Goal: Check status: Check status

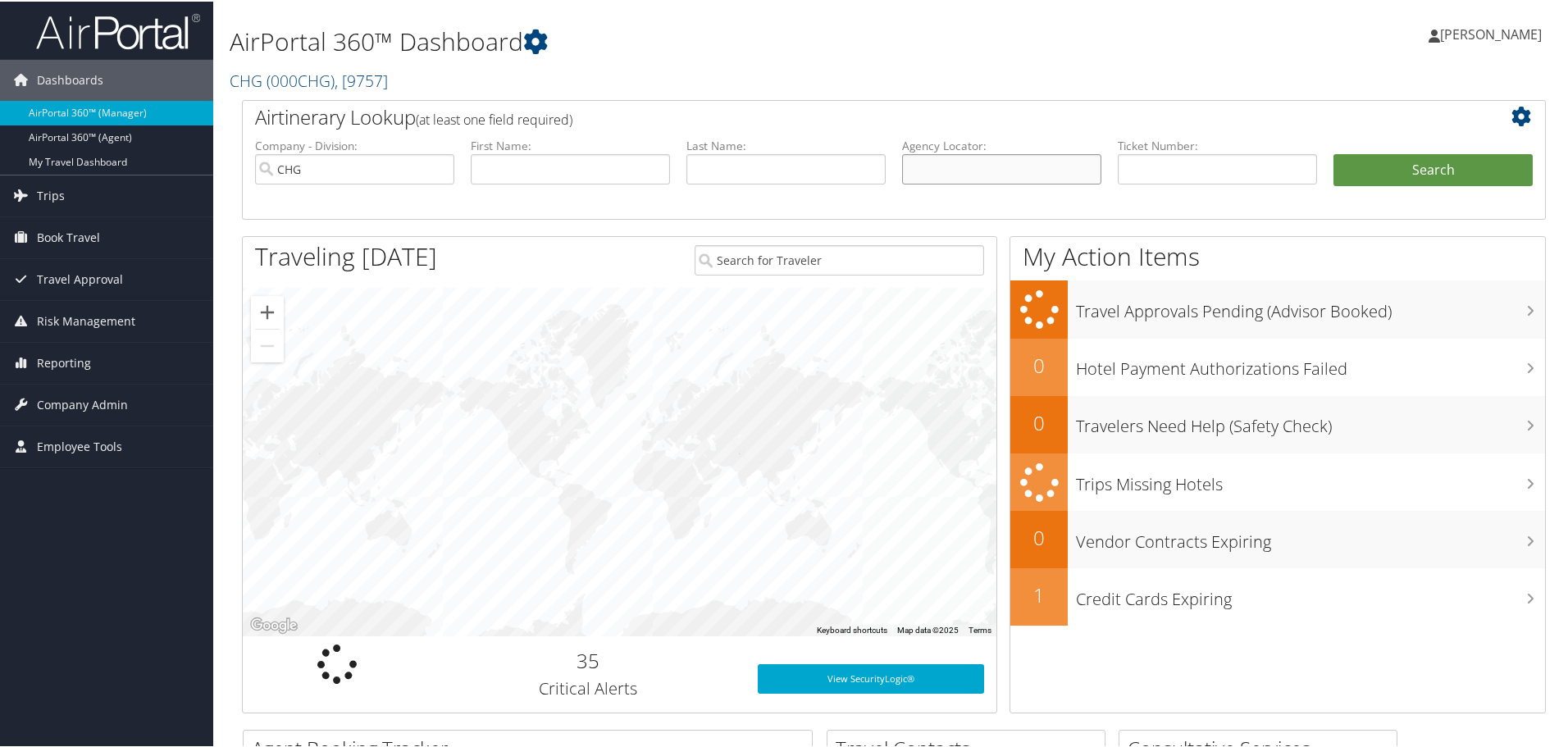
click at [928, 176] on input "text" at bounding box center [1001, 167] width 200 height 31
paste input "FUIRZH"
type input "FUIRZH"
click at [1422, 172] on button "Search" at bounding box center [1432, 168] width 200 height 33
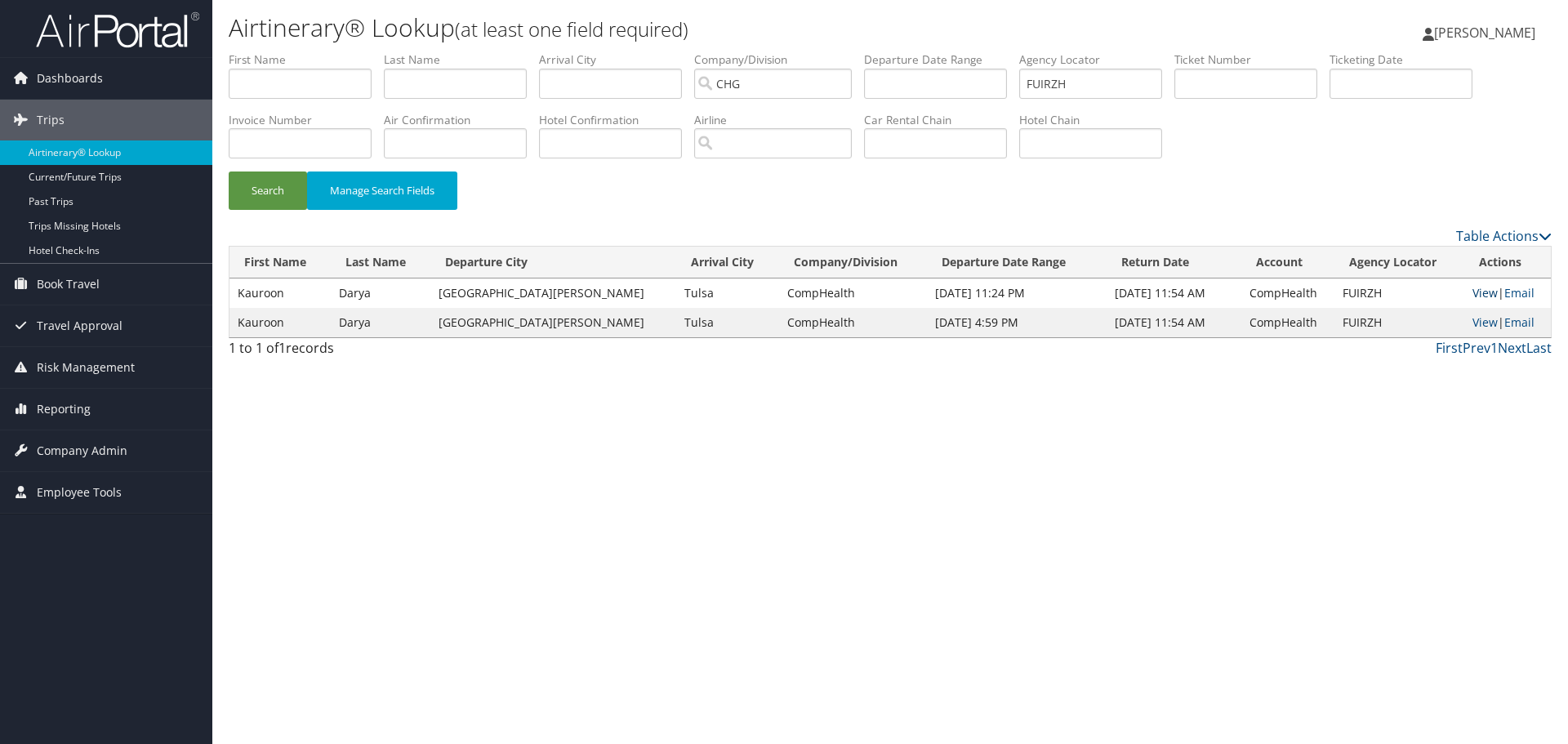
click at [1475, 295] on link "View" at bounding box center [1485, 292] width 25 height 16
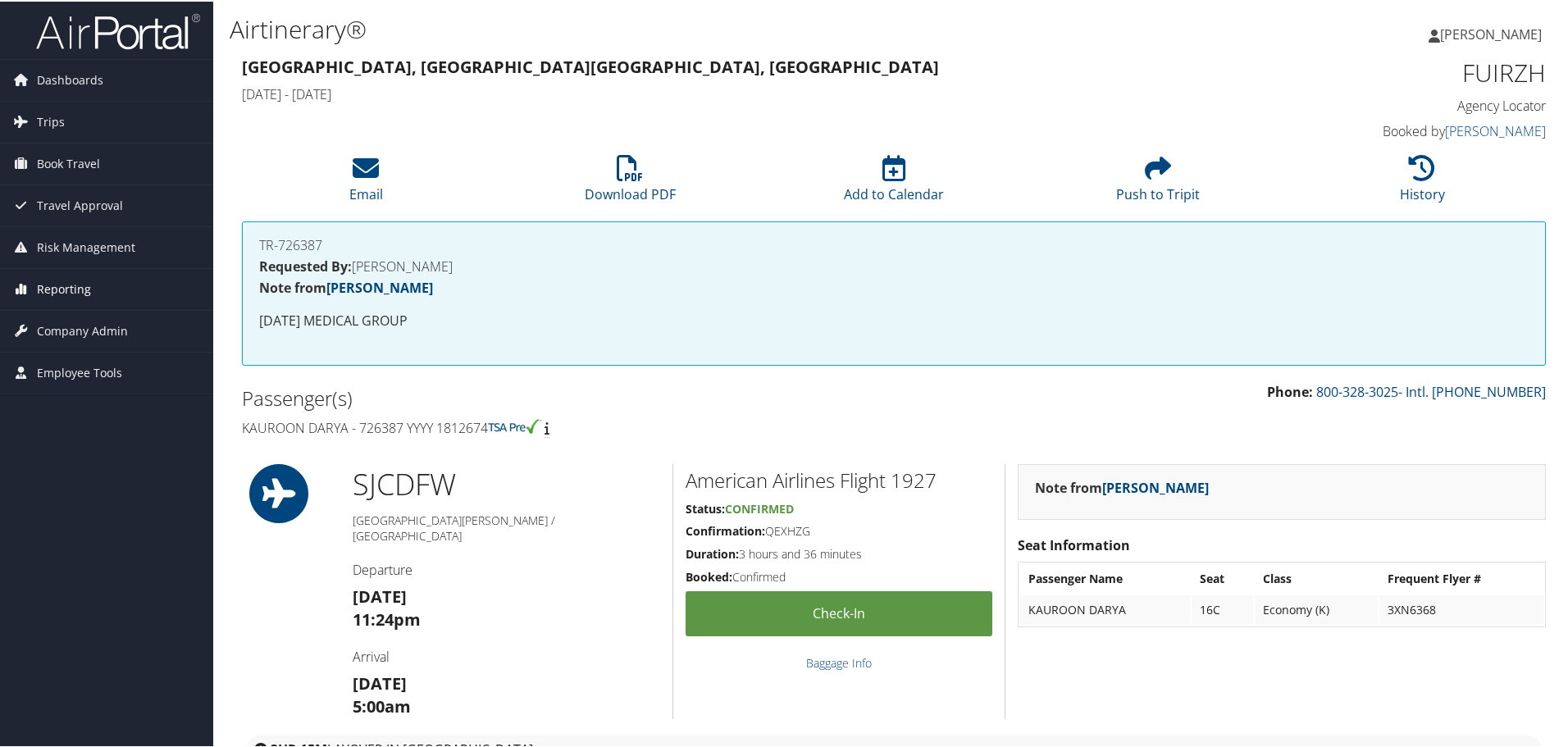
click at [53, 286] on span "Reporting" at bounding box center [64, 288] width 54 height 41
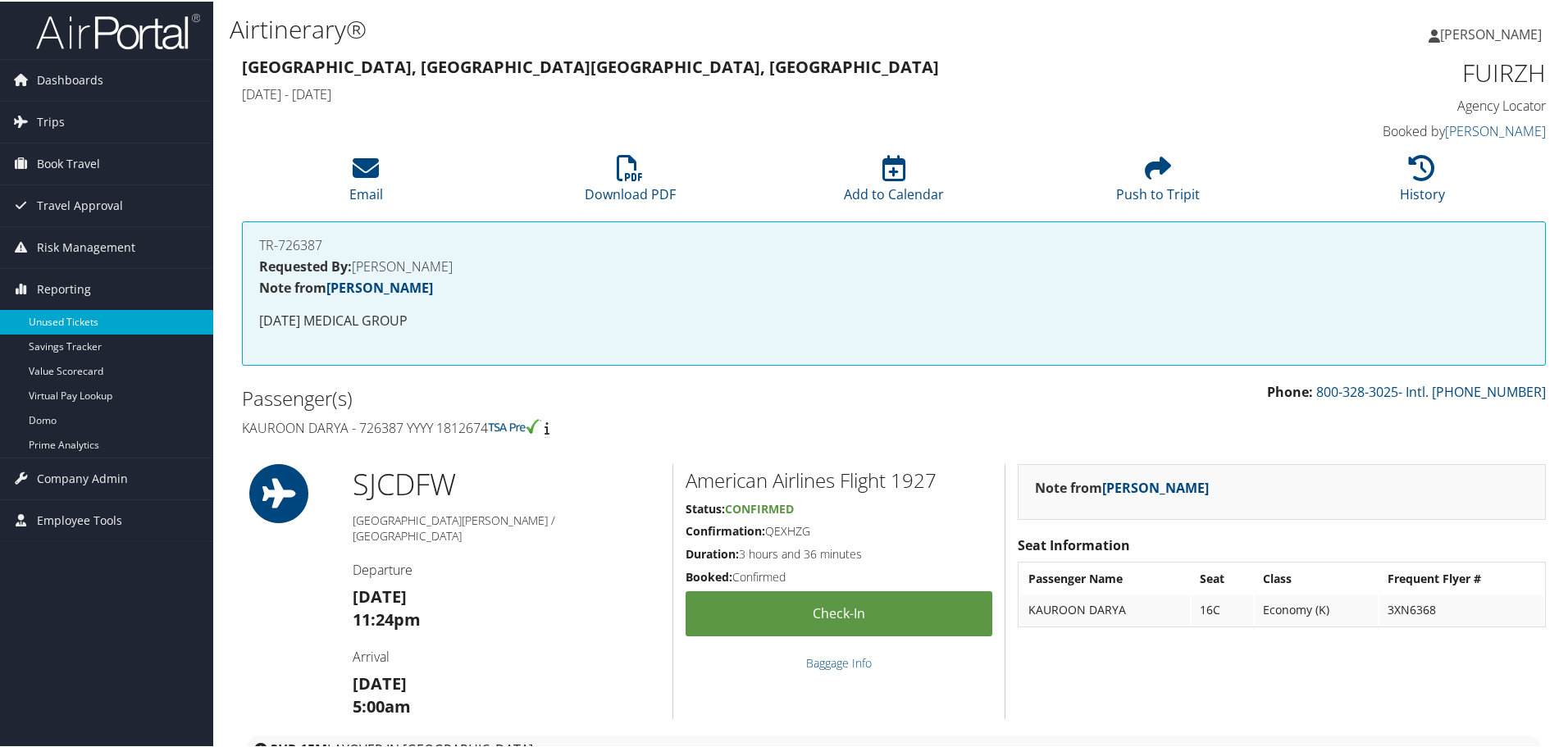
click at [59, 322] on link "Unused Tickets" at bounding box center [107, 321] width 214 height 24
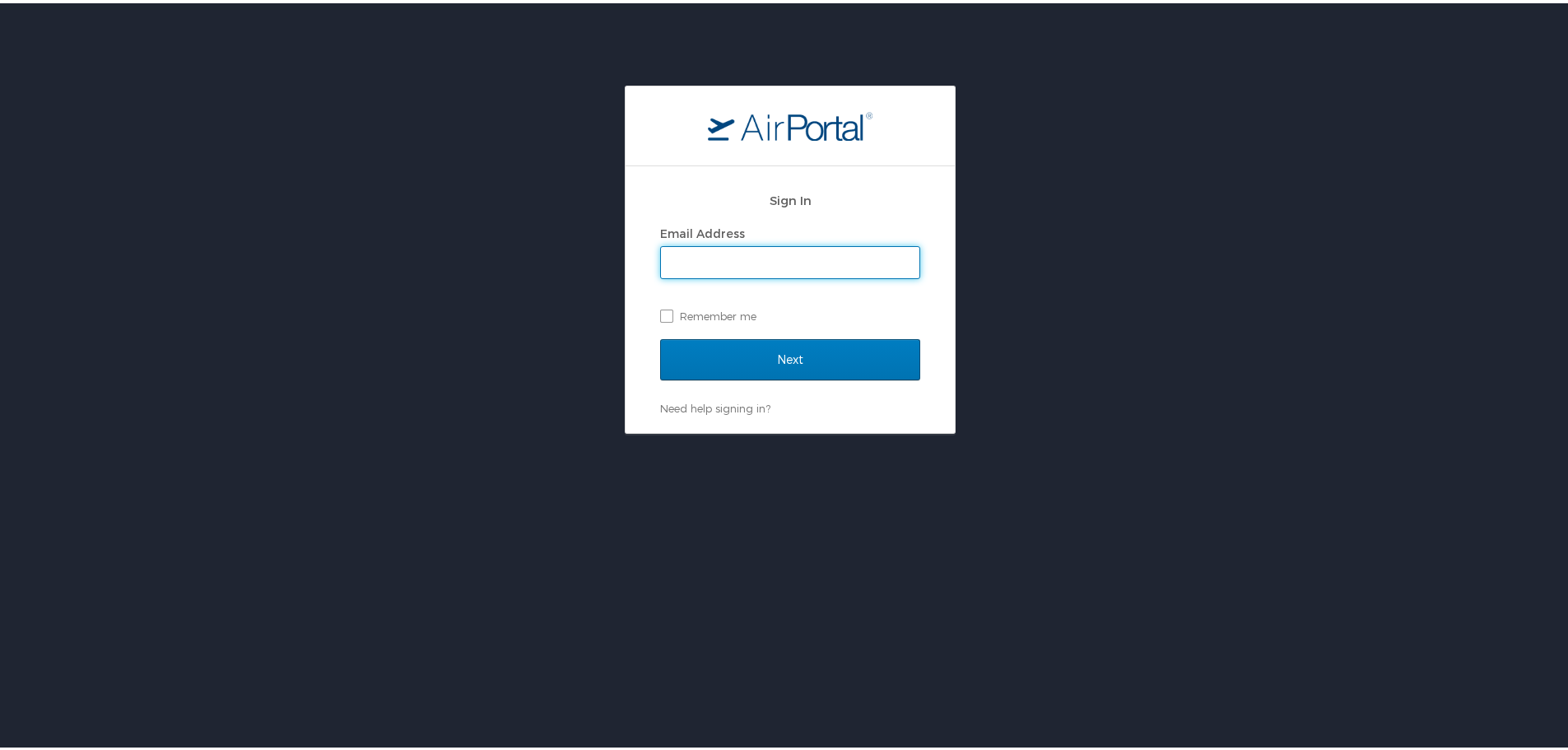
type input "[PERSON_NAME][EMAIL_ADDRESS][PERSON_NAME][DOMAIN_NAME]"
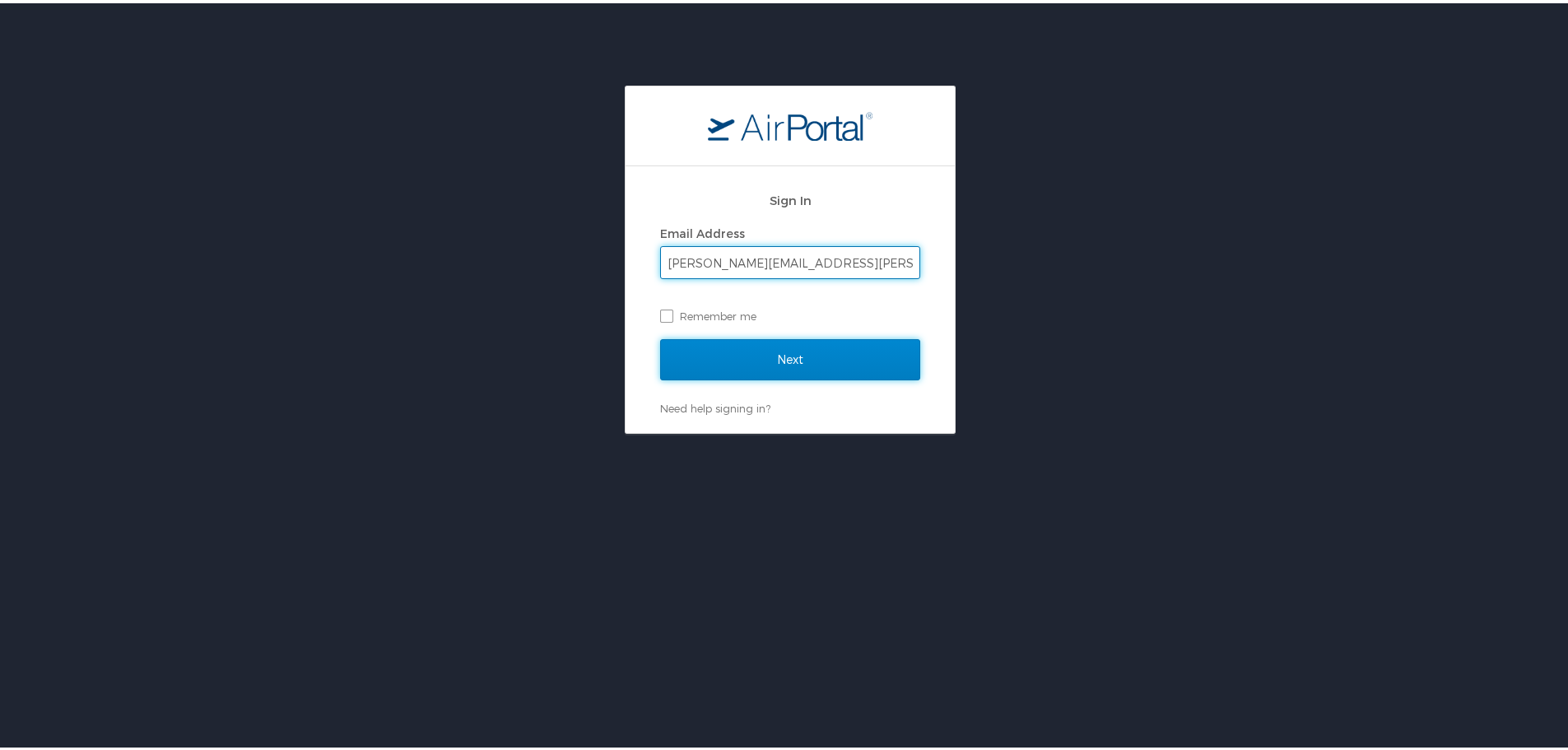
click at [777, 349] on input "Next" at bounding box center [790, 356] width 260 height 41
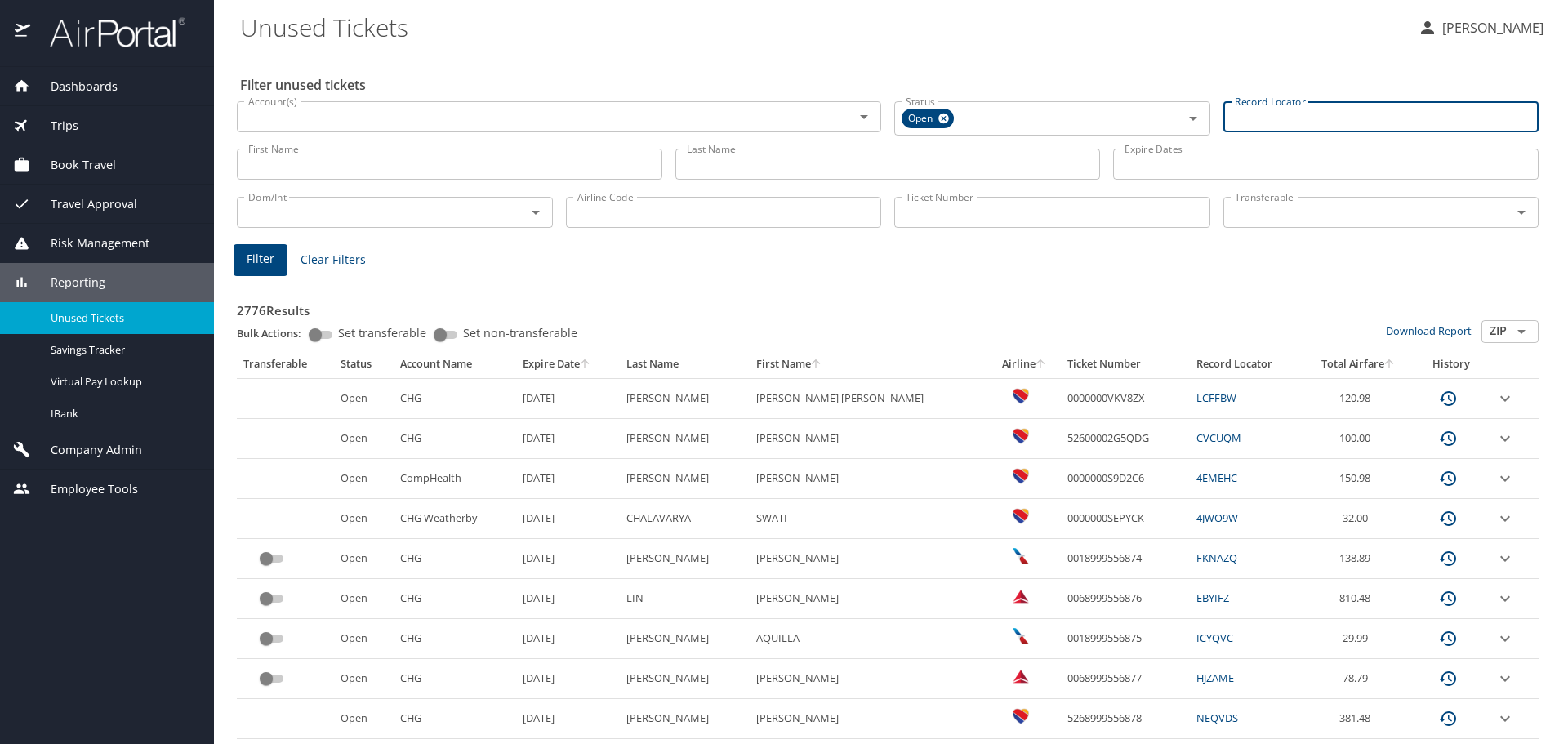
click at [1242, 115] on input "Record Locator" at bounding box center [1381, 117] width 316 height 31
paste input "FUIRZH"
type input "FUIRZH"
click at [254, 256] on span "Filter" at bounding box center [261, 257] width 28 height 20
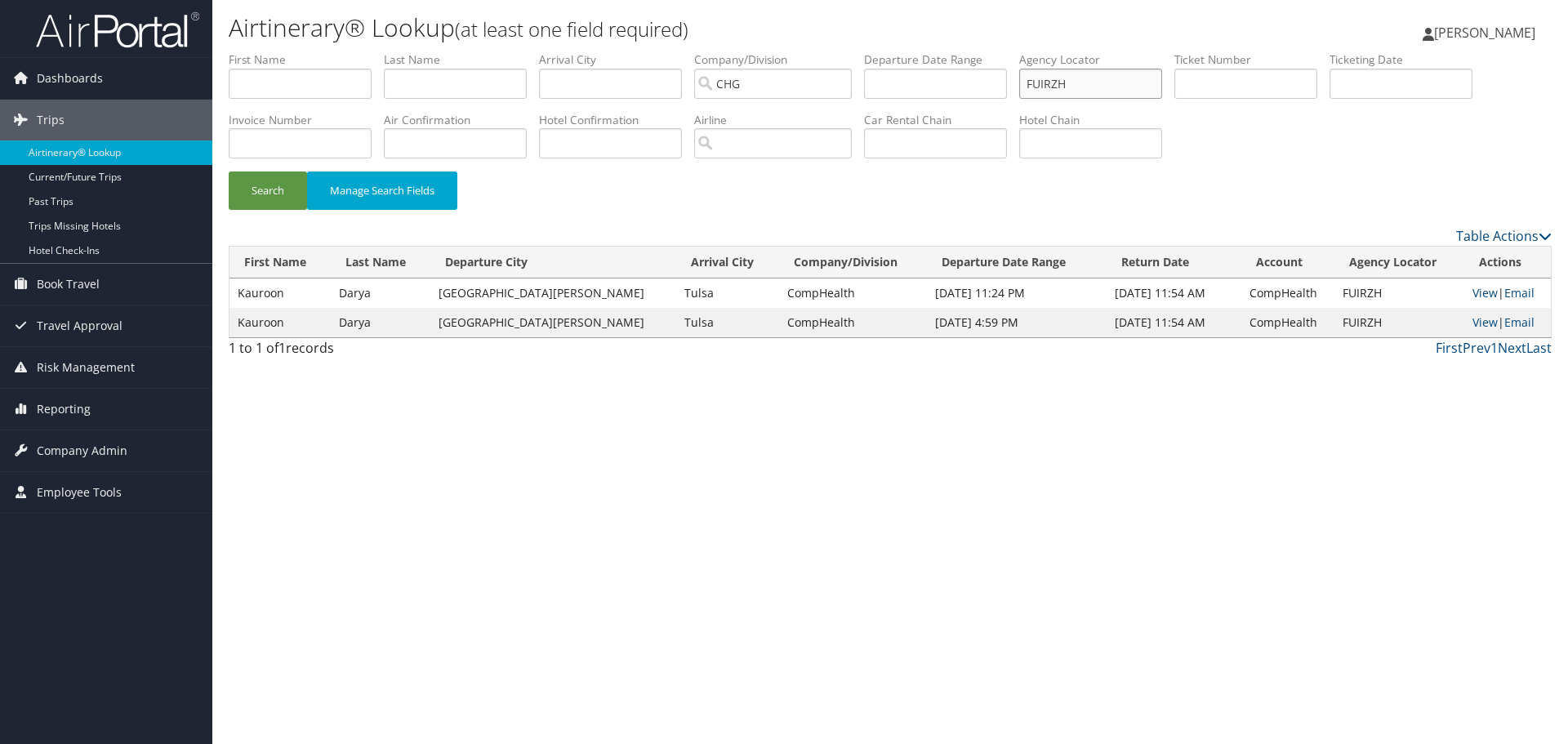
drag, startPoint x: 1011, startPoint y: 89, endPoint x: 694, endPoint y: 39, distance: 320.9
click at [694, 39] on div "Airtinerary® Lookup (at least one field required) Thomas Klein Thomas Klein My …" at bounding box center [890, 372] width 1355 height 744
paste input "0068998045183"
type input "0068998045183"
click at [278, 192] on button "Search" at bounding box center [267, 190] width 79 height 38
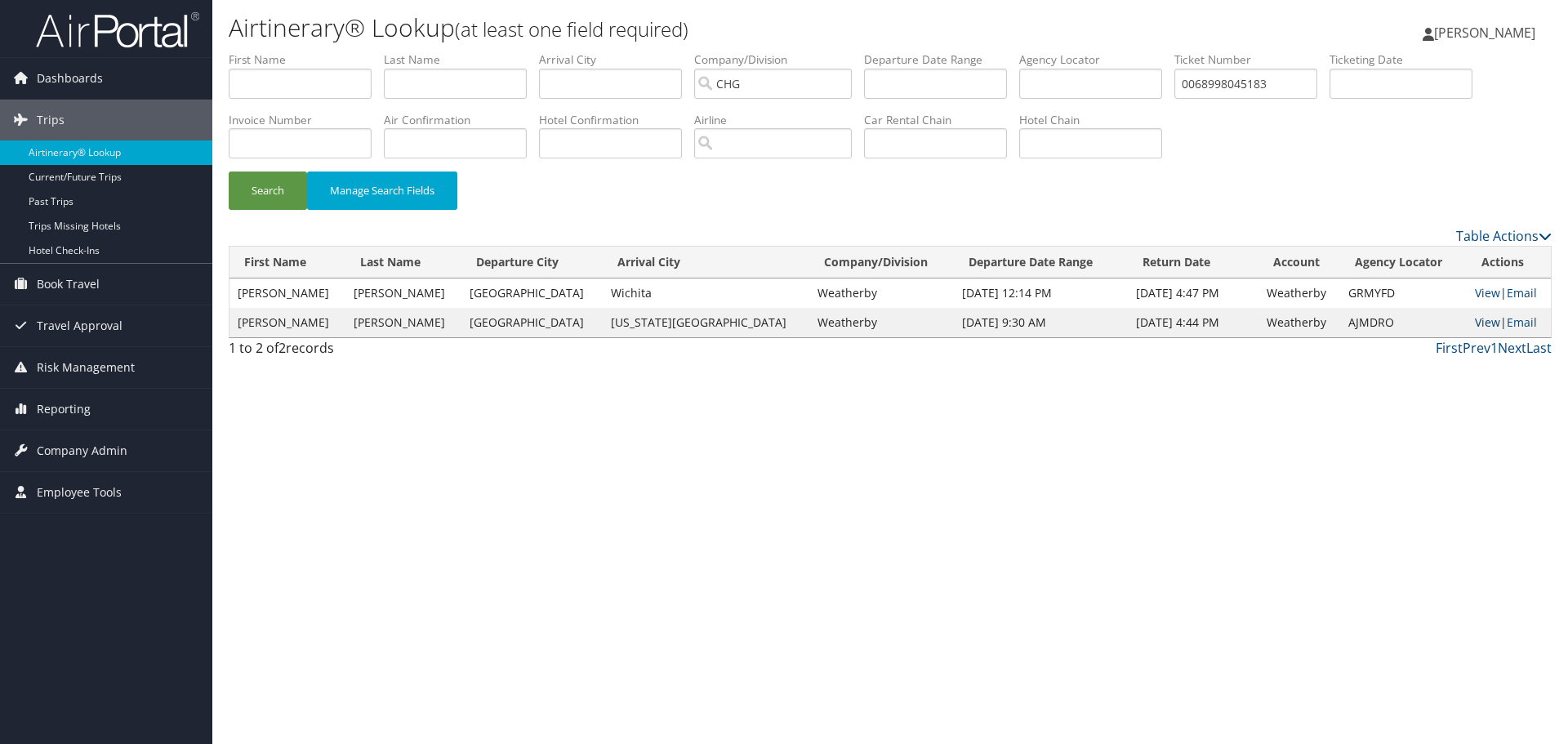
click at [1475, 325] on link "View" at bounding box center [1487, 322] width 25 height 16
click at [1475, 291] on link "View" at bounding box center [1487, 292] width 25 height 16
drag, startPoint x: 1262, startPoint y: 87, endPoint x: 969, endPoint y: 48, distance: 295.6
click at [969, 48] on div "Airtinerary® Lookup (at least one field required) Thomas Klein Thomas Klein My …" at bounding box center [890, 372] width 1355 height 744
paste input "QAHHNQ"
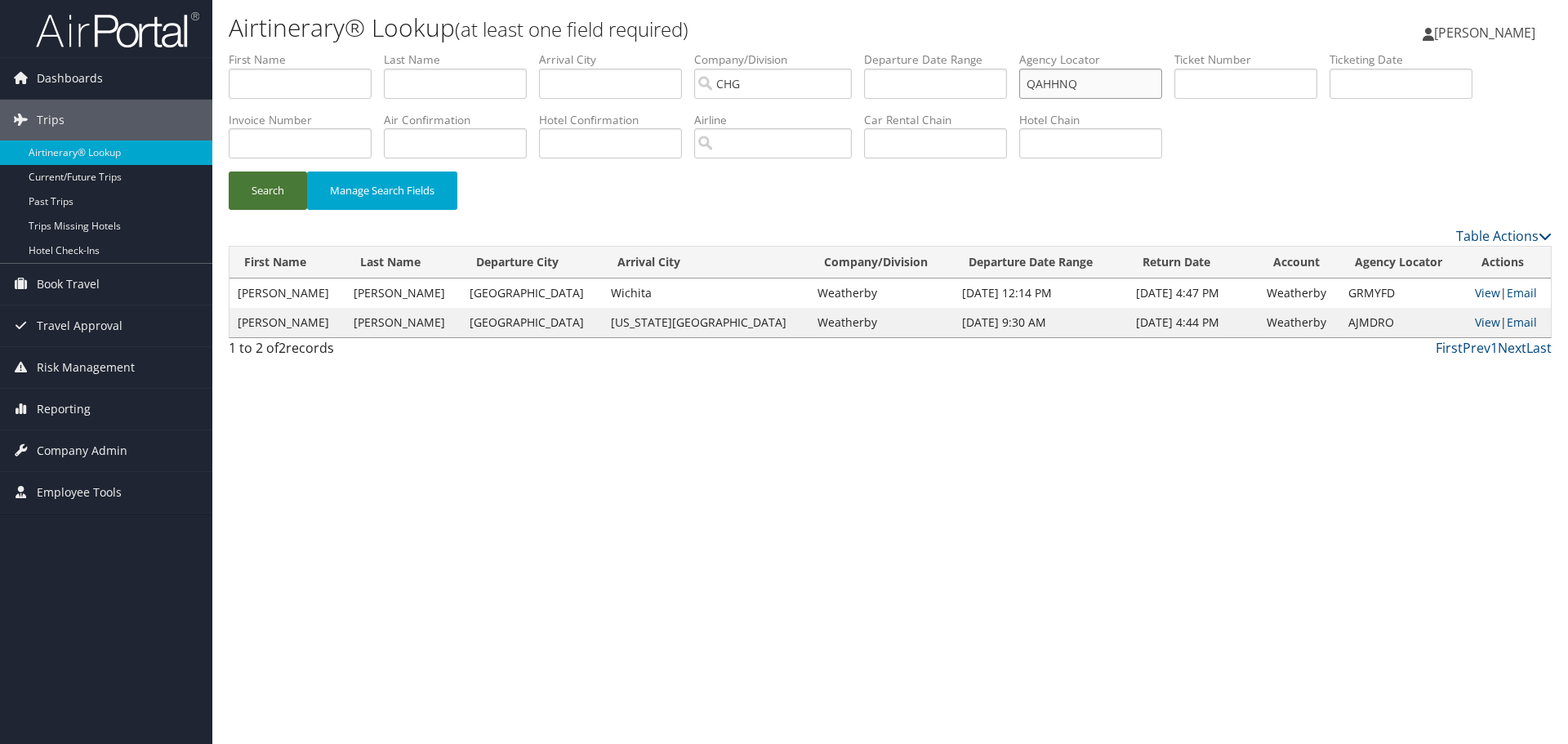
type input "QAHHNQ"
click at [260, 199] on button "Search" at bounding box center [267, 190] width 79 height 38
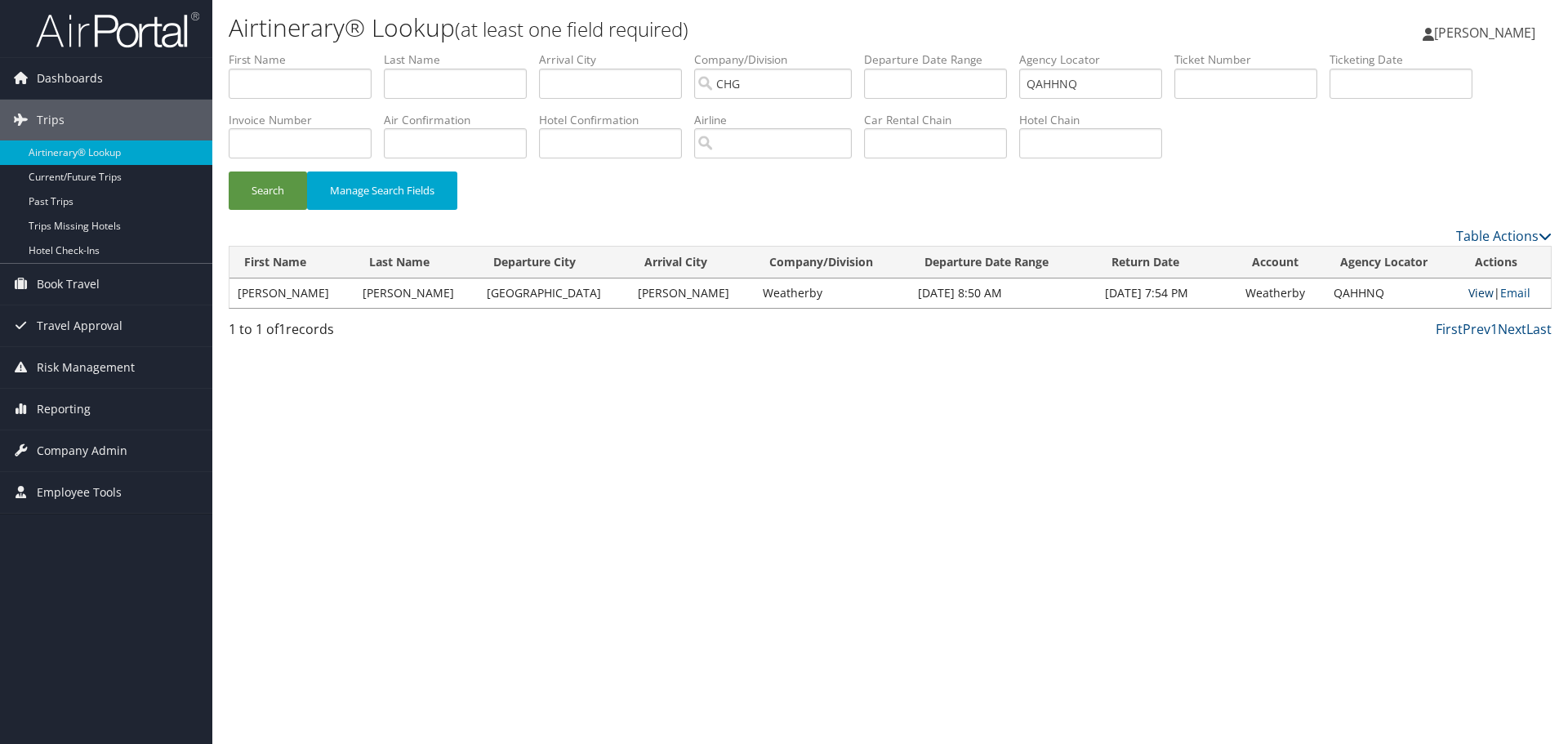
click at [1470, 296] on link "View" at bounding box center [1480, 292] width 25 height 16
drag, startPoint x: 1118, startPoint y: 83, endPoint x: 684, endPoint y: 53, distance: 435.0
click at [700, 52] on ul "First Name Last Name Departure City Arrival City Company/Division CHG Airport/C…" at bounding box center [890, 52] width 1323 height 0
paste input "MNGQDG"
type input "MNGQDG"
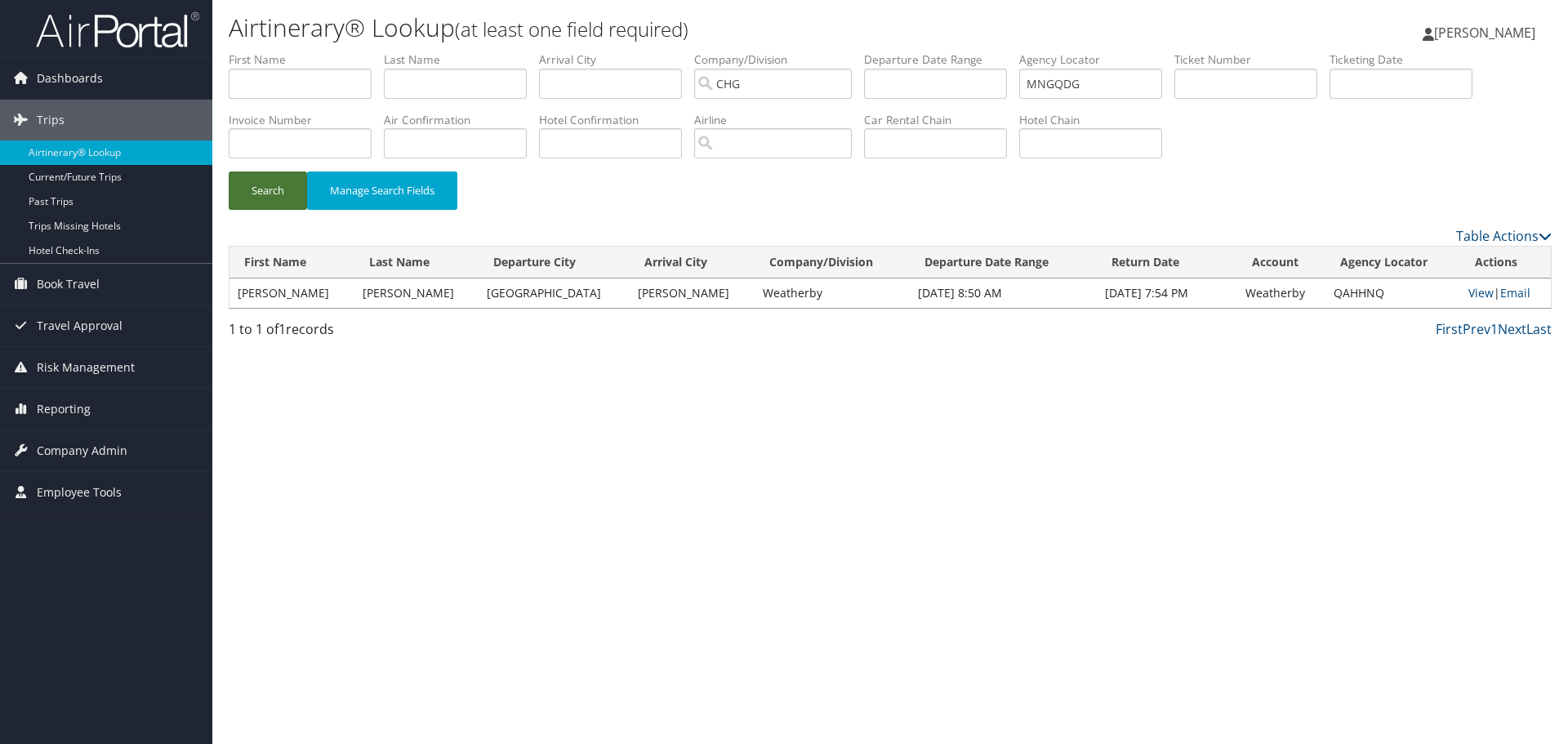
click at [265, 198] on button "Search" at bounding box center [267, 190] width 79 height 38
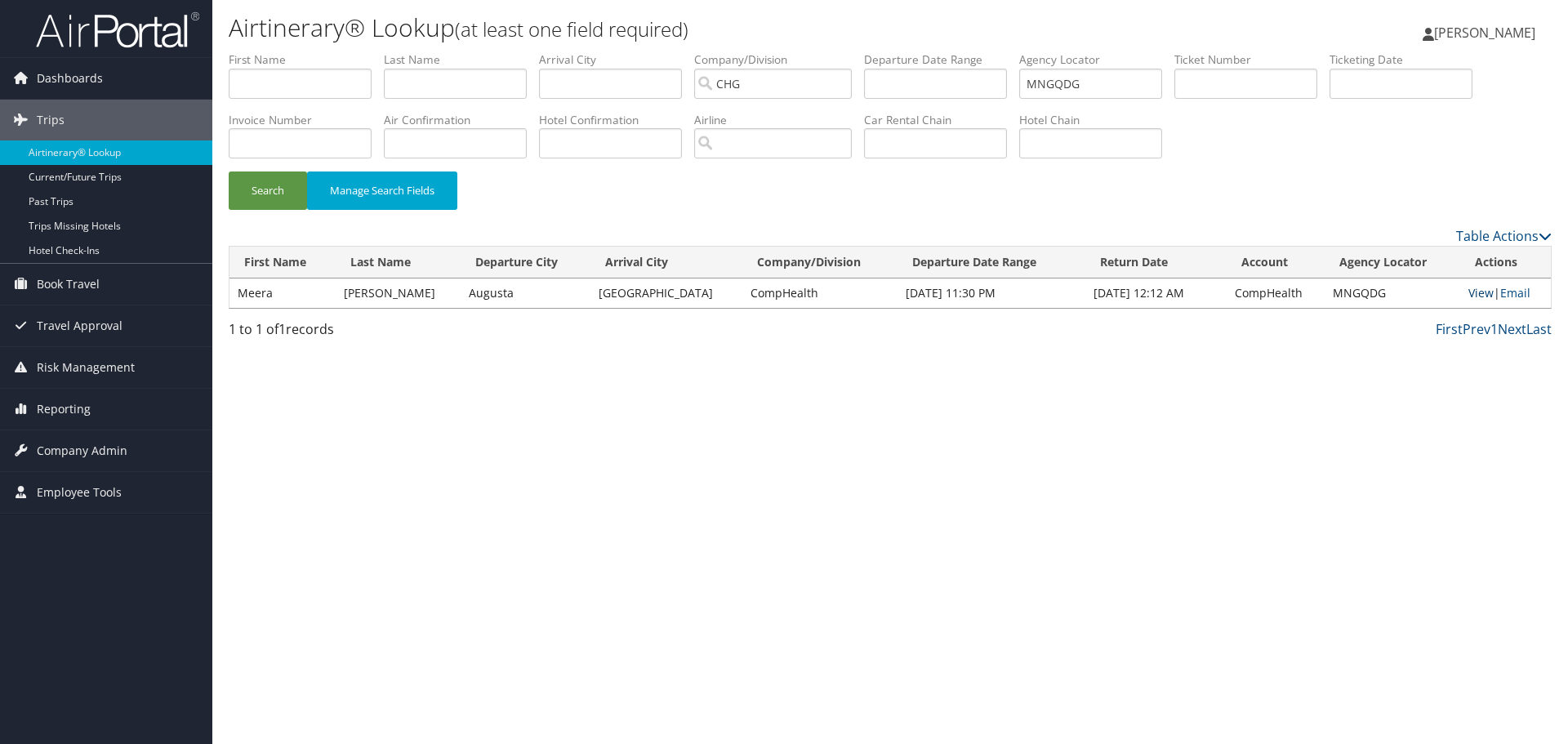
click at [1474, 299] on link "View" at bounding box center [1480, 292] width 25 height 16
drag, startPoint x: 1128, startPoint y: 87, endPoint x: 733, endPoint y: 52, distance: 396.5
click at [735, 46] on div "Airtinerary® Lookup (at least one field required) Thomas Klein Thomas Klein My …" at bounding box center [890, 372] width 1355 height 744
paste input "0067263828682"
click at [271, 190] on button "Search" at bounding box center [267, 190] width 79 height 38
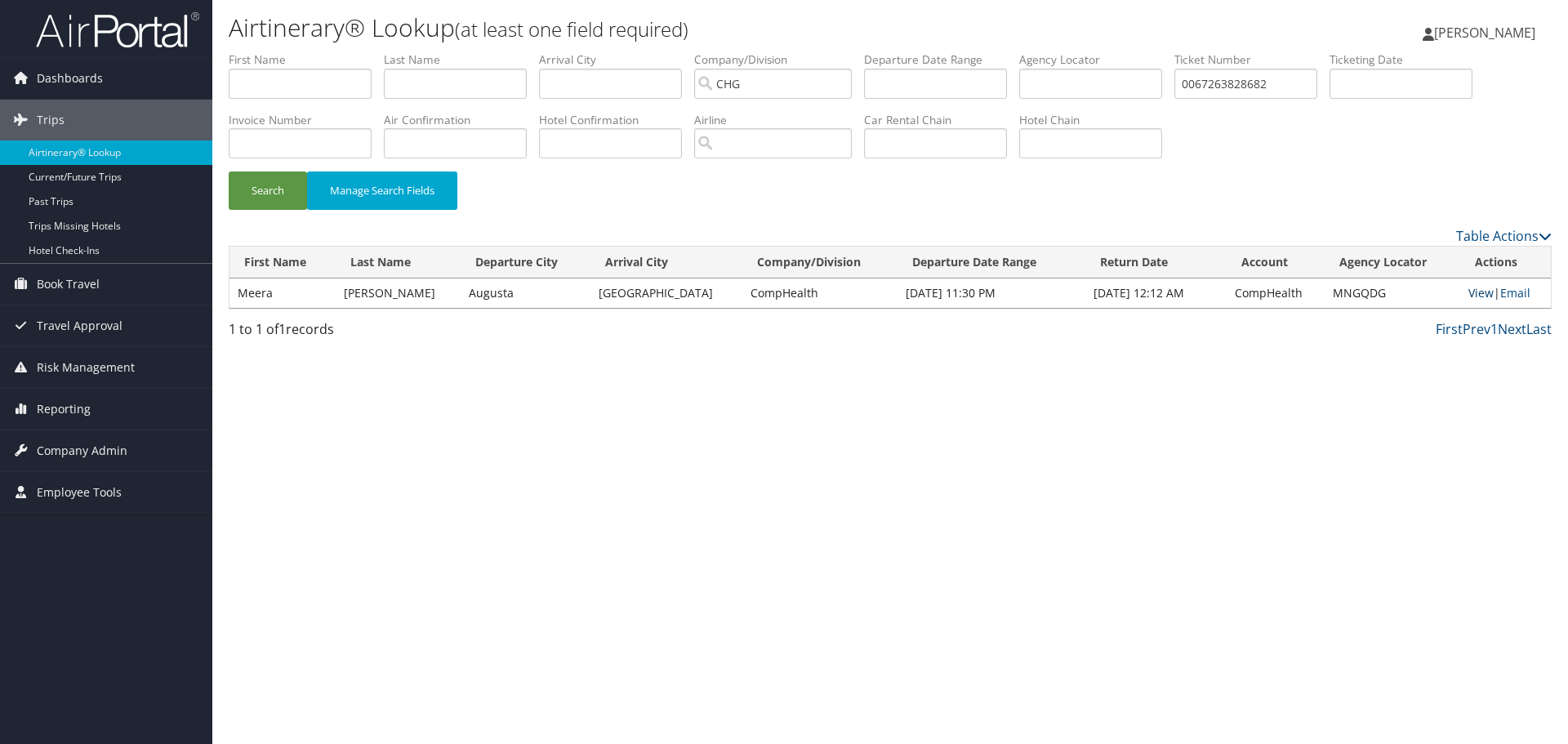
click at [1478, 290] on link "View" at bounding box center [1480, 292] width 25 height 16
drag, startPoint x: 1305, startPoint y: 81, endPoint x: 836, endPoint y: 53, distance: 469.8
click at [837, 52] on ul "First Name Last Name Departure City Arrival City Company/Division CHG Airport/C…" at bounding box center [890, 52] width 1323 height 0
paste input "17263828681"
type input "0017263828681"
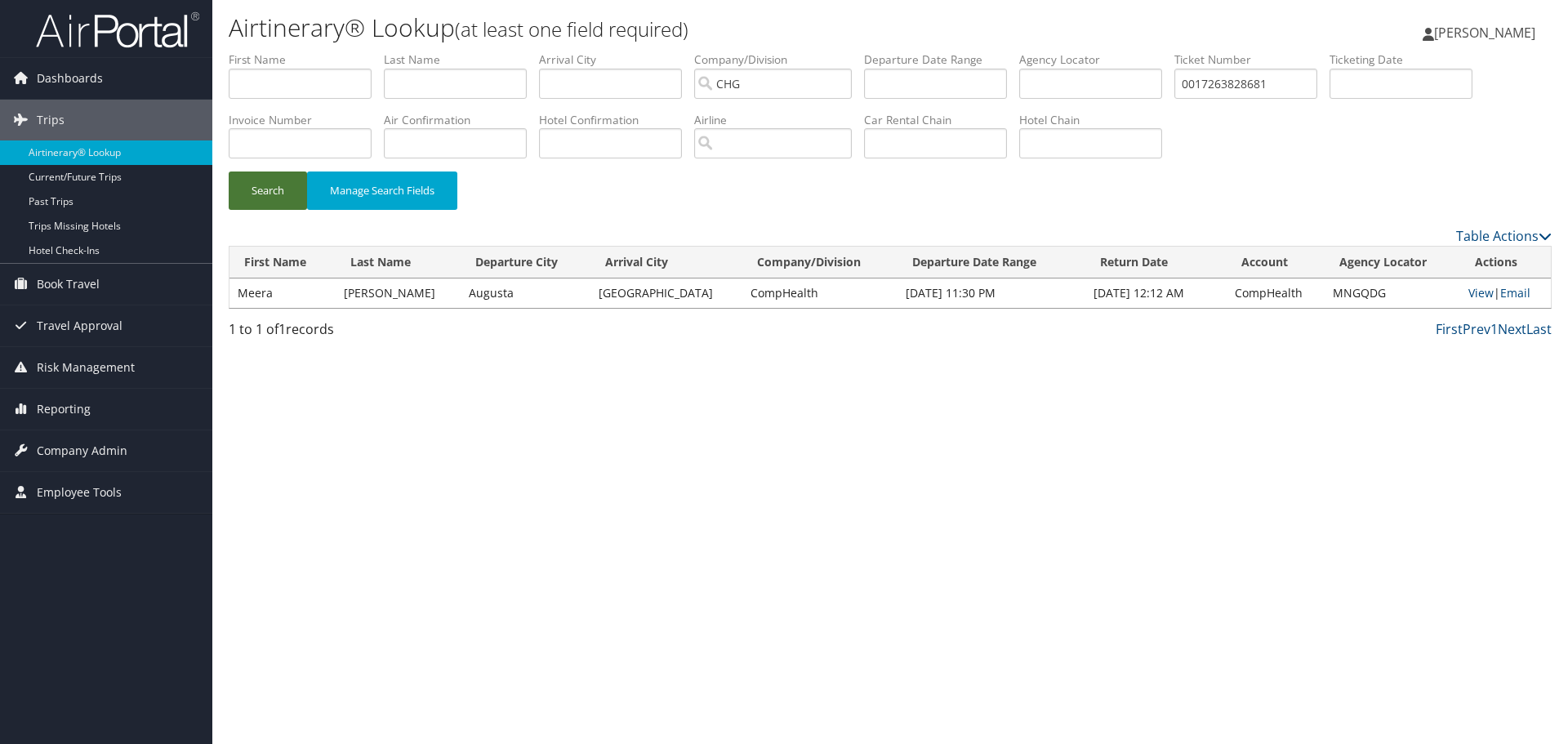
click at [264, 193] on button "Search" at bounding box center [267, 190] width 79 height 38
click at [1470, 296] on link "View" at bounding box center [1480, 292] width 25 height 16
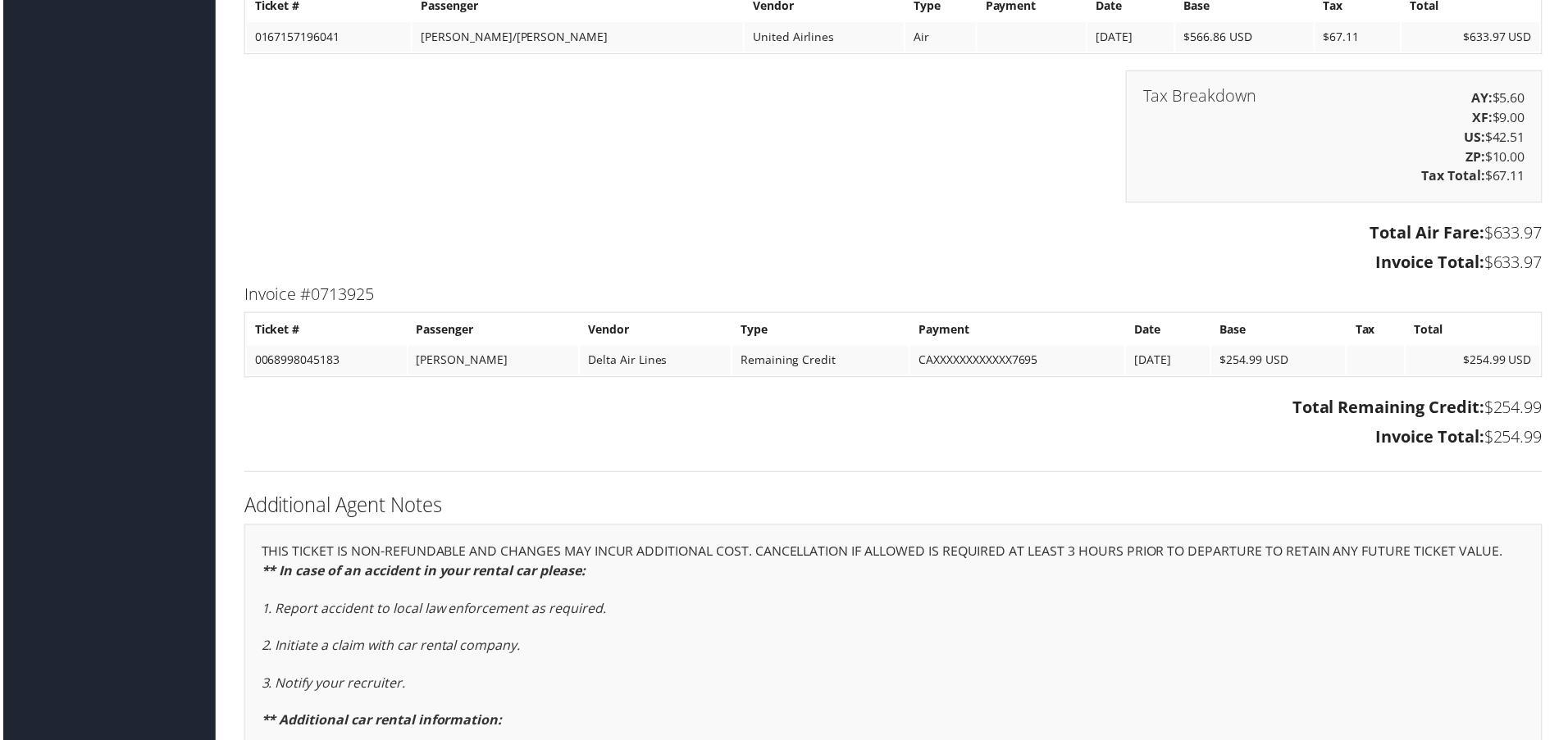
scroll to position [2966, 0]
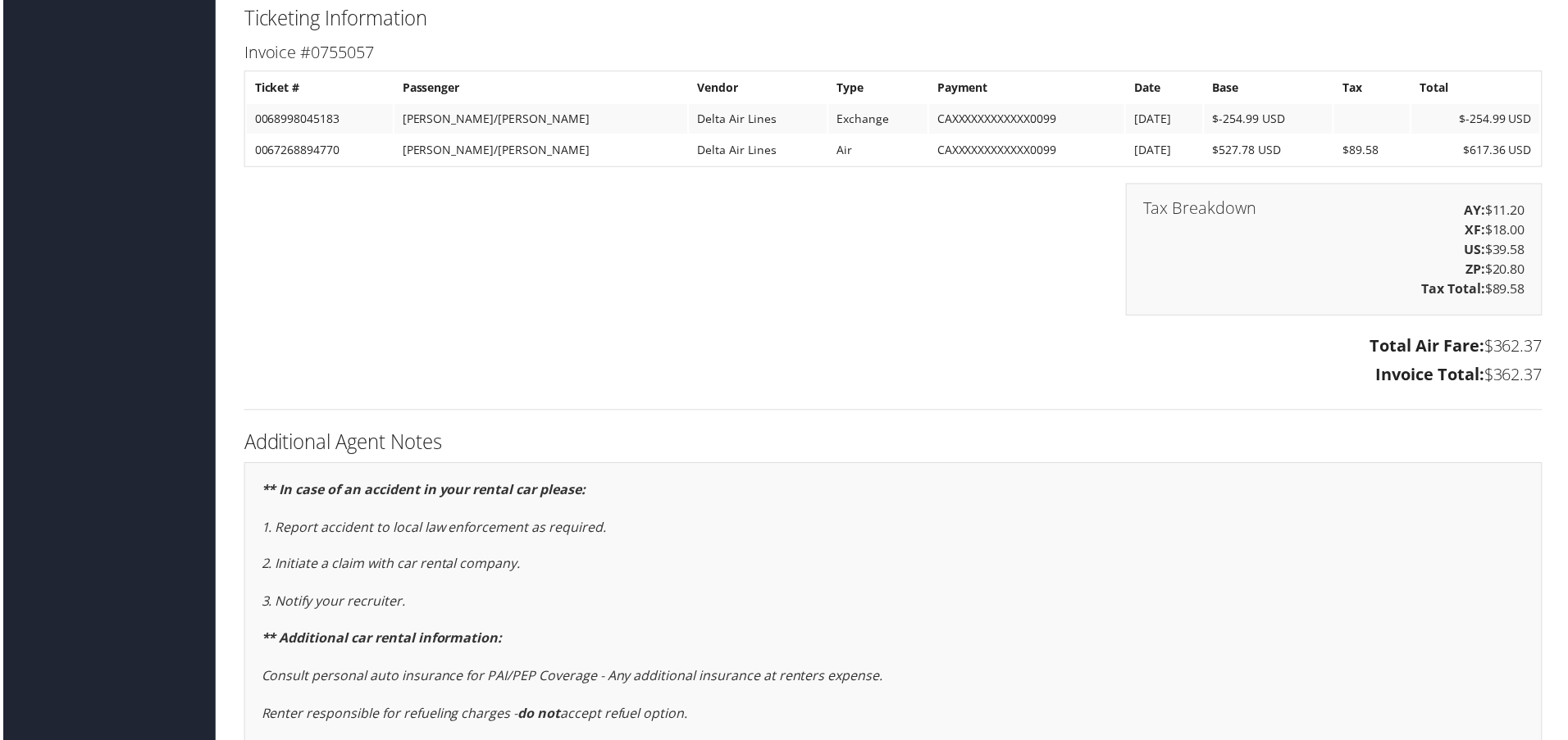
scroll to position [2214, 0]
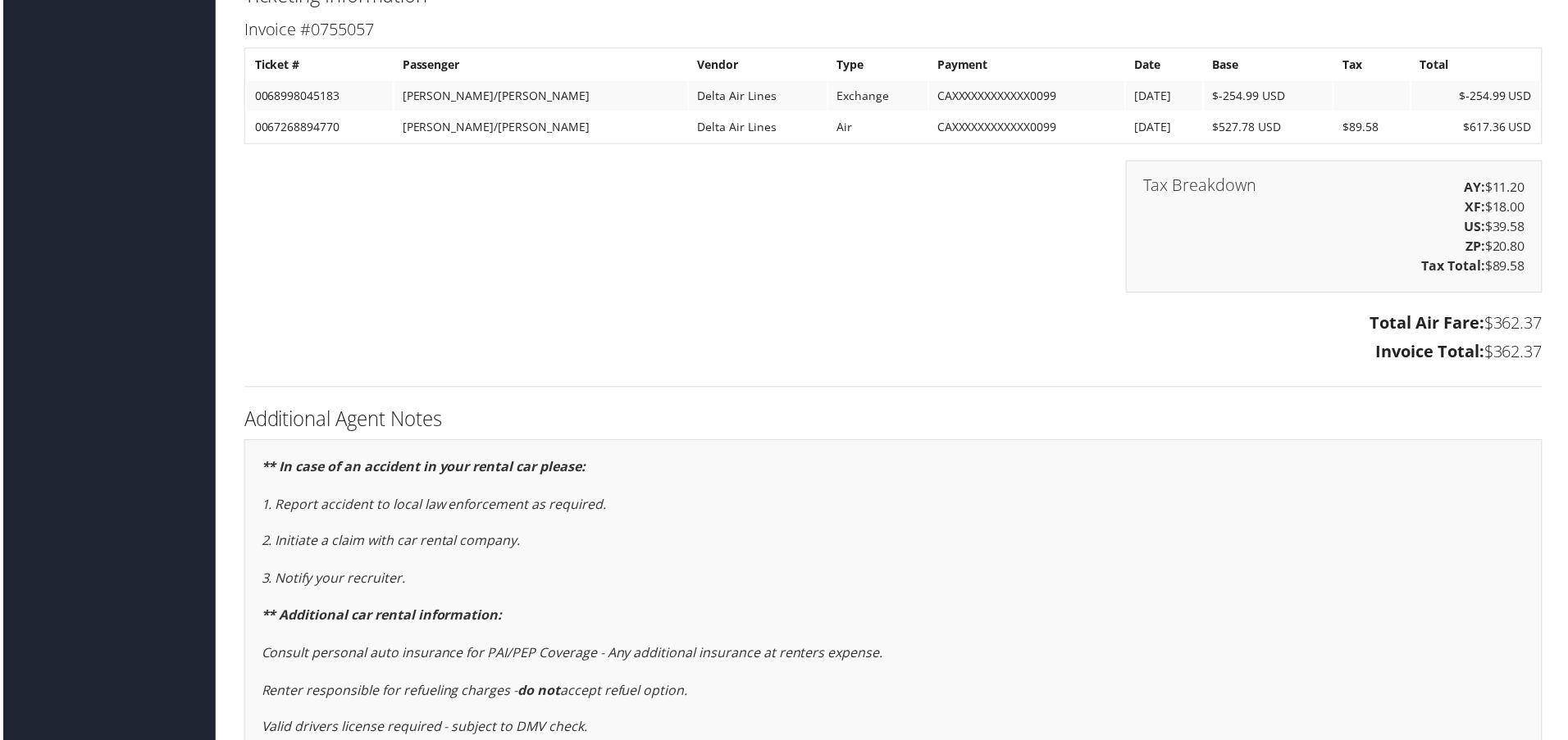
click at [655, 629] on div "** In case of an accident in your rental car please: 1. Report accident to loca…" at bounding box center [894, 628] width 1304 height 374
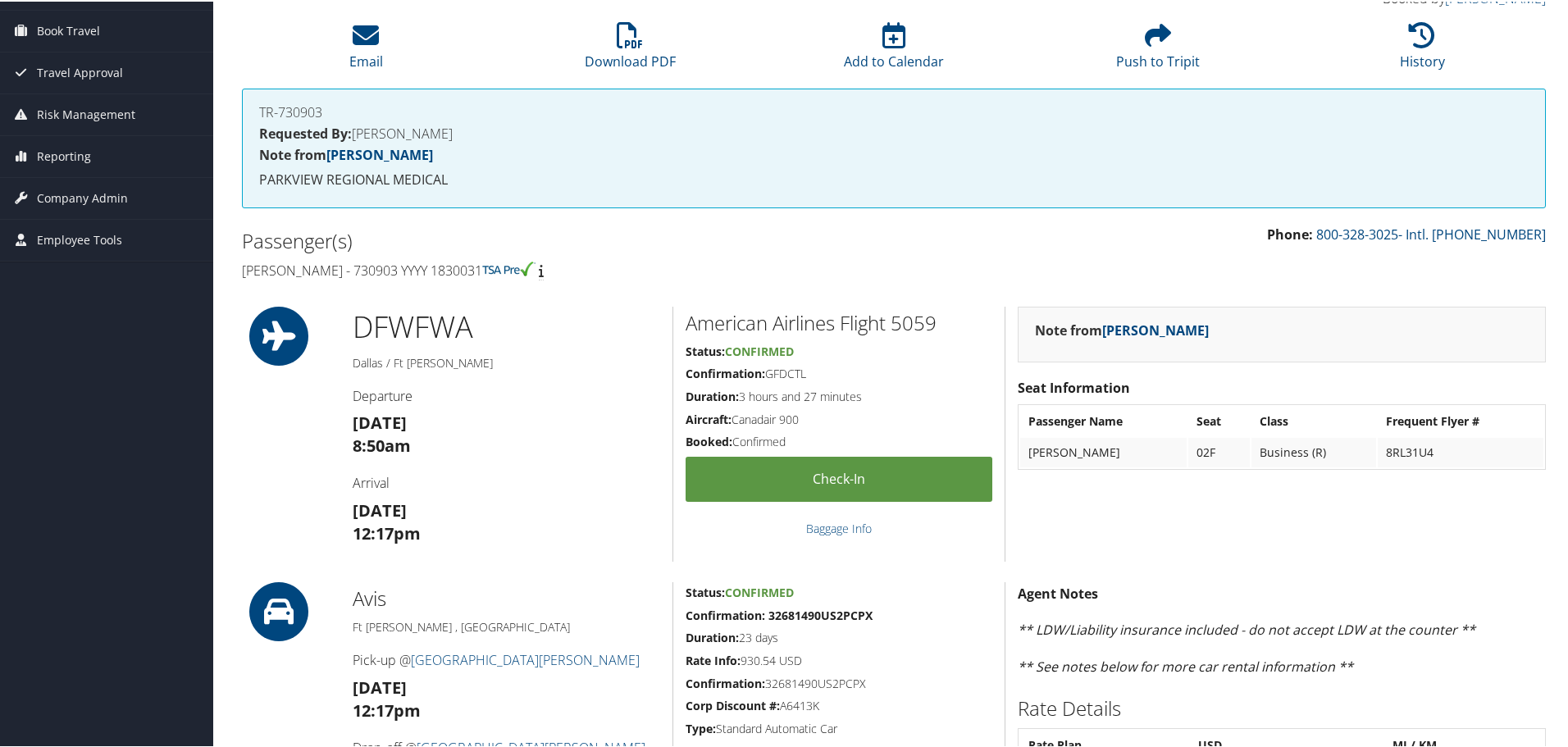
scroll to position [91, 0]
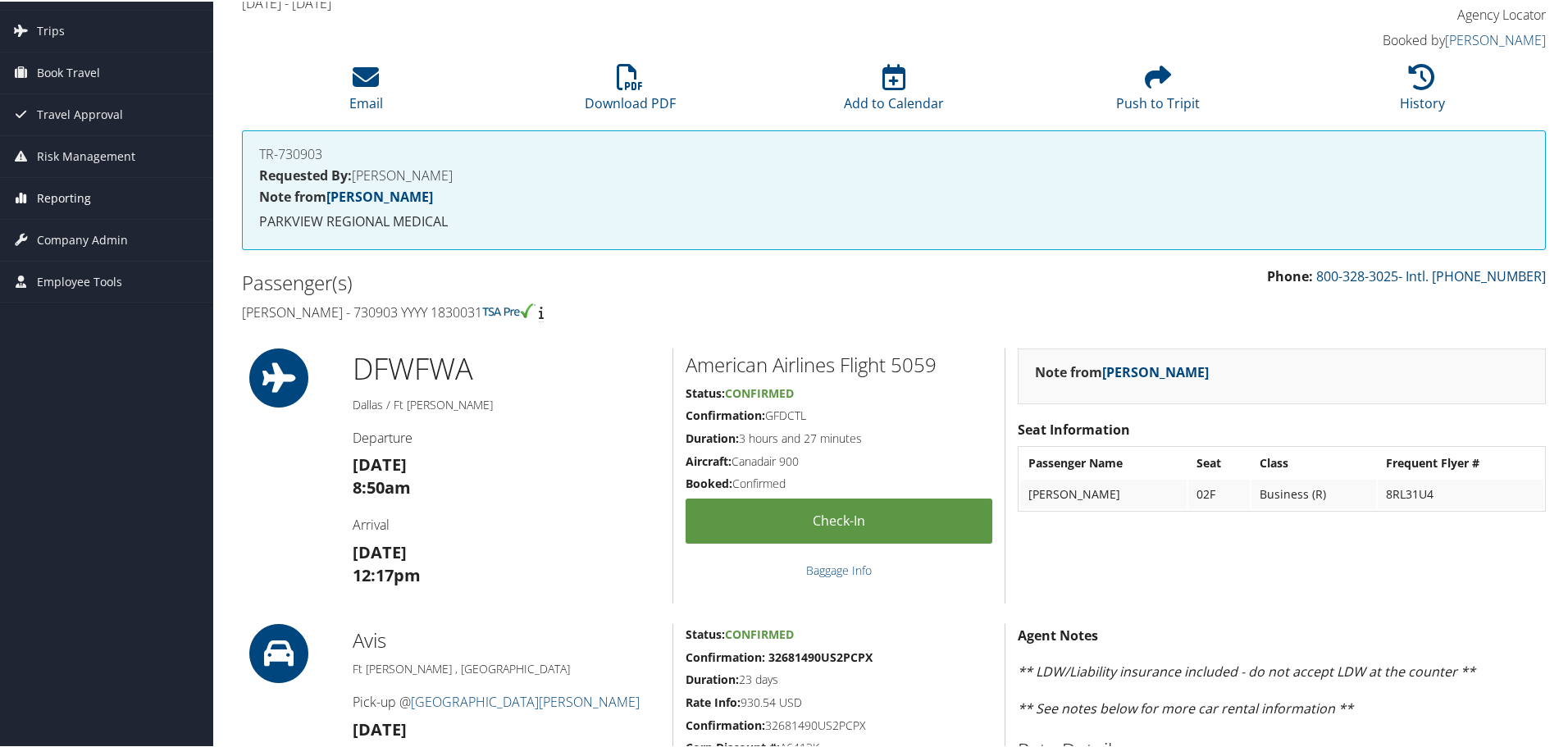
click at [61, 198] on span "Reporting" at bounding box center [64, 197] width 54 height 41
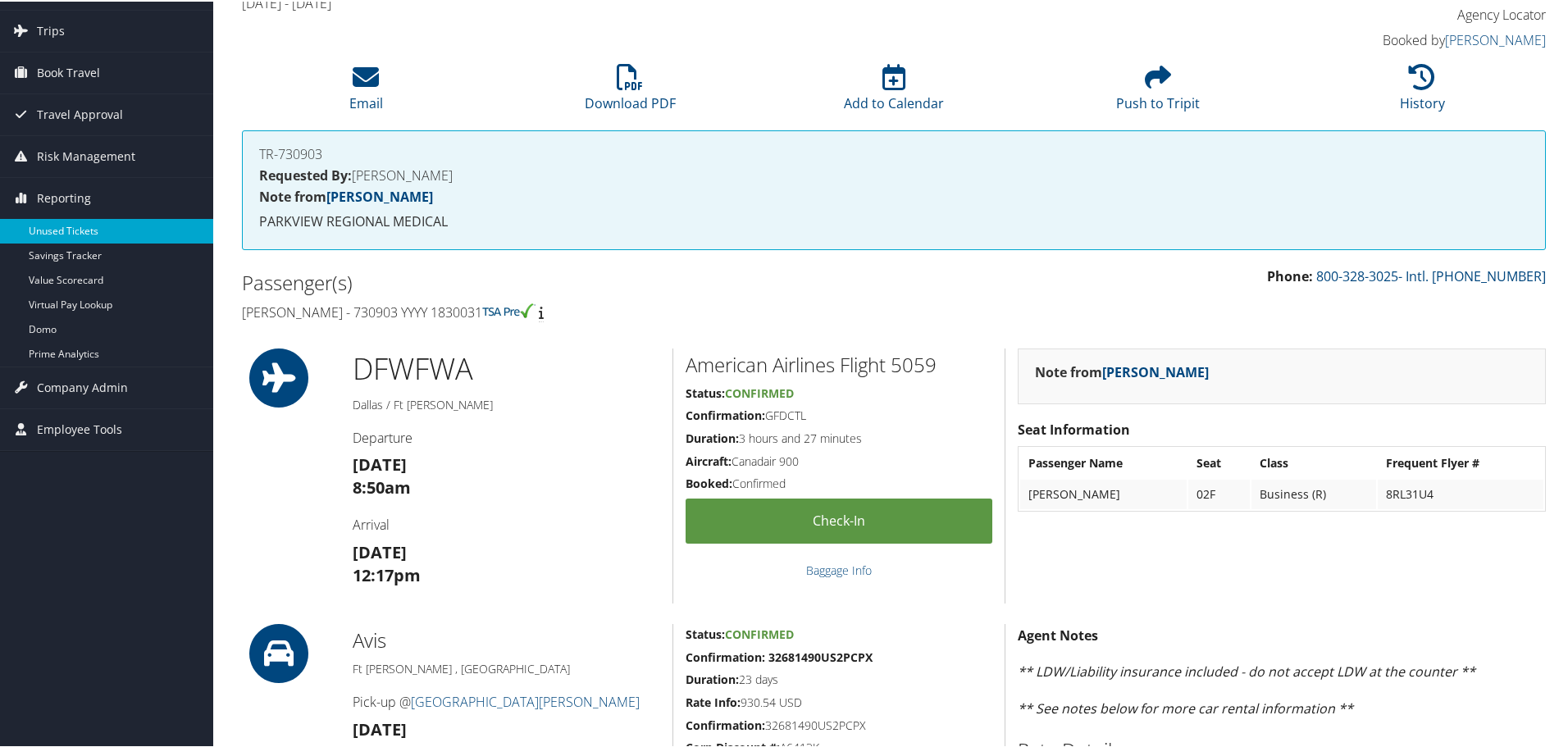
click at [60, 227] on link "Unused Tickets" at bounding box center [107, 229] width 214 height 24
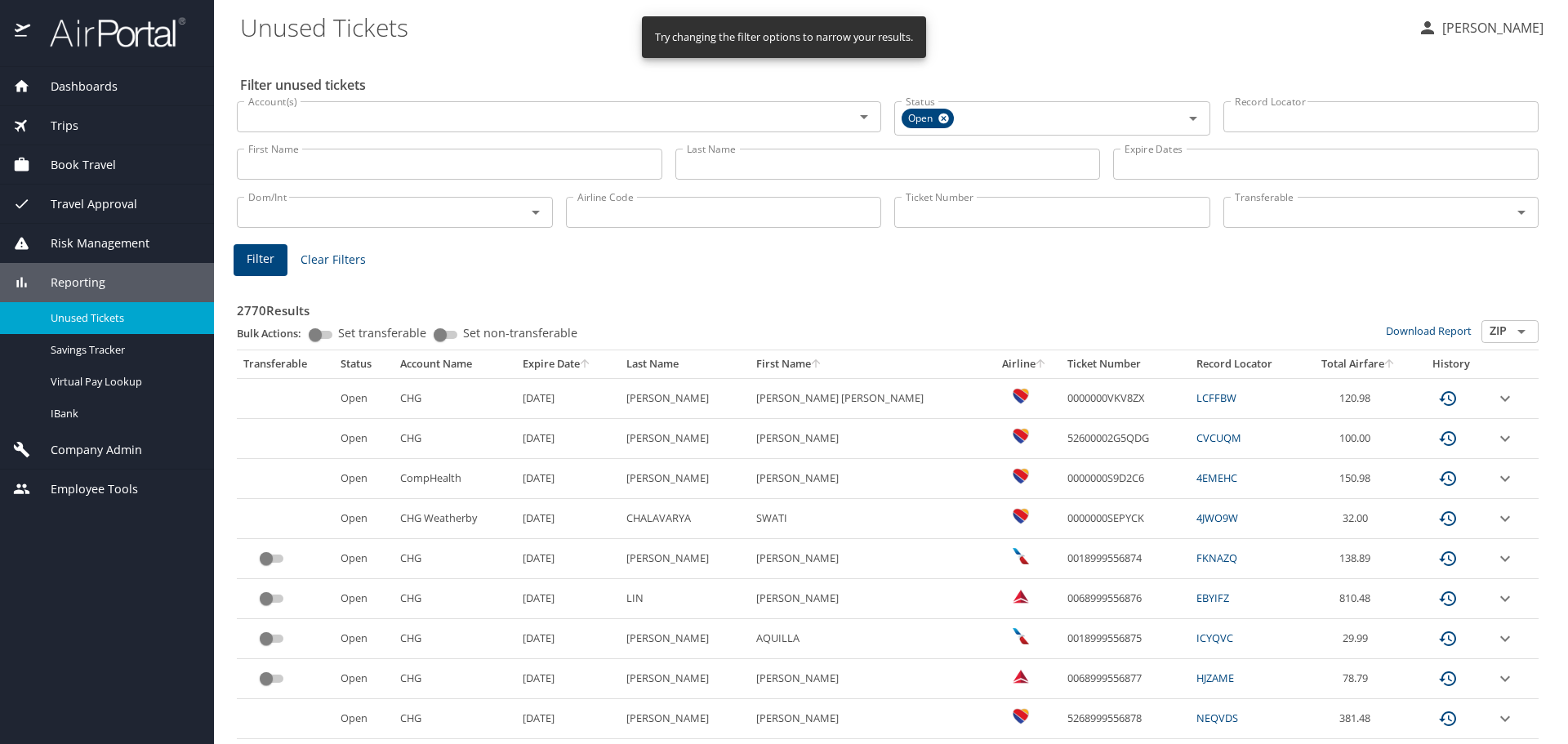
click at [1244, 119] on input "Record Locator" at bounding box center [1381, 117] width 316 height 31
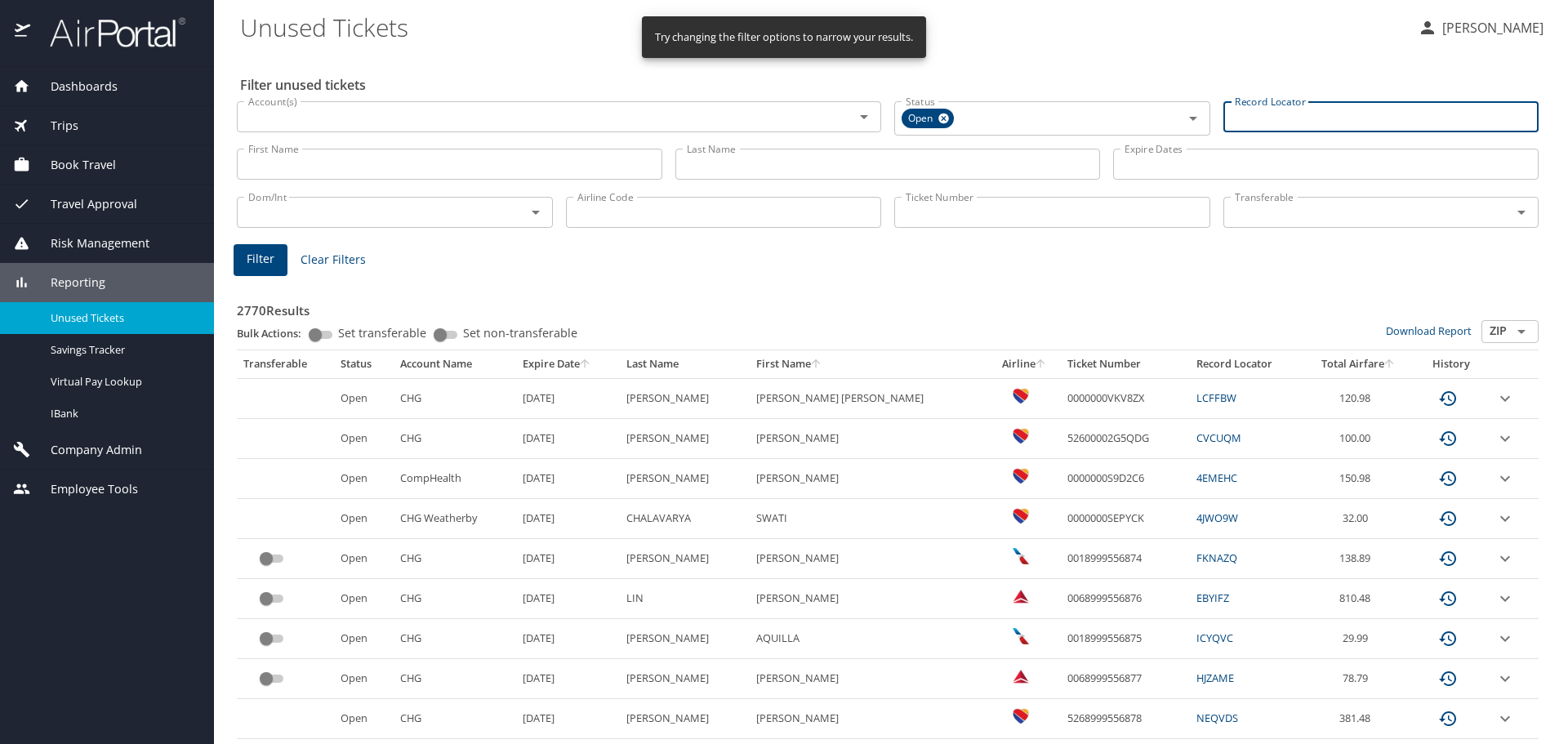
paste input "QAHHNQ"
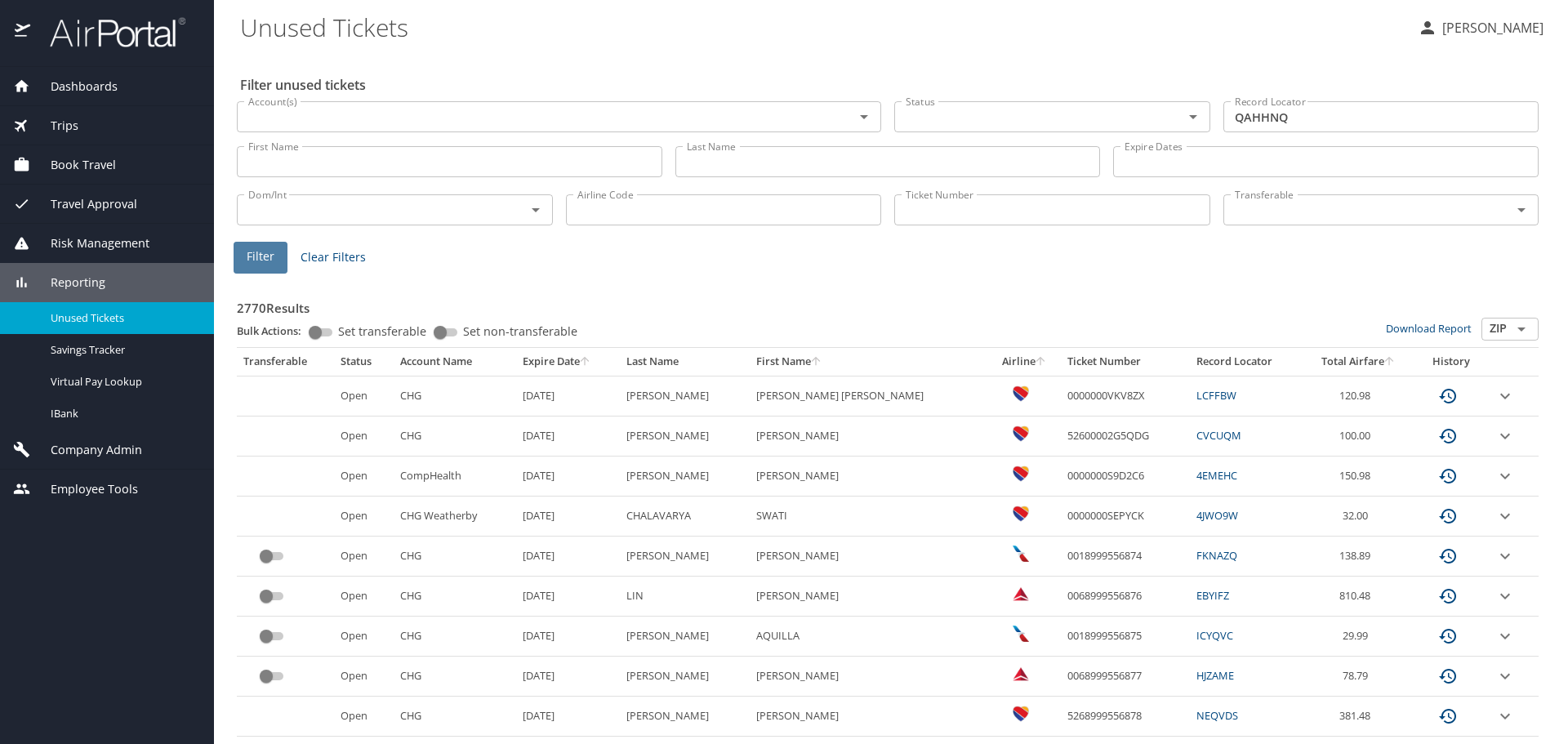
click at [261, 262] on span "Filter" at bounding box center [261, 257] width 28 height 20
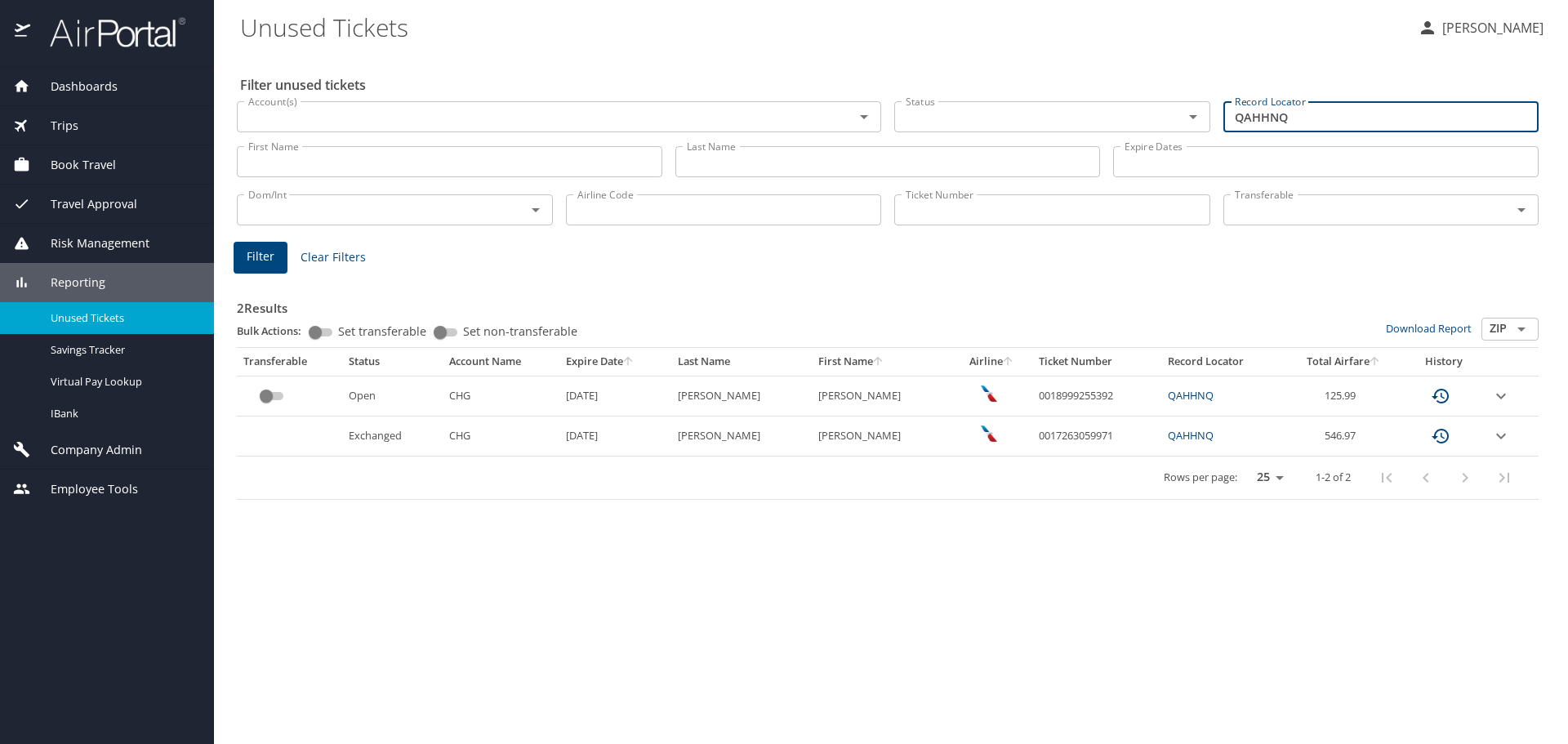
drag, startPoint x: 1298, startPoint y: 115, endPoint x: 1068, endPoint y: 80, distance: 232.6
click at [1085, 98] on div "Account(s) Account(s) Status Status Record Locator QAHHNQ Record Locator" at bounding box center [887, 115] width 1315 height 55
paste input "MNGQDG"
type input "MNGQDG"
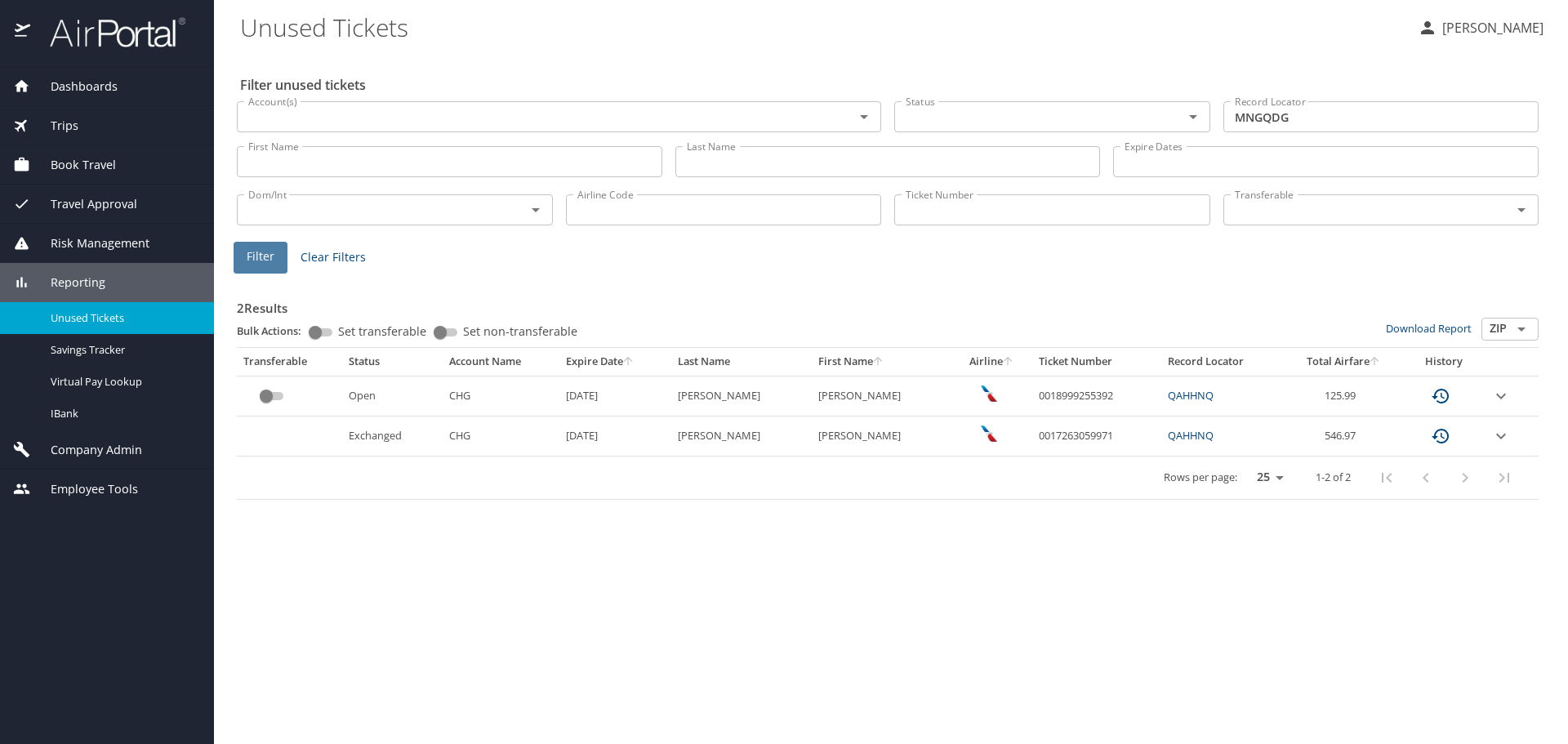
click at [278, 262] on button "Filter" at bounding box center [260, 257] width 54 height 31
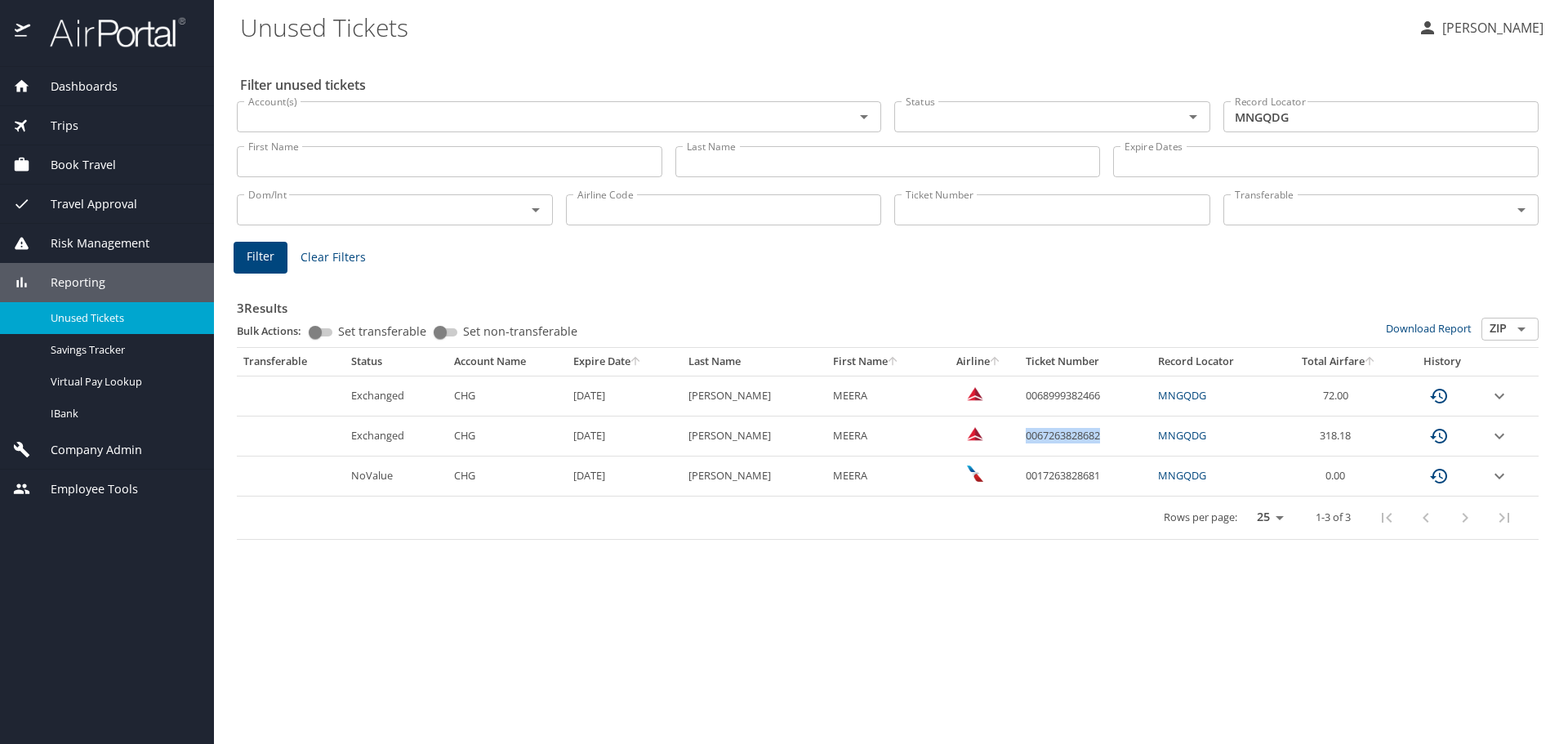
drag, startPoint x: 1087, startPoint y: 433, endPoint x: 1006, endPoint y: 436, distance: 81.1
click at [1019, 436] on td "0067263828682" at bounding box center [1085, 436] width 132 height 40
copy td "0067263828682"
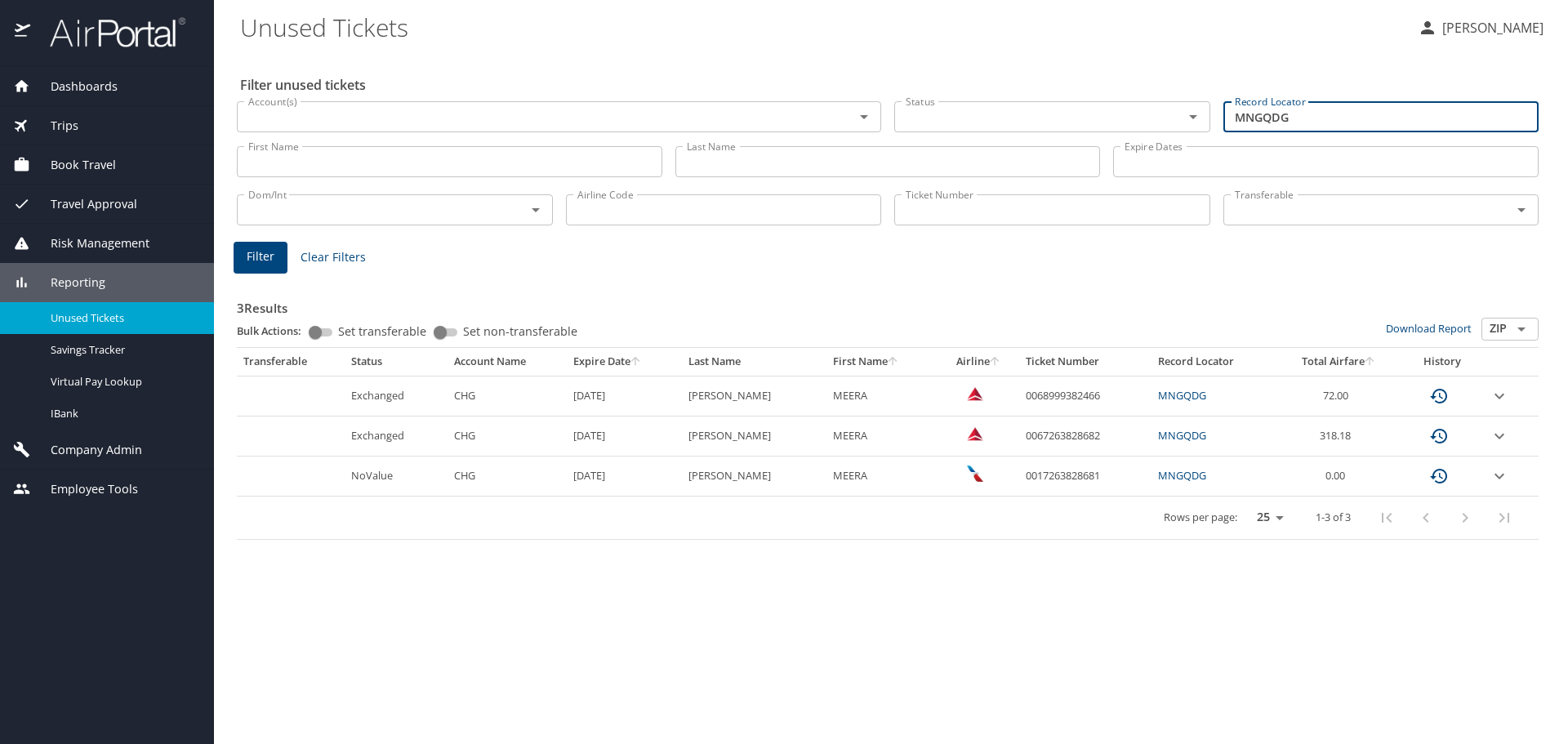
drag, startPoint x: 1353, startPoint y: 124, endPoint x: 827, endPoint y: 24, distance: 535.4
click at [837, 25] on main "Unused Tickets Thomas Klein Filter unused tickets Account(s) Account(s) Status …" at bounding box center [891, 372] width 1354 height 744
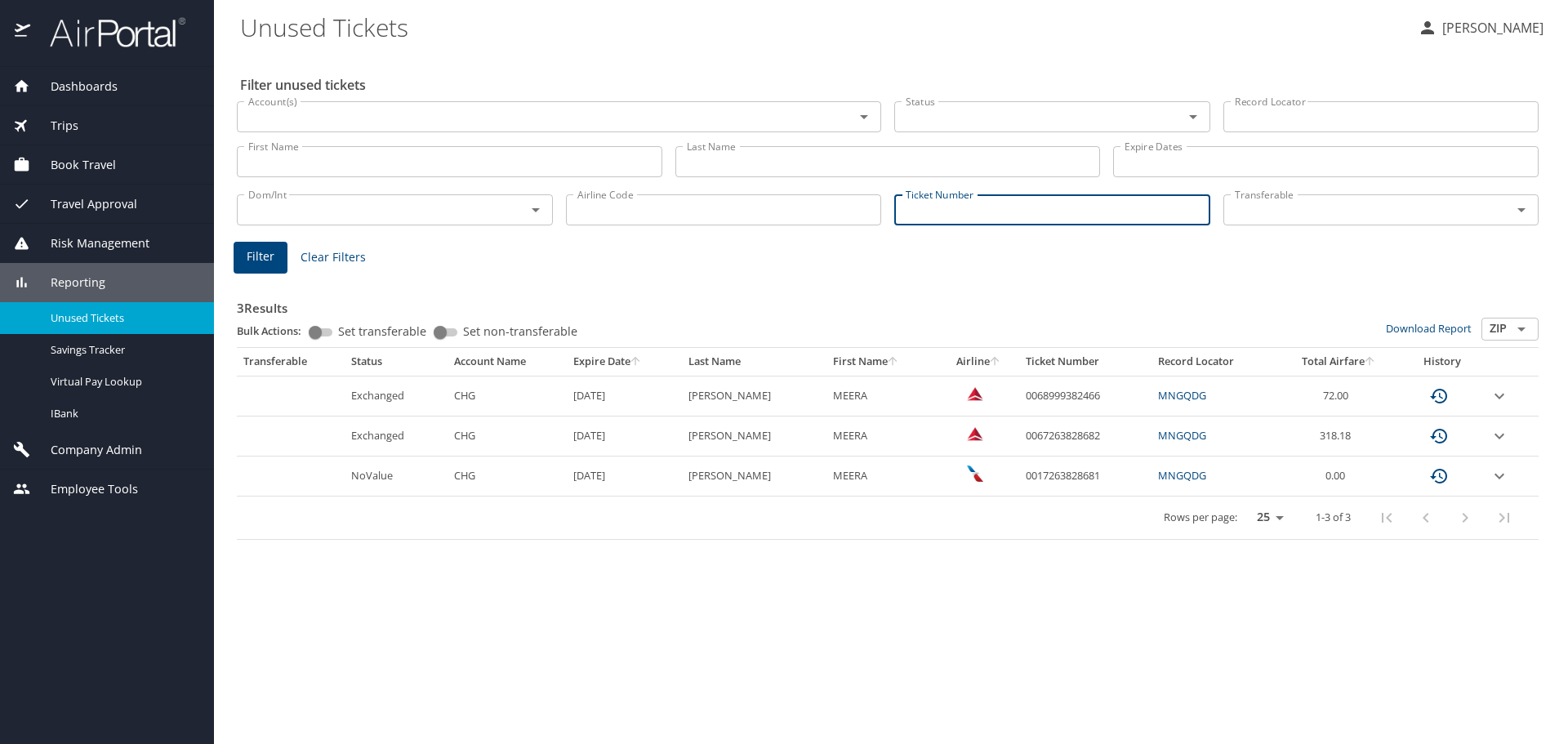
click at [916, 213] on input "Ticket Number" at bounding box center [1053, 210] width 316 height 31
paste input "0067263828682"
click at [249, 260] on span "Filter" at bounding box center [261, 257] width 28 height 20
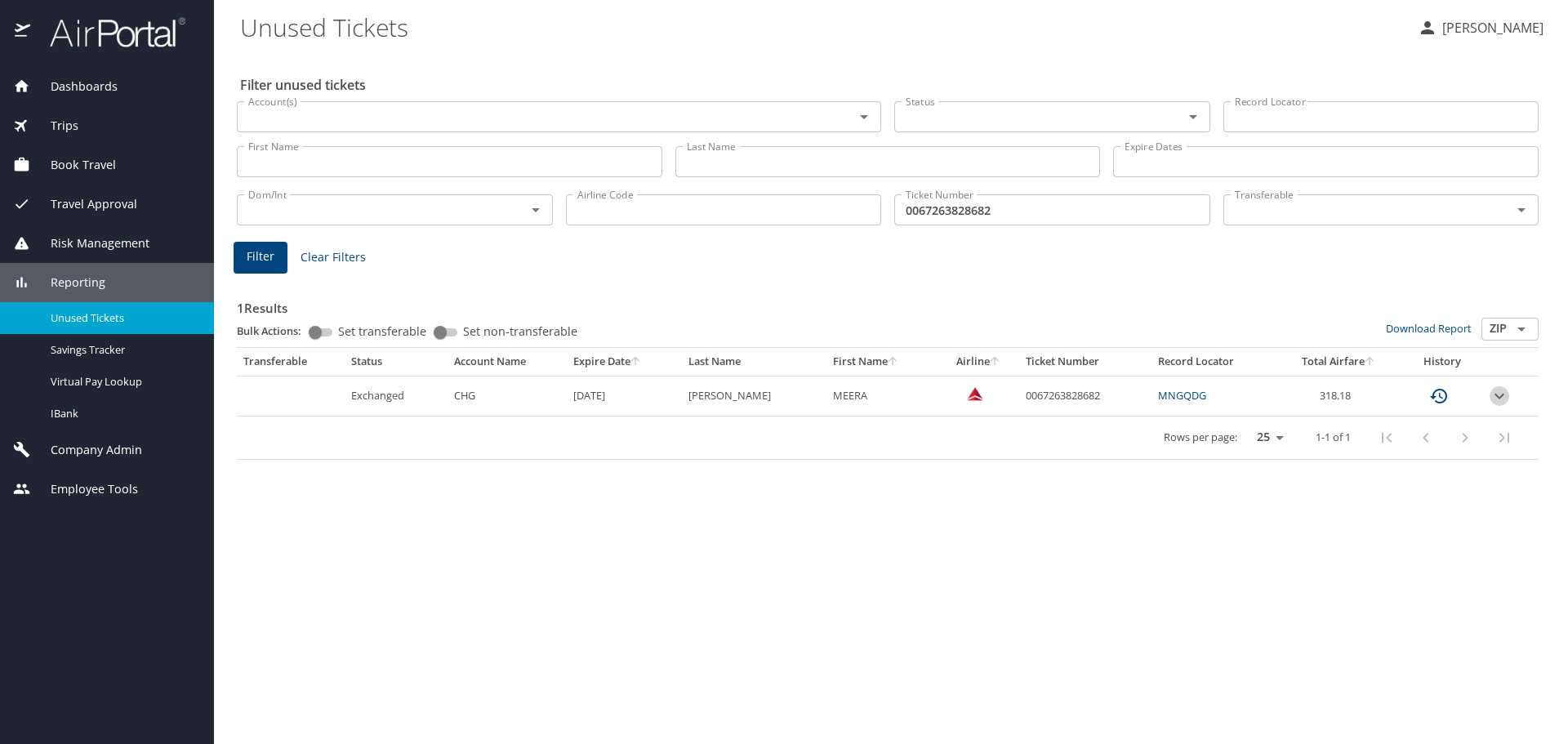
click at [1498, 396] on icon "expand row" at bounding box center [1500, 396] width 10 height 6
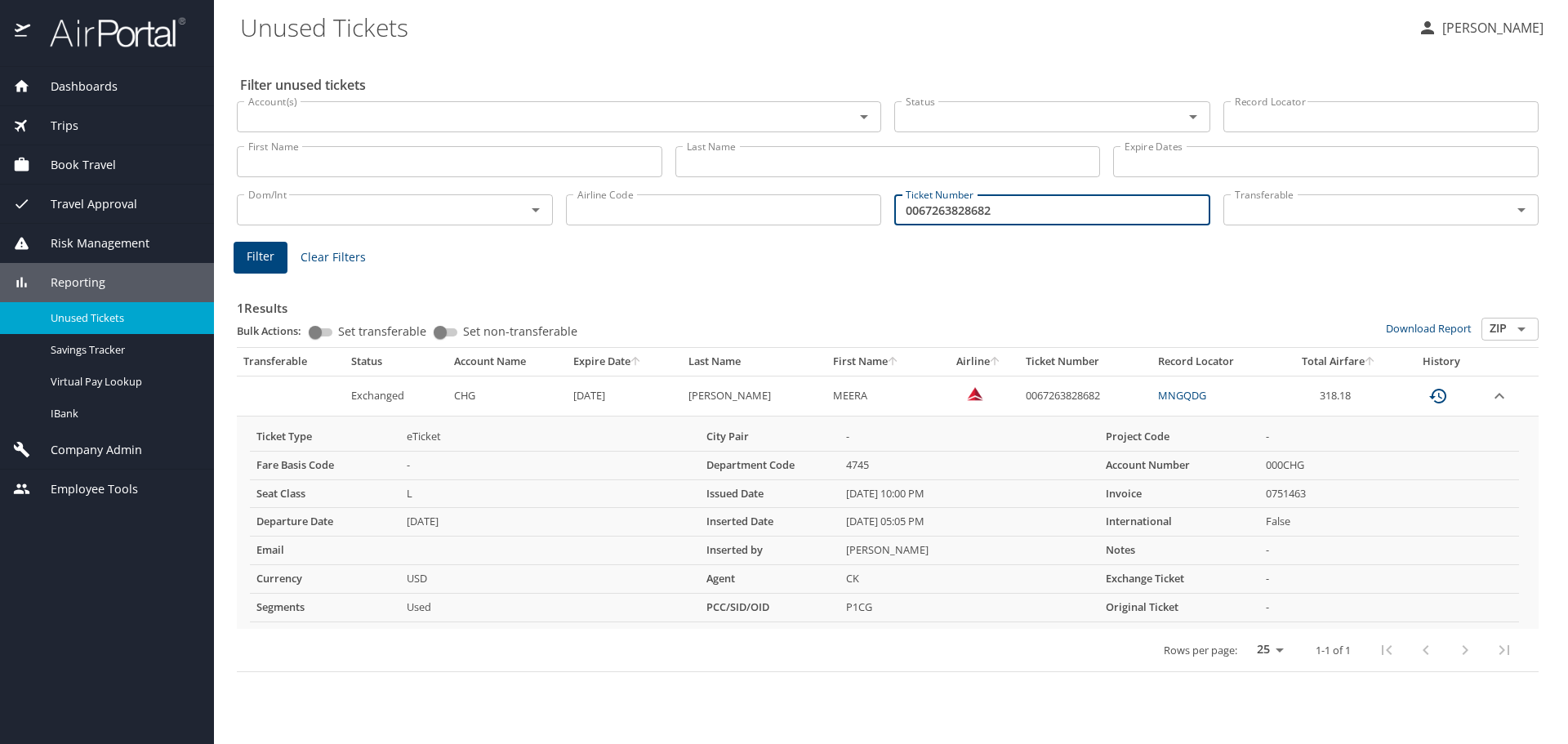
drag, startPoint x: 1001, startPoint y: 212, endPoint x: 891, endPoint y: 219, distance: 110.2
click at [891, 219] on div "Ticket Number 0067263828682 Ticket Number" at bounding box center [1053, 208] width 329 height 54
paste input "17263828681"
click at [262, 262] on span "Filter" at bounding box center [261, 257] width 28 height 20
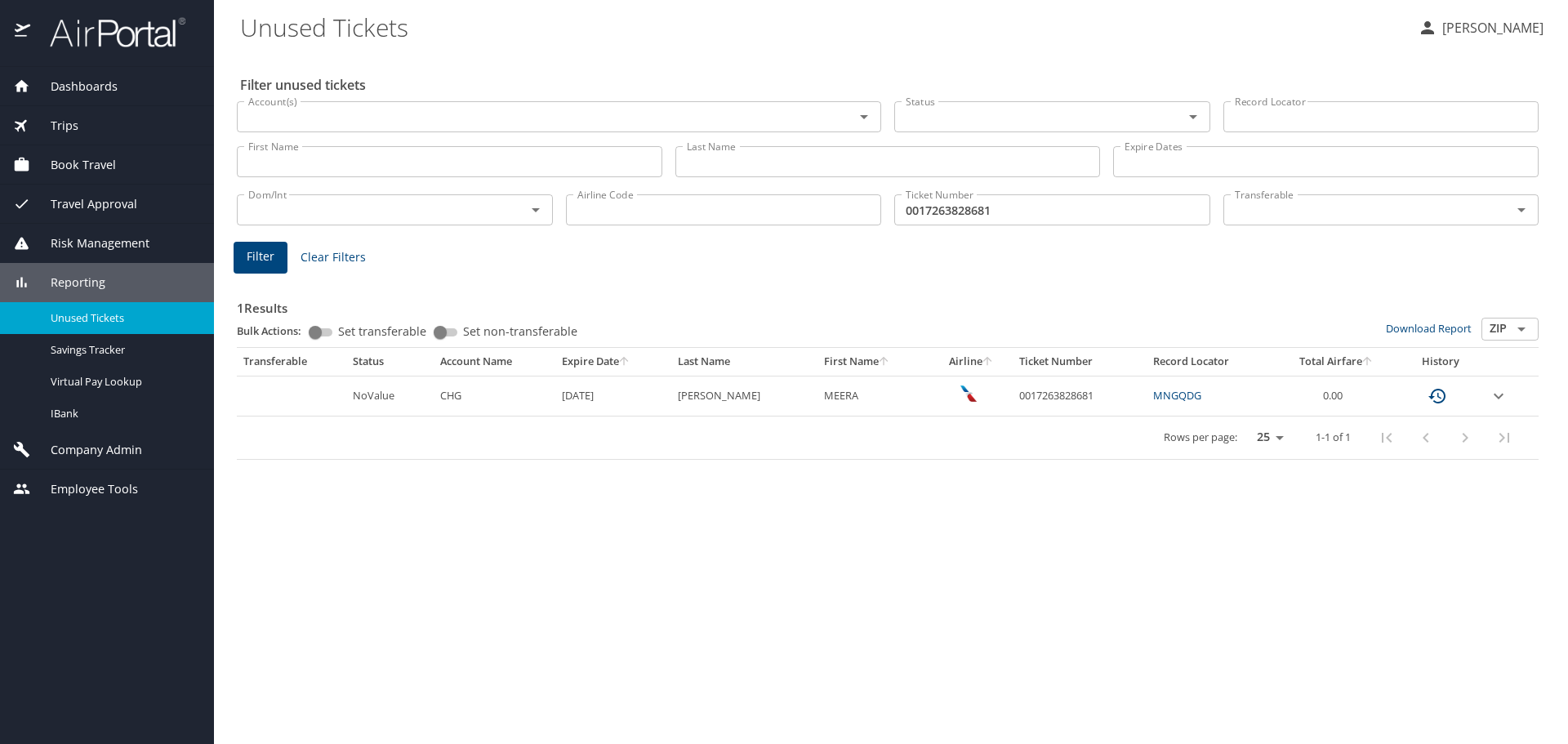
click at [80, 629] on div "Dashboards AirPortal 360™ Agent My Travel Dashboard Trips Airtinerary® Lookup C…" at bounding box center [106, 405] width 214 height 677
click at [1438, 399] on icon "custom pagination table" at bounding box center [1437, 396] width 19 height 19
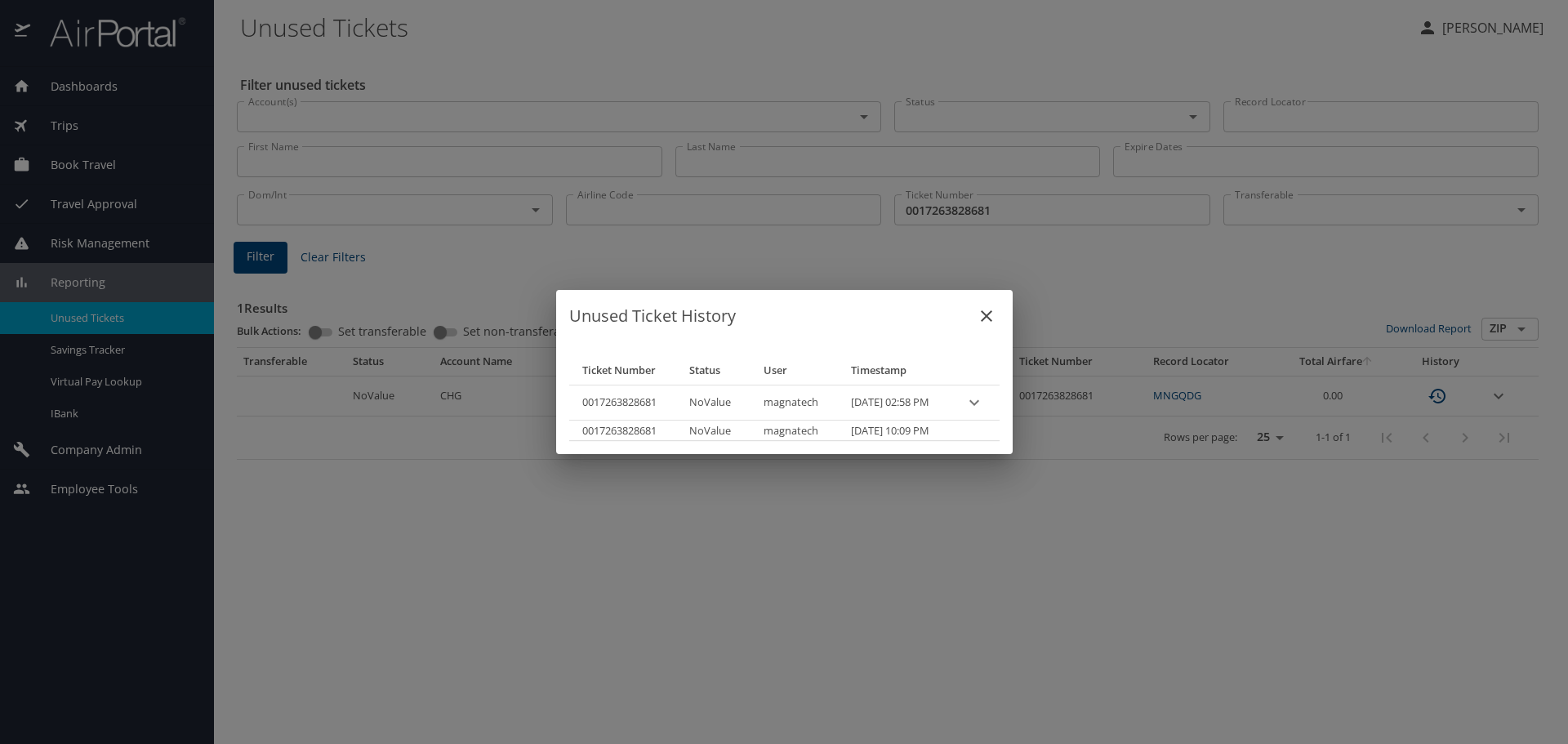
click at [996, 310] on icon "close" at bounding box center [986, 316] width 19 height 19
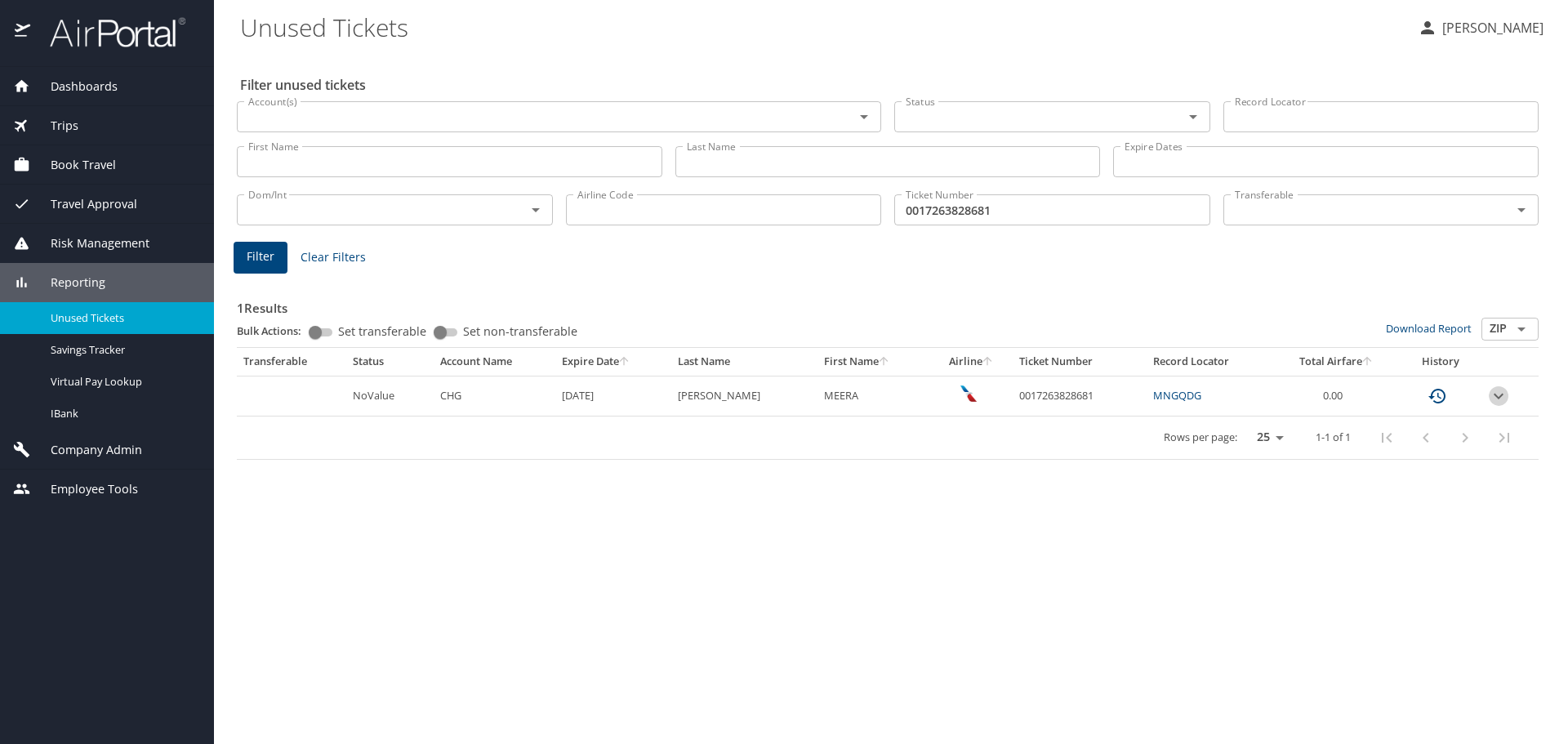
click at [1497, 394] on icon "expand row" at bounding box center [1498, 396] width 19 height 19
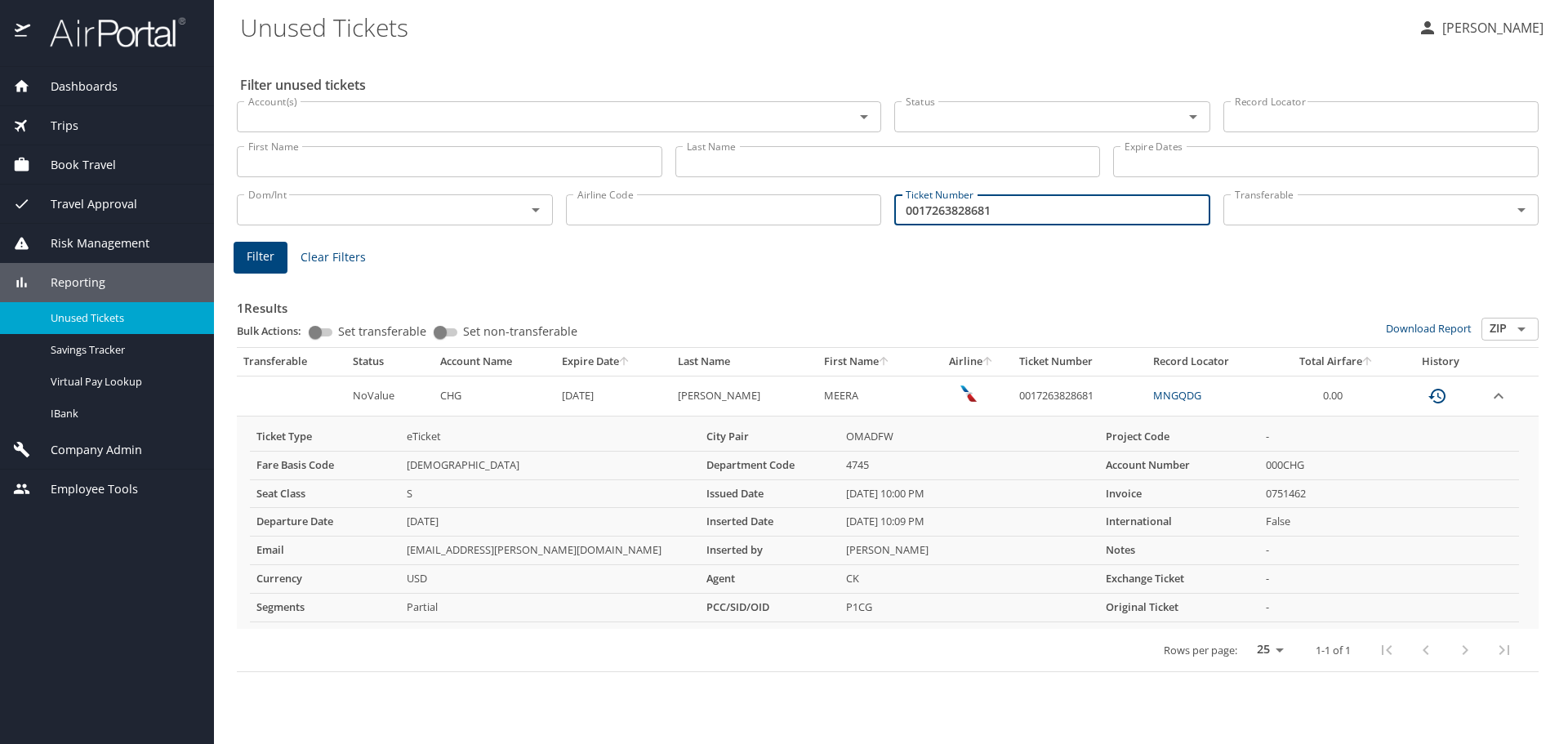
drag, startPoint x: 893, startPoint y: 206, endPoint x: 639, endPoint y: 180, distance: 255.3
click at [662, 183] on div "Dom/Int Dom/Int Airline Code Airline Code Ticket Number 0017263828681 Ticket Nu…" at bounding box center [887, 208] width 1315 height 54
paste input "7485178"
type input "0017267485178"
click at [264, 253] on span "Filter" at bounding box center [261, 257] width 28 height 20
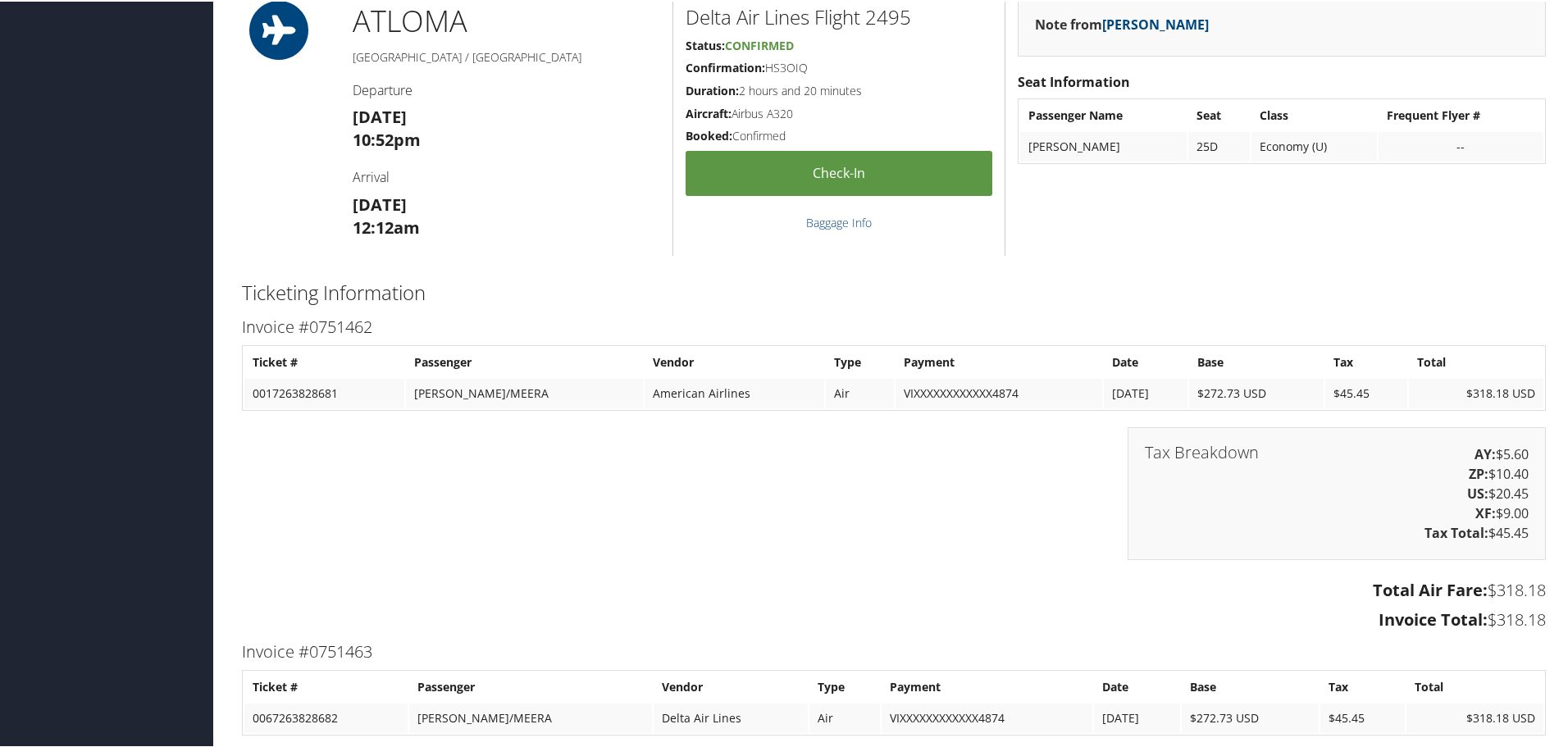
scroll to position [2215, 0]
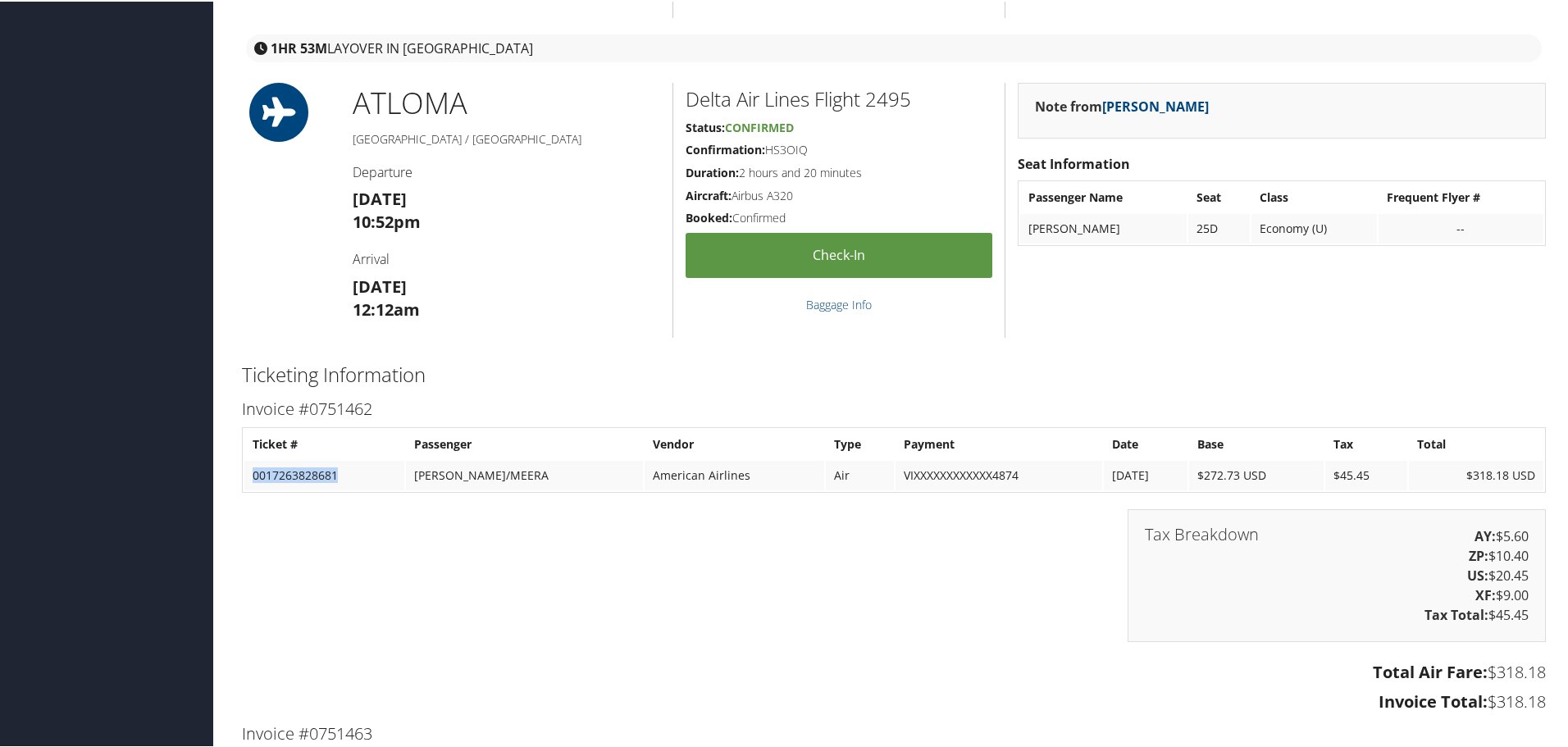
drag, startPoint x: 346, startPoint y: 470, endPoint x: 253, endPoint y: 476, distance: 93.2
click at [253, 476] on td "0017263828681" at bounding box center [324, 474] width 160 height 30
copy td "0017263828681"
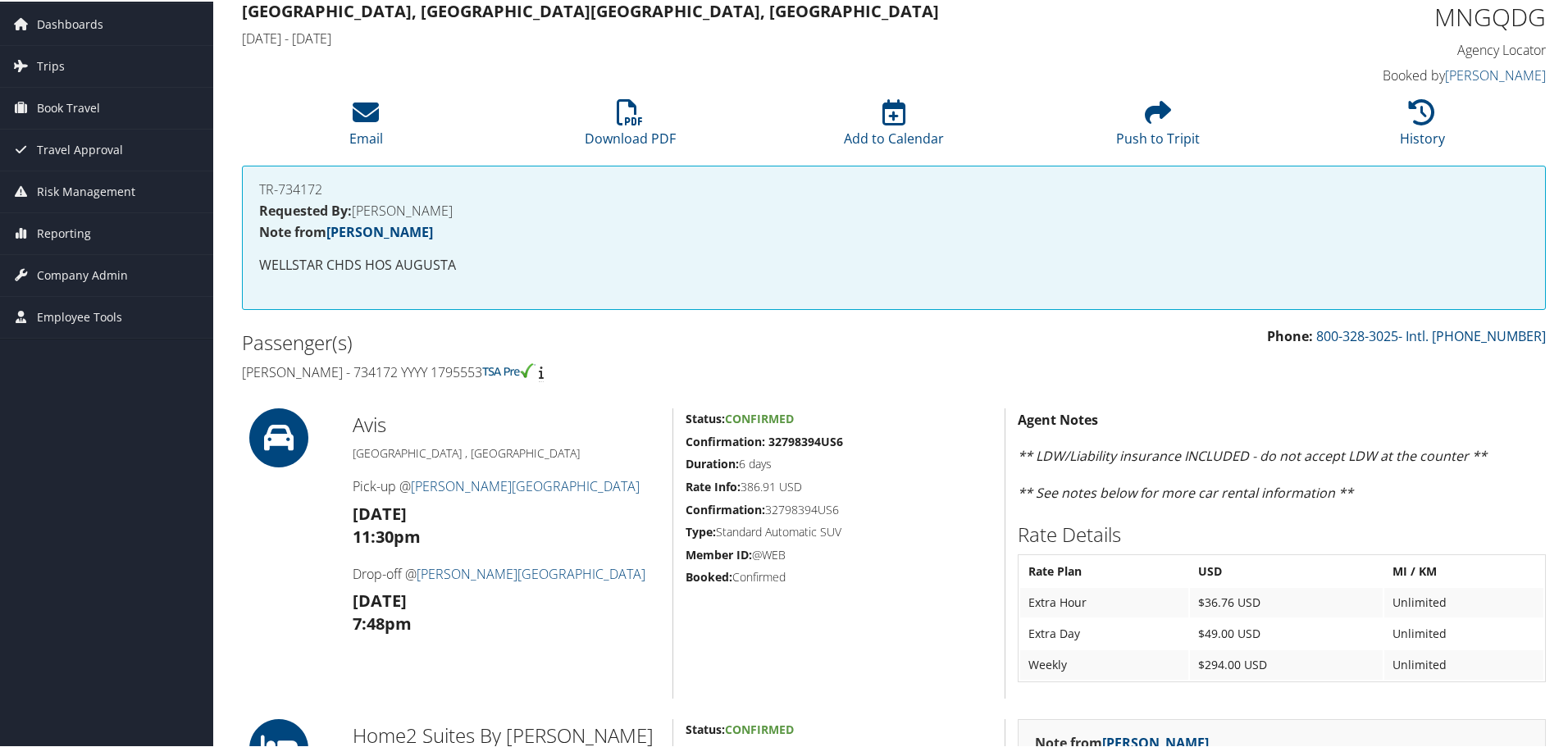
scroll to position [0, 0]
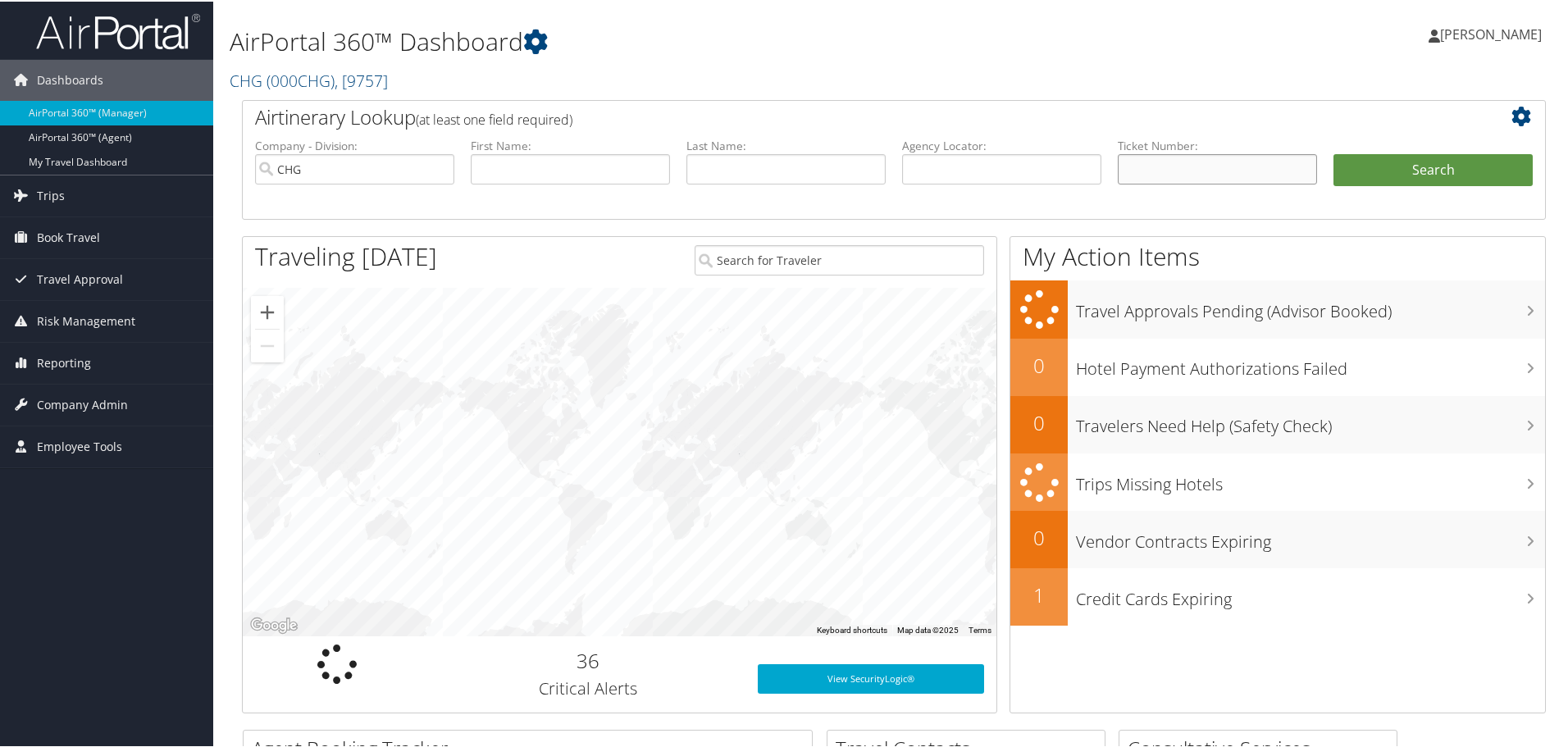
paste input "WCIQBO"
type input "WCIQBO"
click at [1354, 169] on button "Search" at bounding box center [1432, 168] width 200 height 33
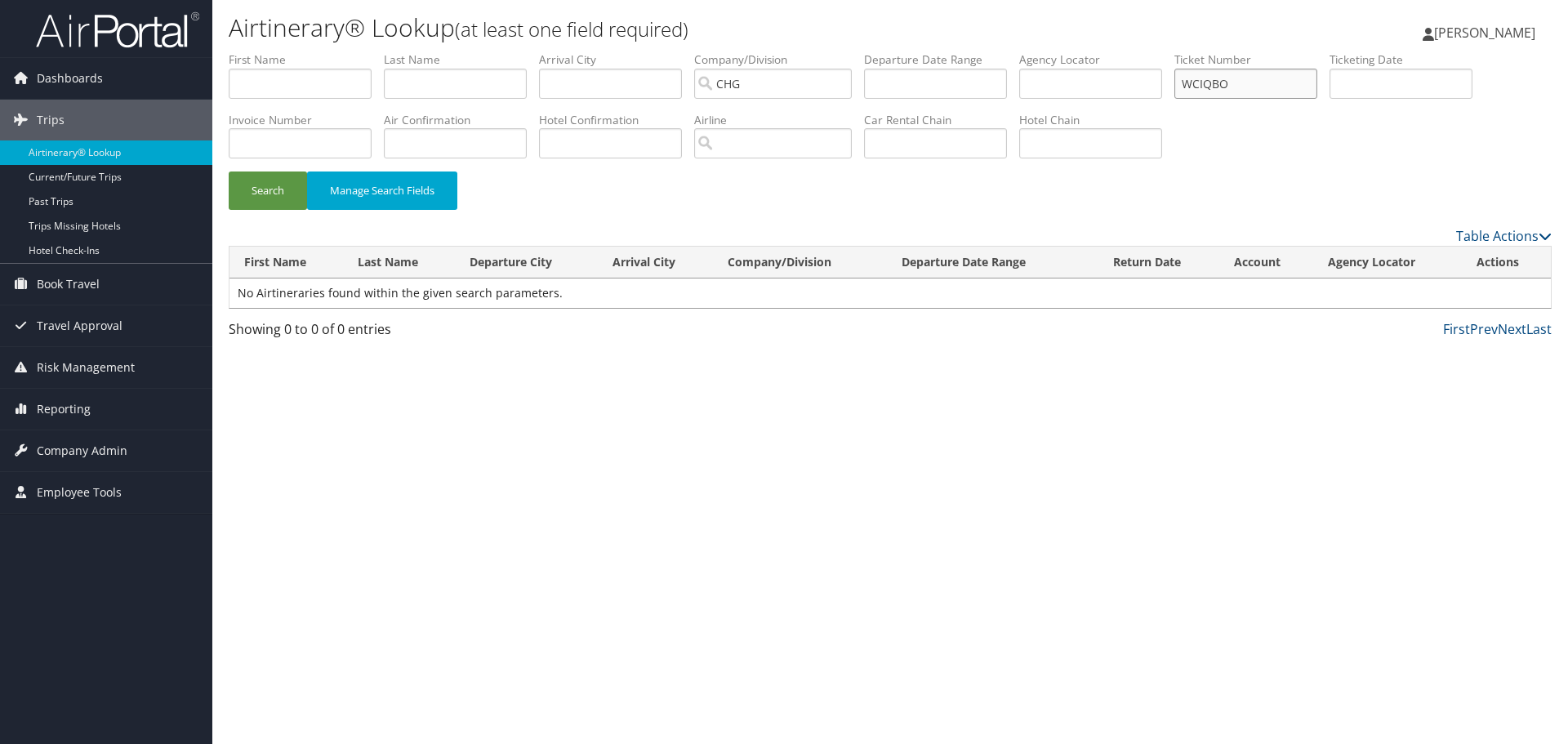
drag, startPoint x: 1247, startPoint y: 81, endPoint x: 1115, endPoint y: 95, distance: 132.7
click at [1115, 52] on ul "First Name Last Name Departure City Arrival City Company/Division [GEOGRAPHIC_D…" at bounding box center [890, 52] width 1323 height 0
click at [270, 193] on button "Search" at bounding box center [267, 190] width 79 height 38
click at [1200, 83] on input "WCIQBO" at bounding box center [1246, 83] width 142 height 31
click at [269, 192] on button "Search" at bounding box center [267, 190] width 79 height 38
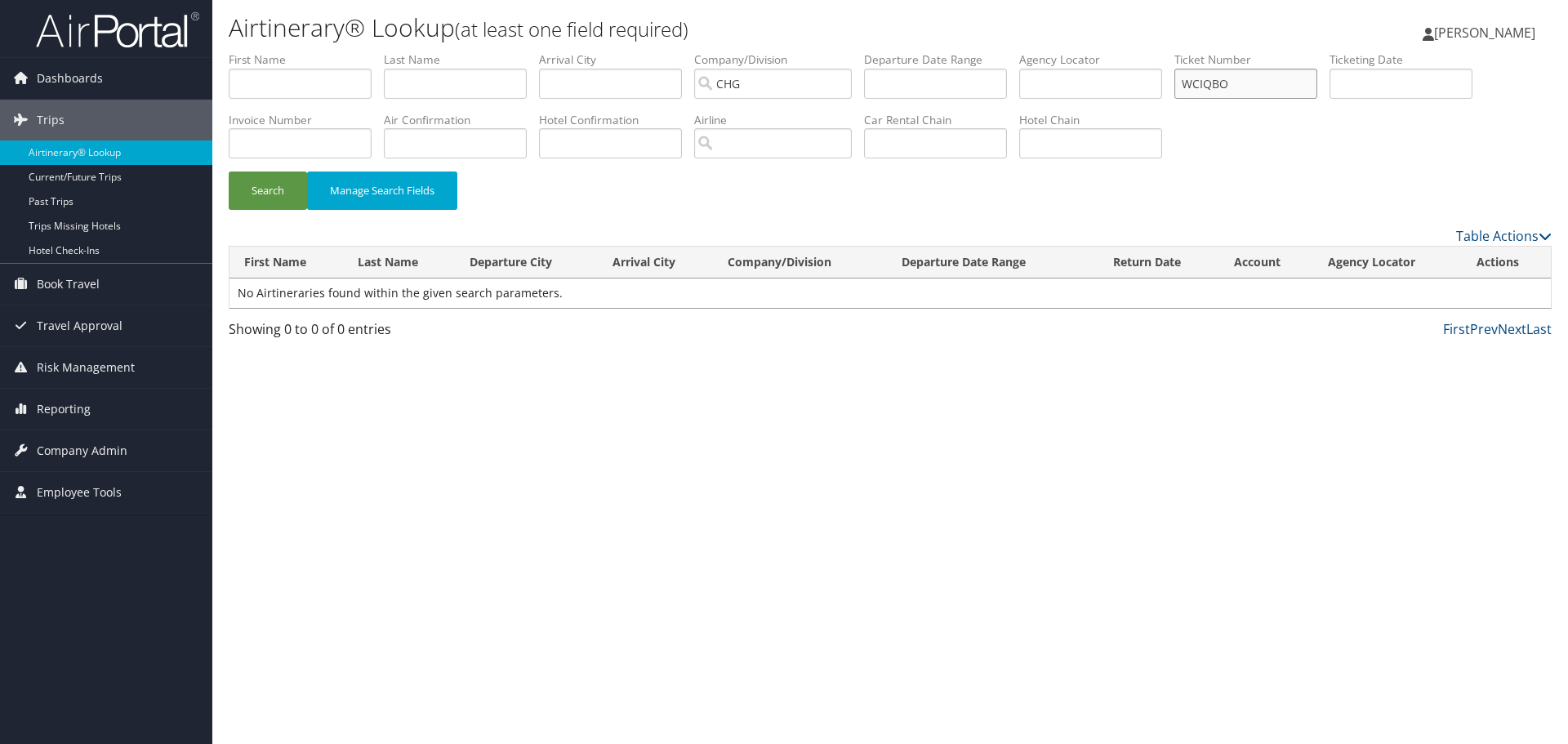
drag, startPoint x: 1270, startPoint y: 87, endPoint x: 799, endPoint y: 47, distance: 472.7
click at [1042, 52] on ul "First Name Last Name Departure City Arrival City Company/Division CHG Airport/C…" at bounding box center [890, 52] width 1323 height 0
click at [1207, 81] on input "text" at bounding box center [1246, 83] width 142 height 31
paste input "0017267485178"
type input "0017267485178"
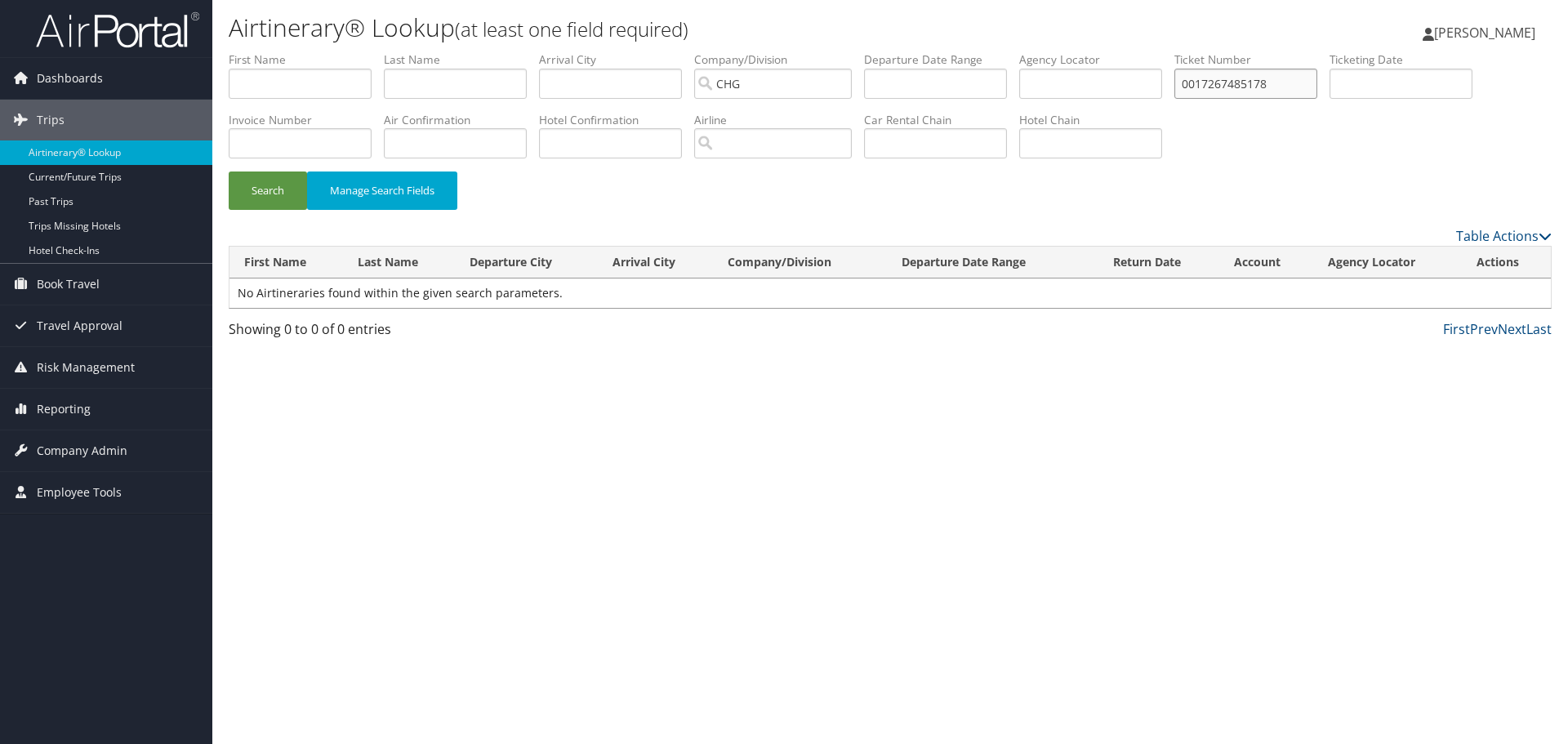
click at [228, 171] on button "Search" at bounding box center [267, 190] width 79 height 38
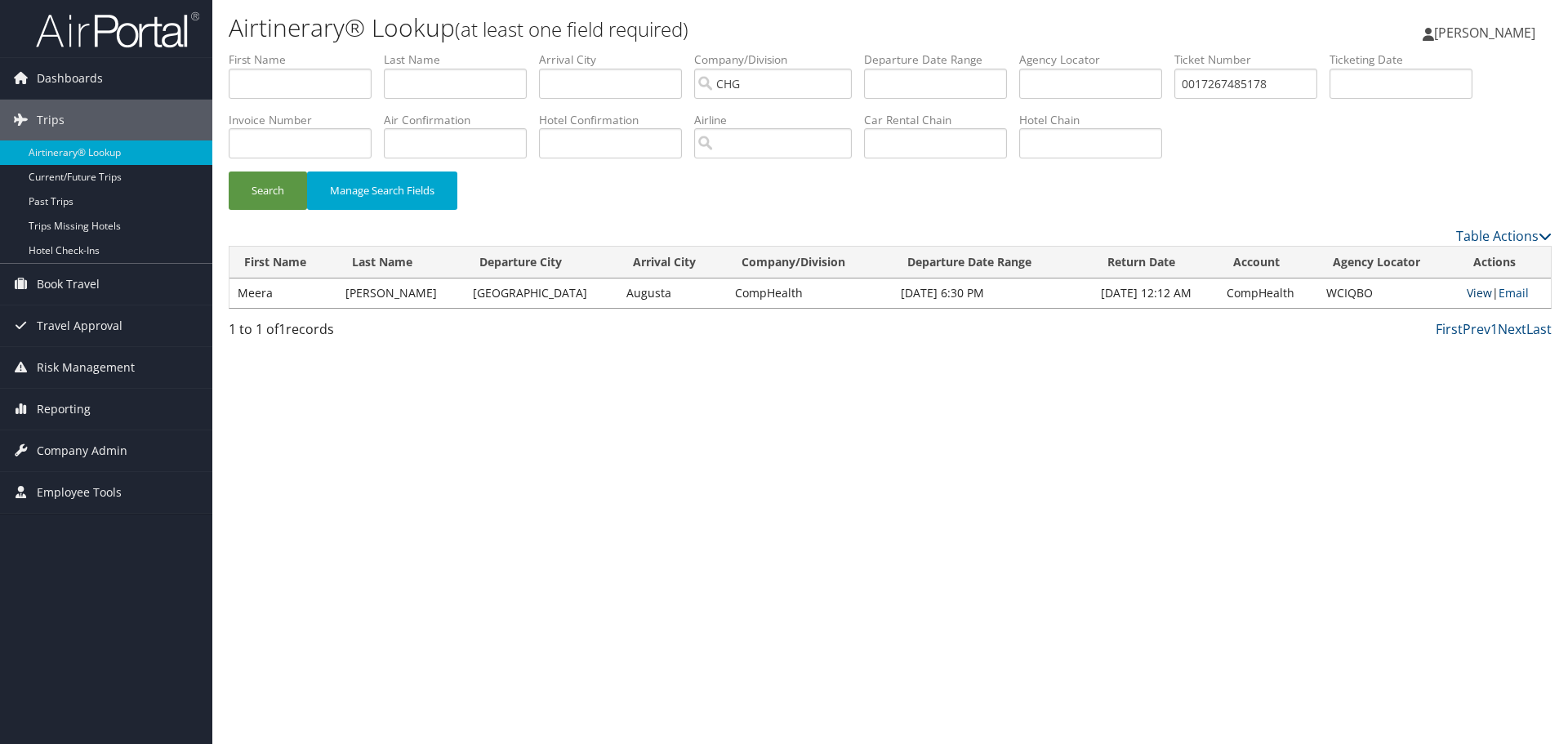
click at [1467, 292] on link "View" at bounding box center [1479, 292] width 25 height 16
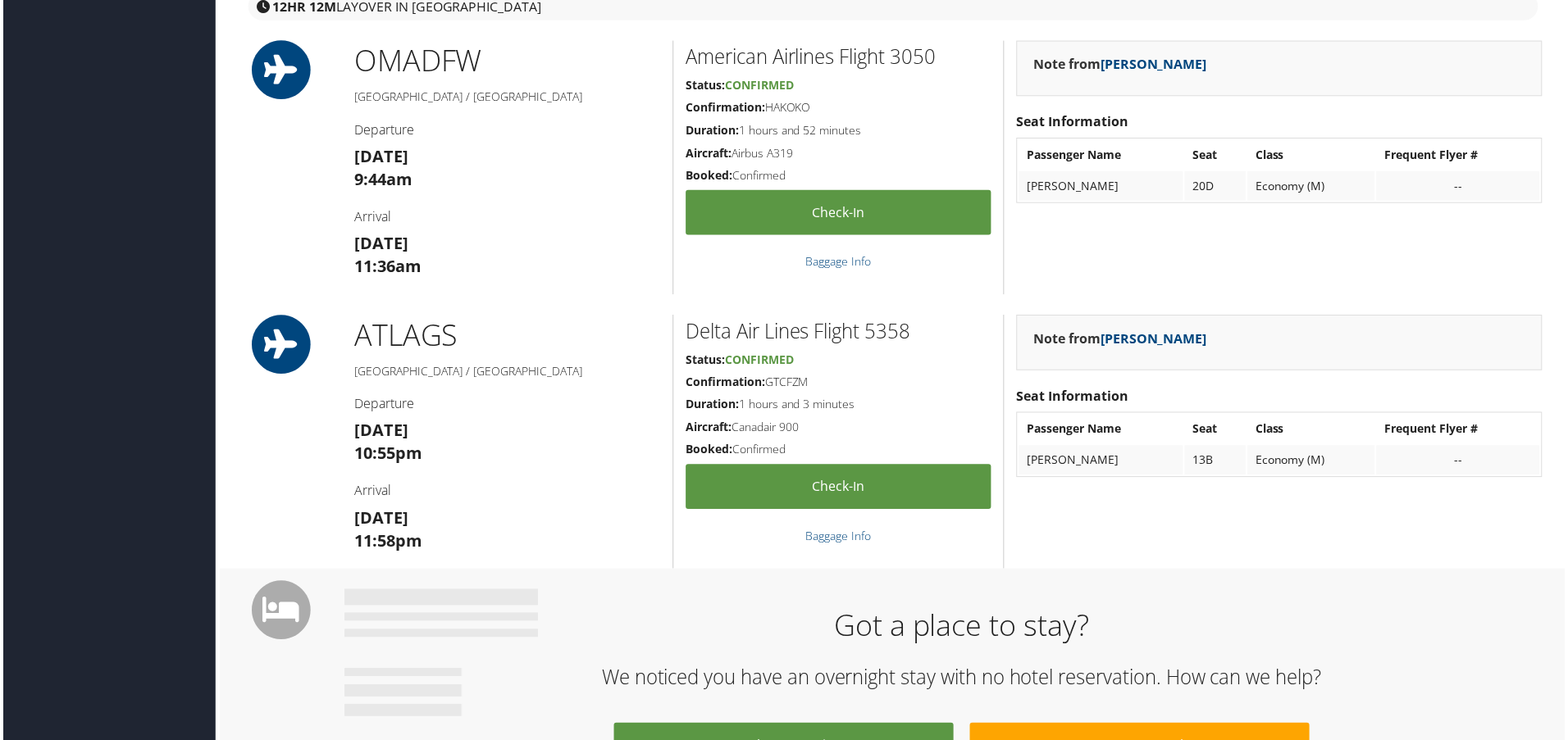
scroll to position [738, 0]
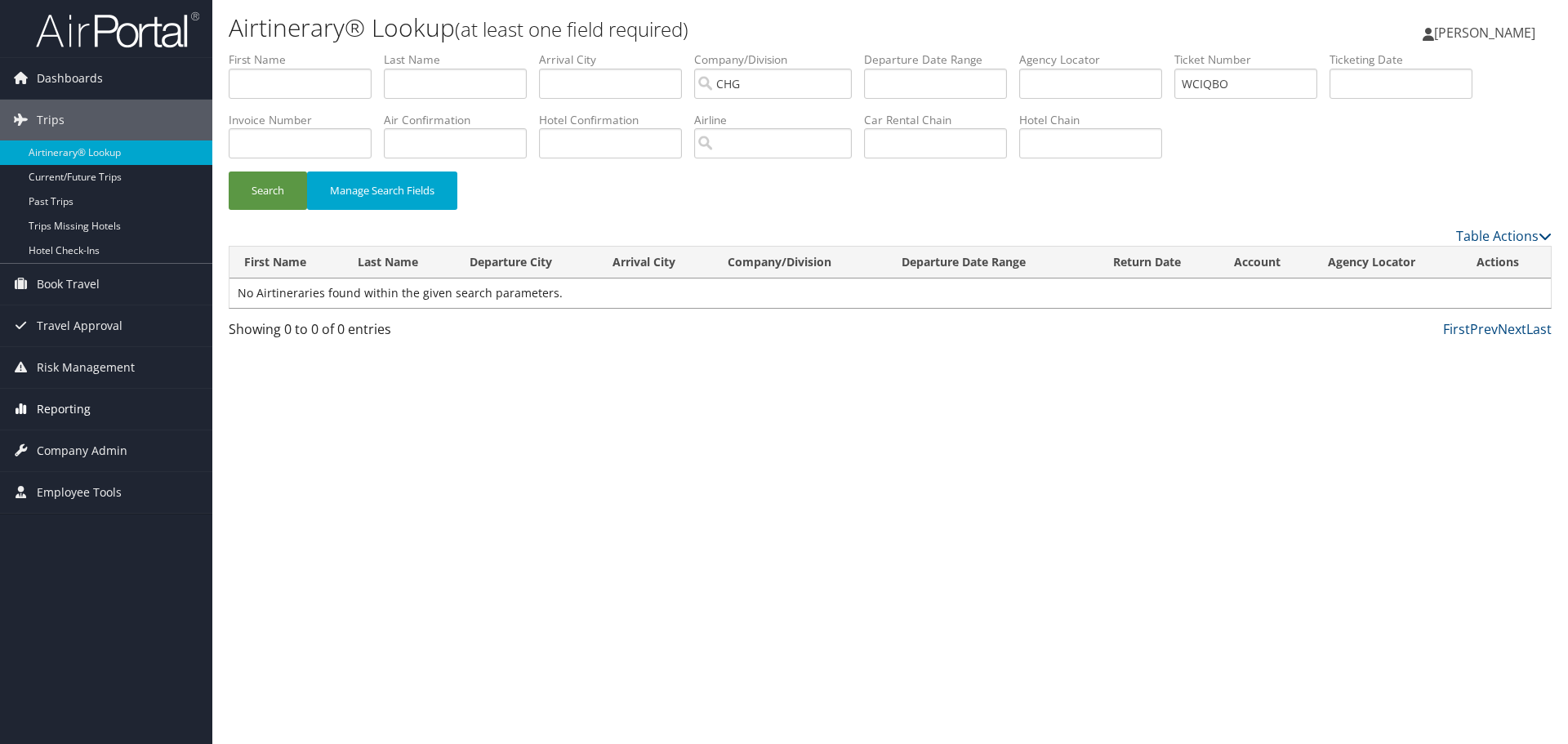
click at [61, 412] on span "Reporting" at bounding box center [64, 409] width 54 height 41
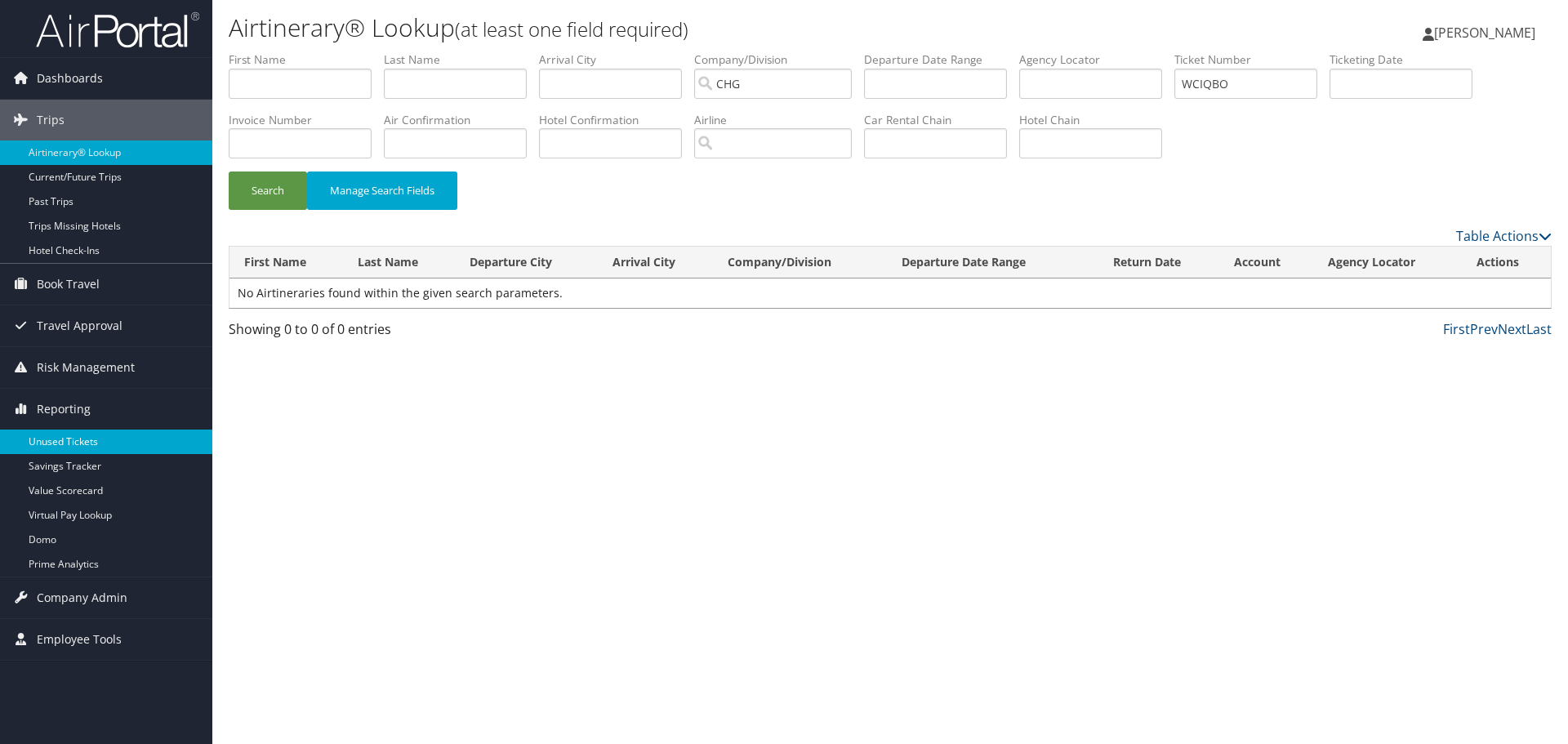
click at [75, 443] on link "Unused Tickets" at bounding box center [106, 441] width 213 height 24
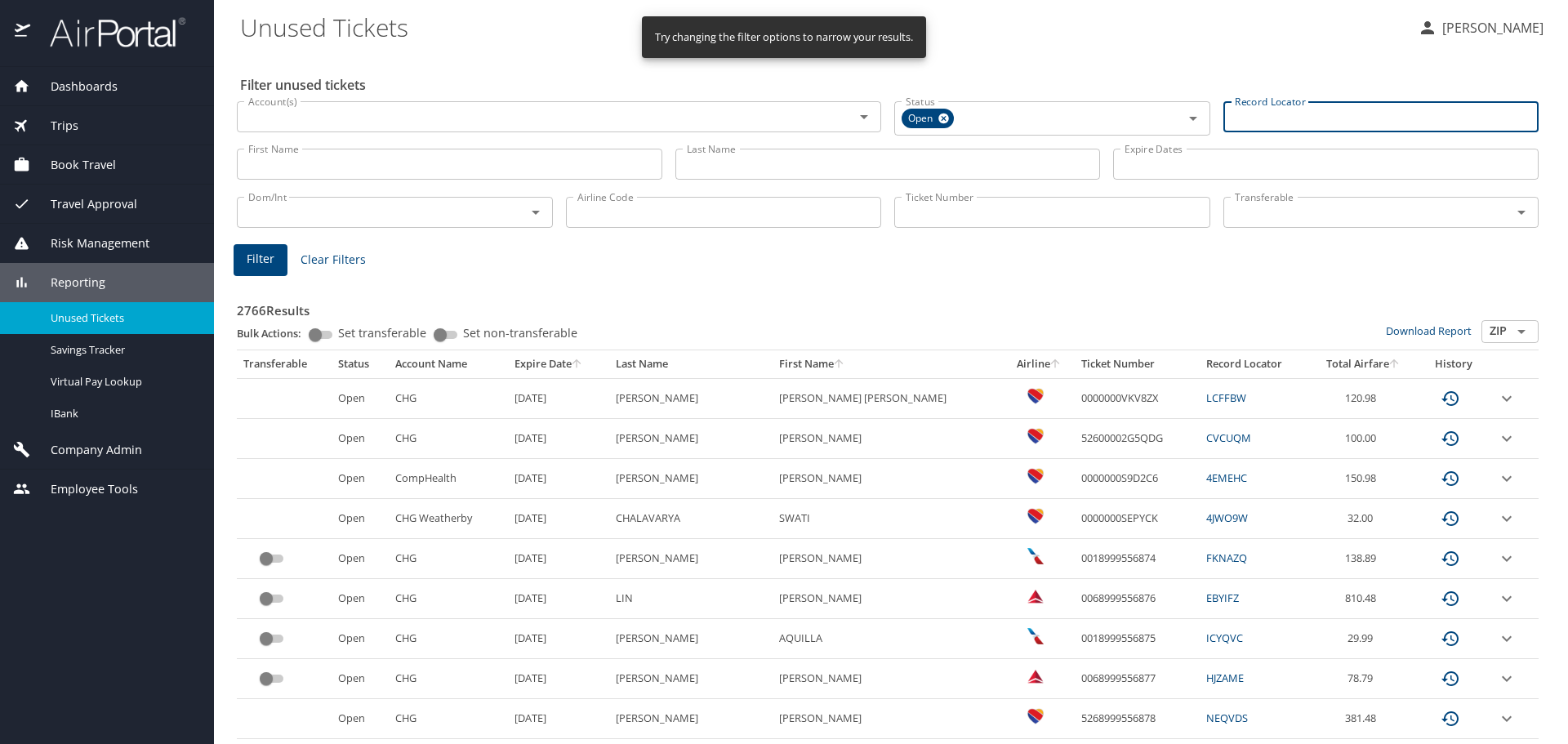
paste input "YLRDQV"
type input "YLRDQV"
click at [261, 257] on span "Filter" at bounding box center [261, 257] width 28 height 20
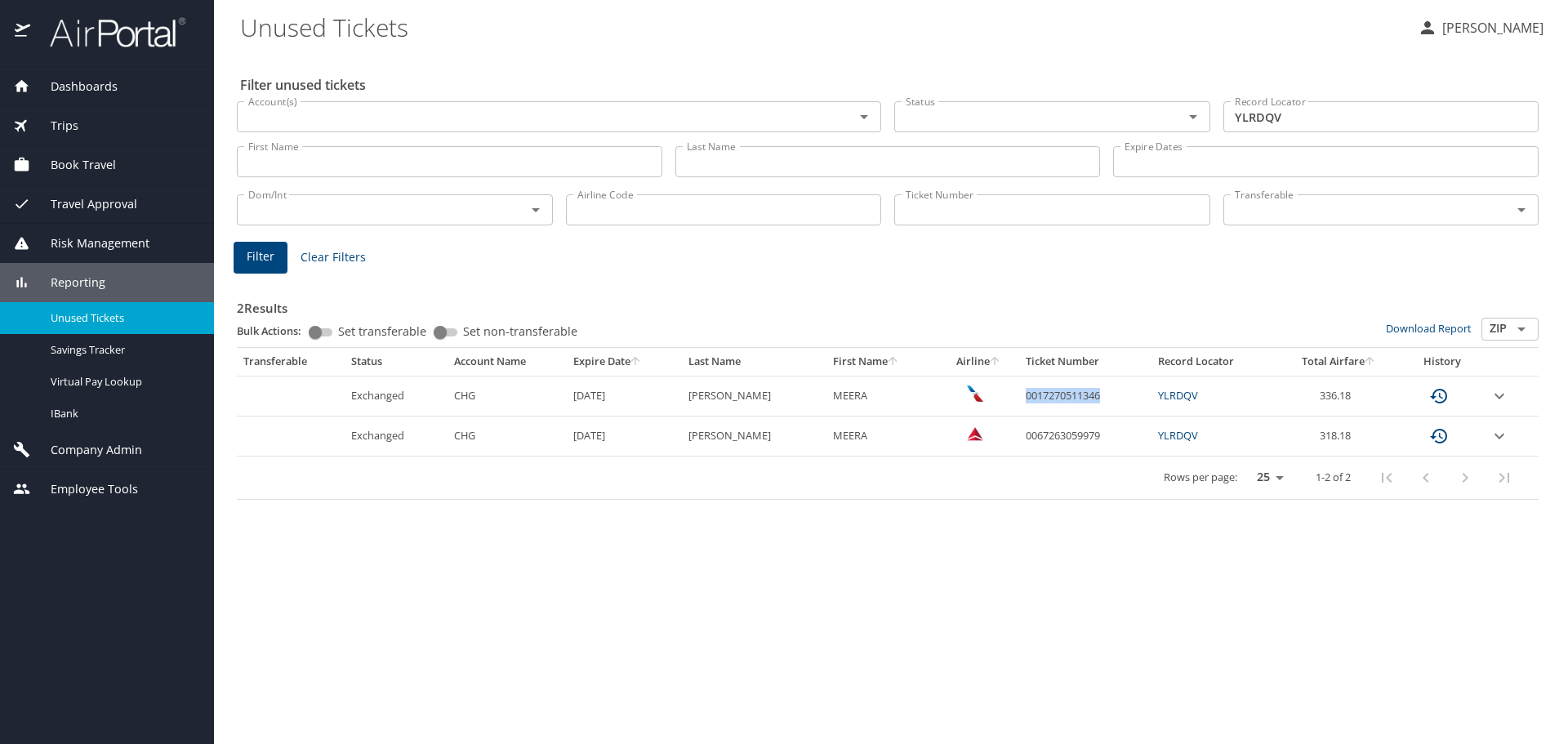
drag, startPoint x: 1087, startPoint y: 395, endPoint x: 1007, endPoint y: 401, distance: 80.2
click at [1019, 401] on td "0017270511346" at bounding box center [1085, 395] width 132 height 40
copy td "0017270511346"
click at [117, 87] on div "Dashboards" at bounding box center [106, 86] width 188 height 18
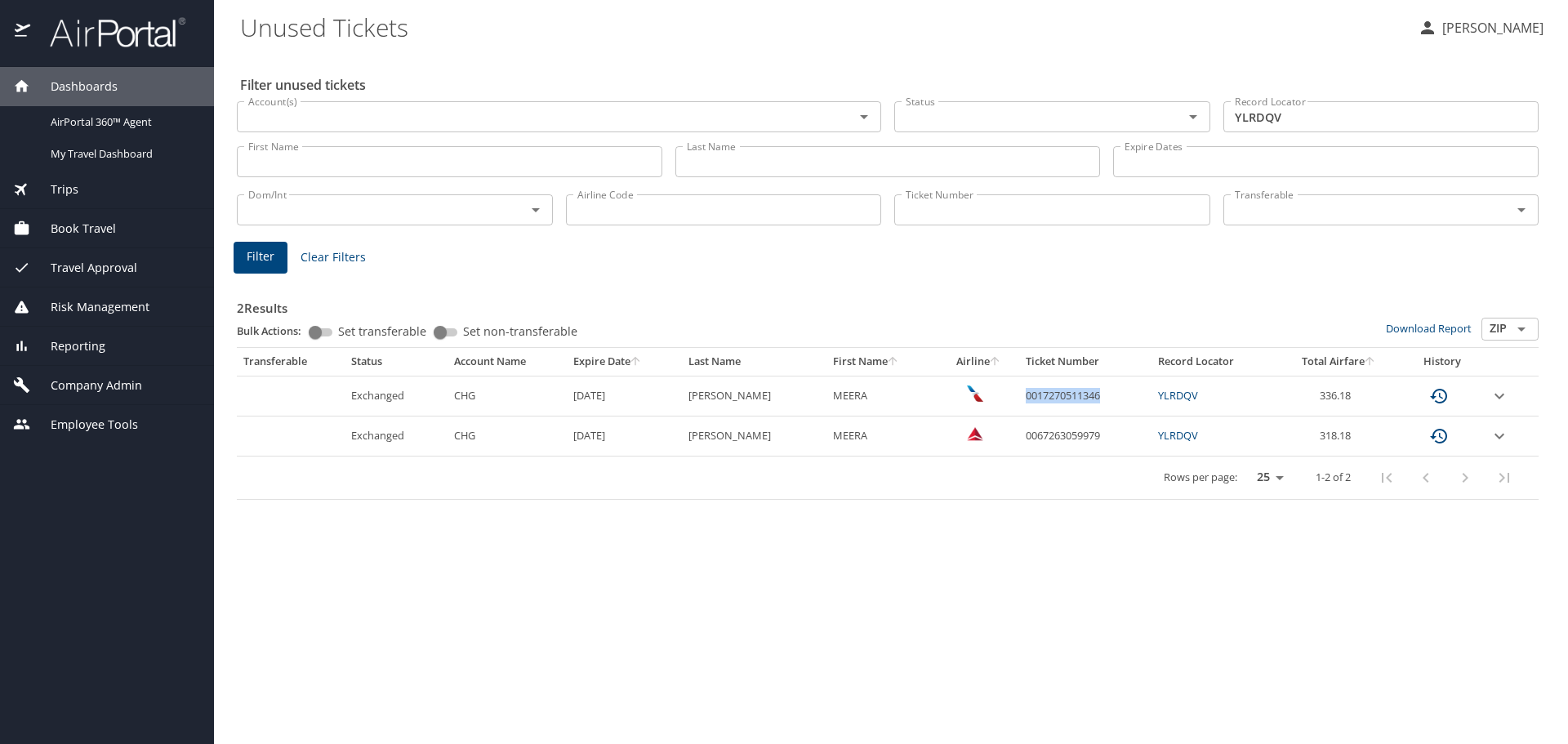
click at [94, 87] on span "Dashboards" at bounding box center [74, 86] width 87 height 18
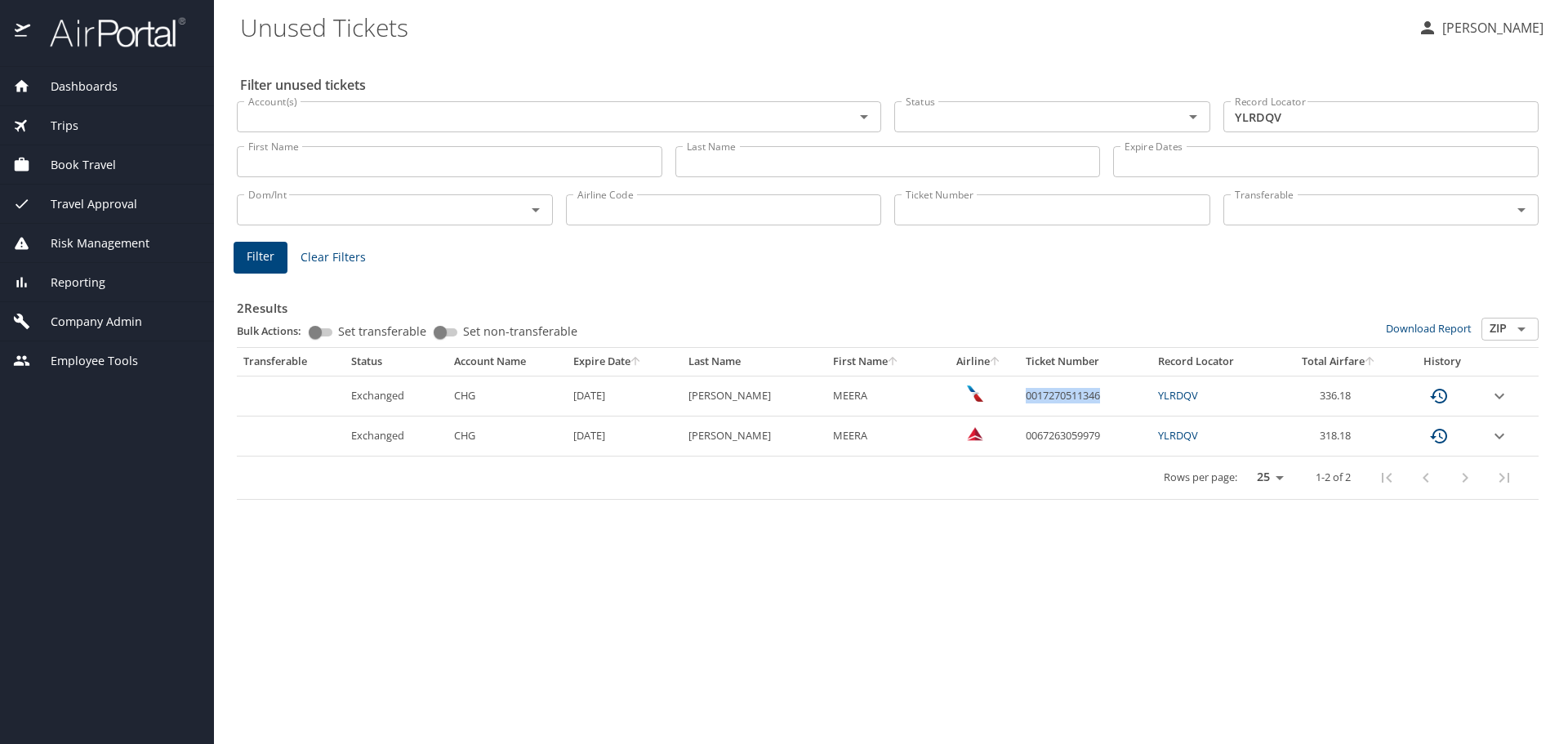
click at [95, 87] on span "Dashboards" at bounding box center [74, 86] width 87 height 18
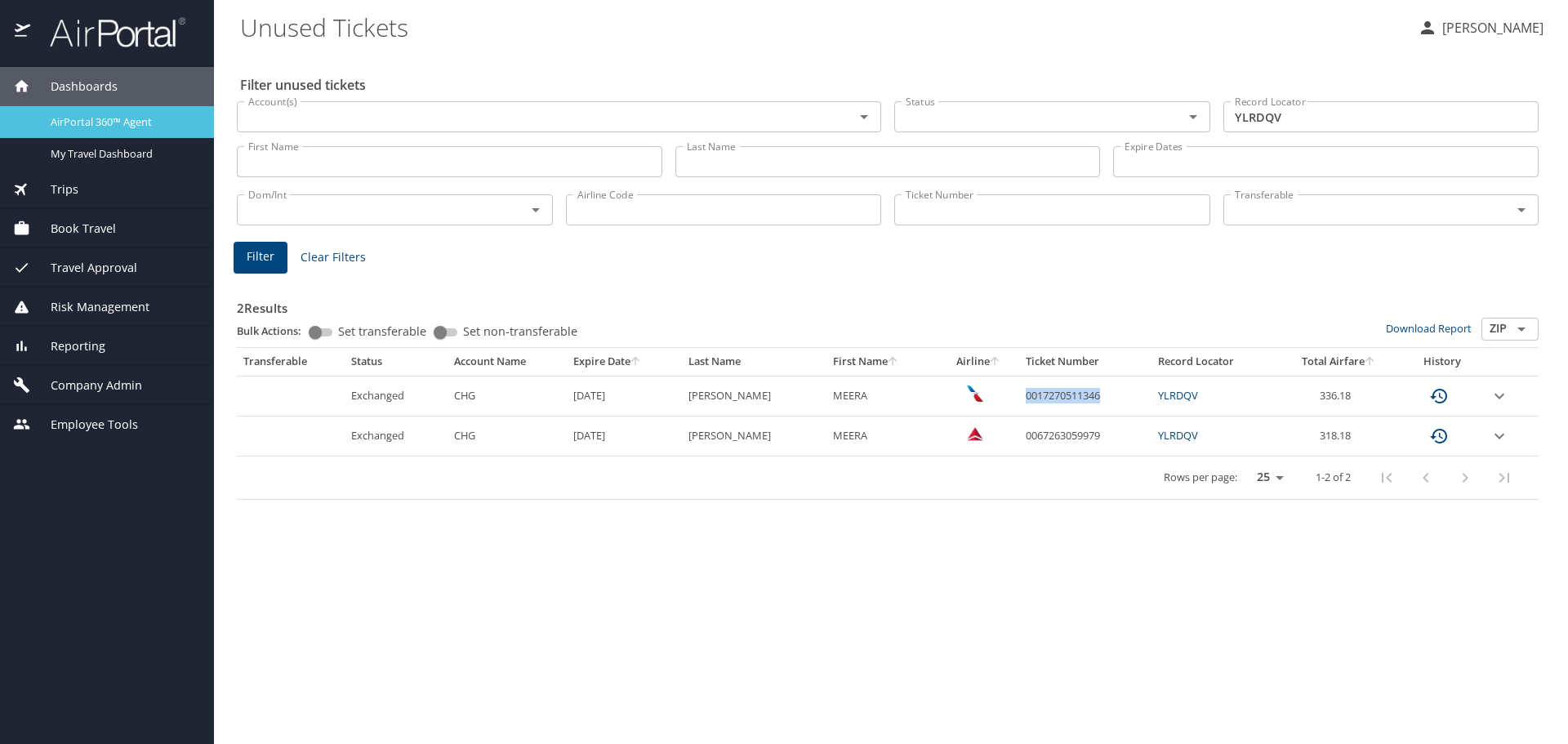
click at [100, 117] on span "AirPortal 360™ Agent" at bounding box center [122, 122] width 143 height 16
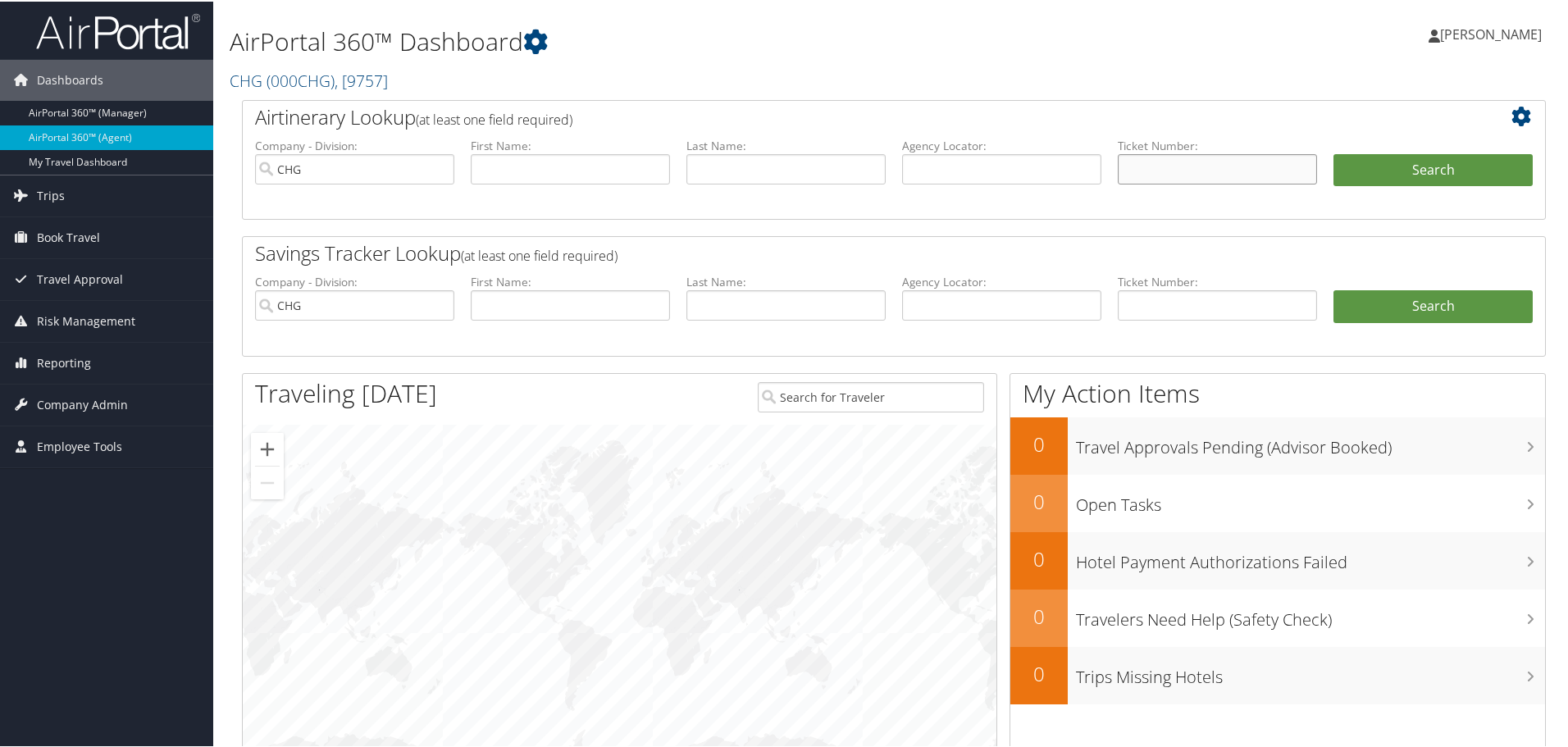
paste input "0017270511346"
type input "0017270511346"
click at [1418, 168] on button "Search" at bounding box center [1432, 168] width 200 height 33
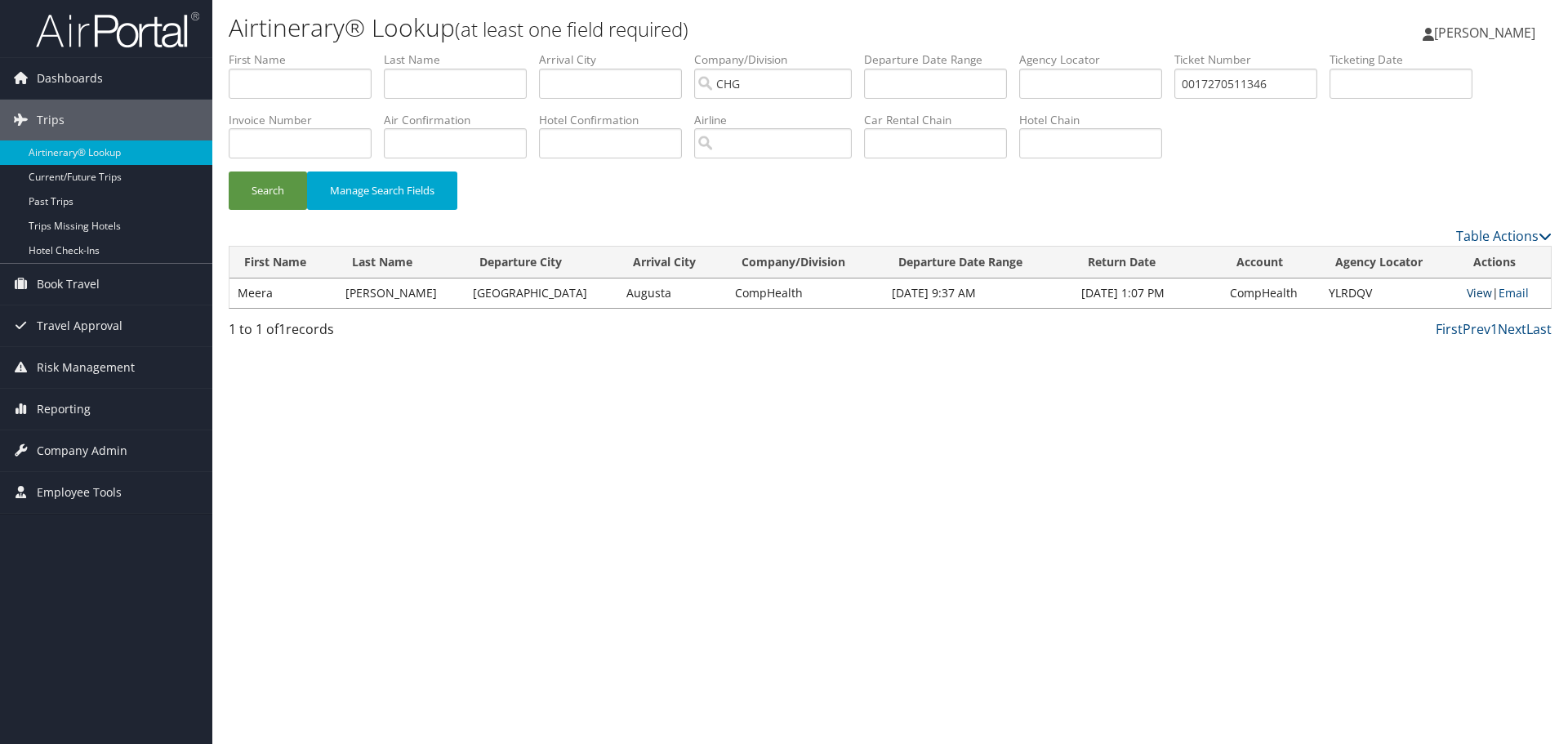
click at [1478, 290] on link "View" at bounding box center [1479, 292] width 25 height 16
drag, startPoint x: 1140, startPoint y: 93, endPoint x: 1120, endPoint y: 88, distance: 20.6
click at [1121, 52] on ul "First Name Last Name Departure City Arrival City Company/Division CHG Airport/C…" at bounding box center [890, 52] width 1323 height 0
paste input "67263059979"
type input "0067263059979"
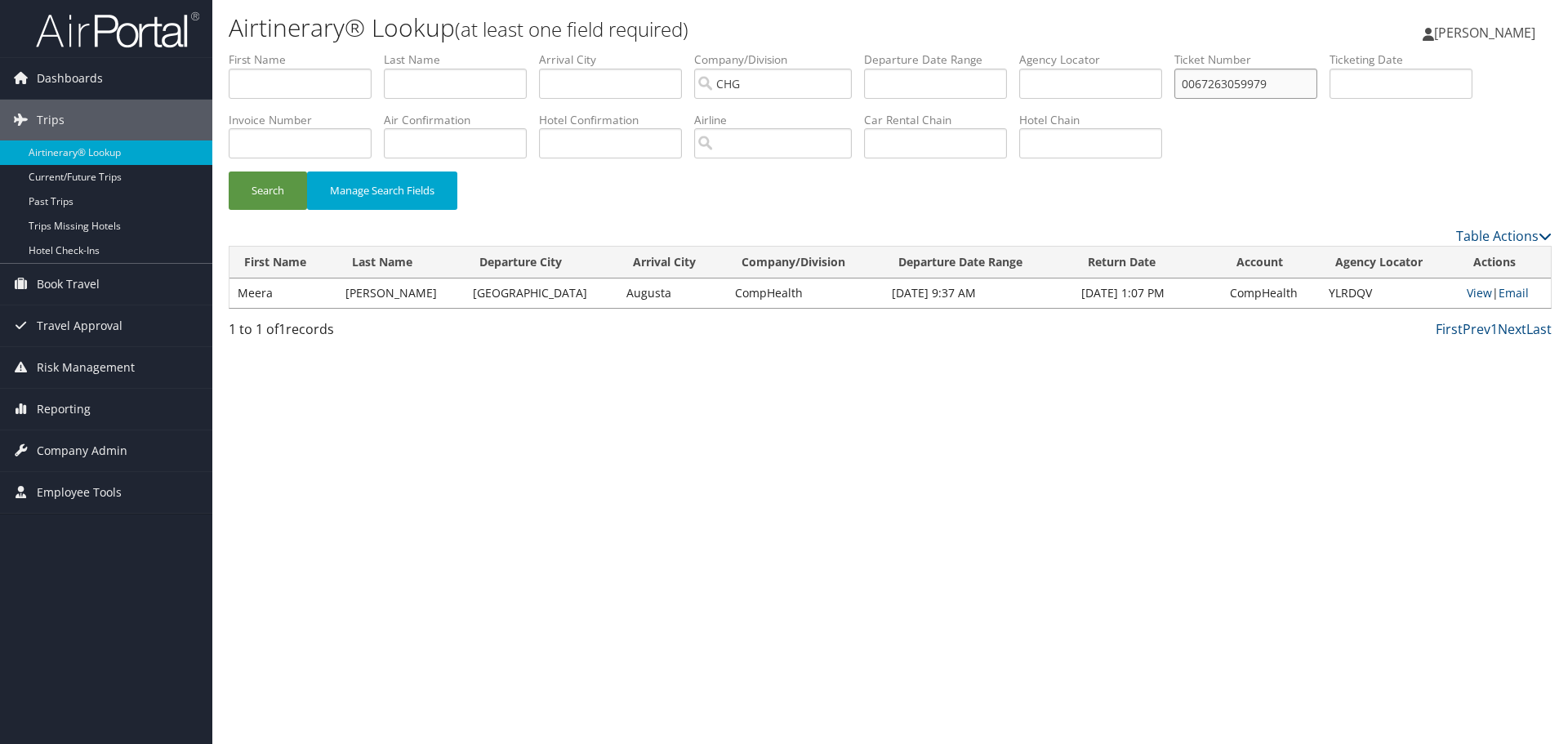
click at [228, 171] on button "Search" at bounding box center [267, 190] width 79 height 38
click at [1468, 296] on link "View" at bounding box center [1479, 292] width 25 height 16
click at [58, 409] on span "Reporting" at bounding box center [64, 409] width 54 height 41
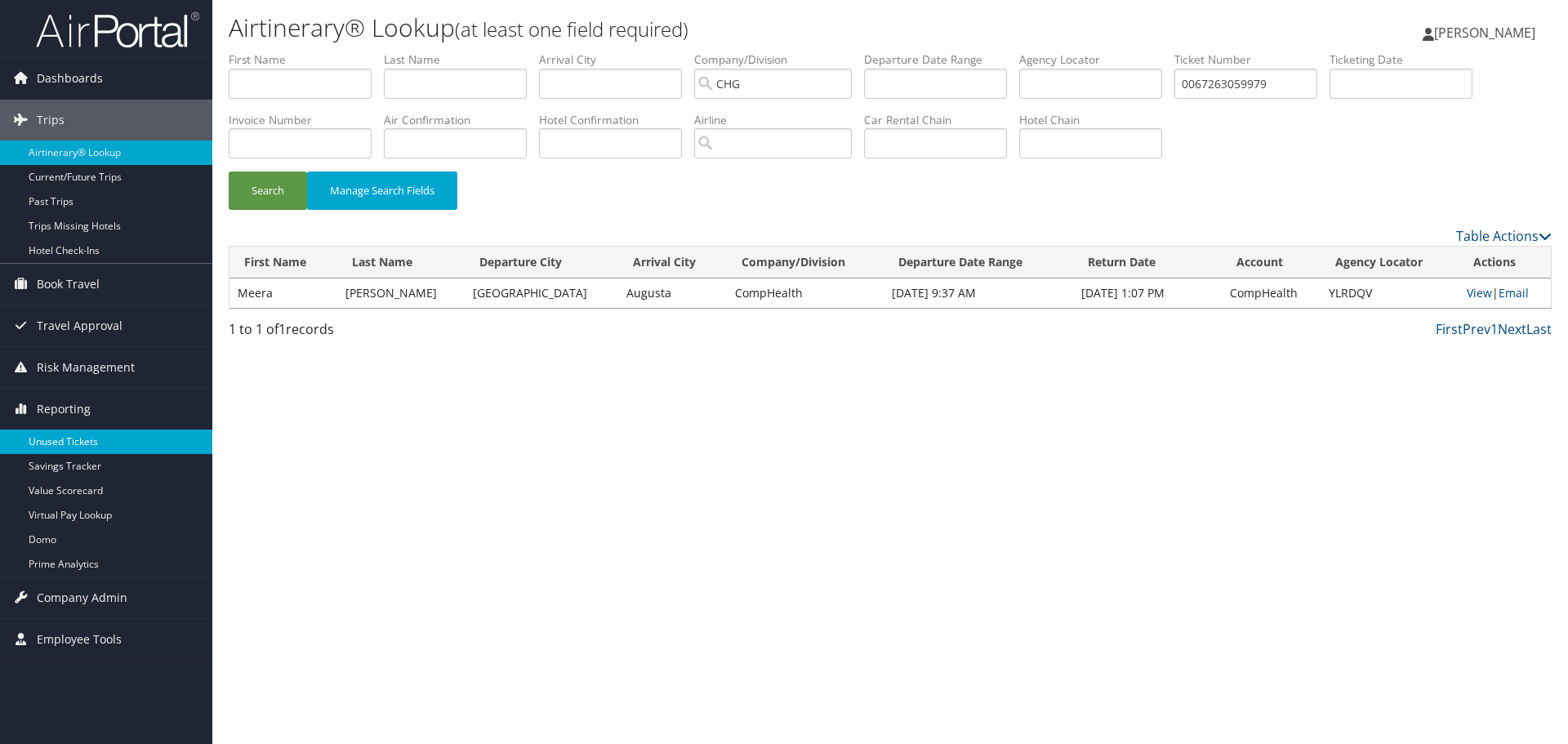
click at [59, 440] on link "Unused Tickets" at bounding box center [106, 441] width 213 height 24
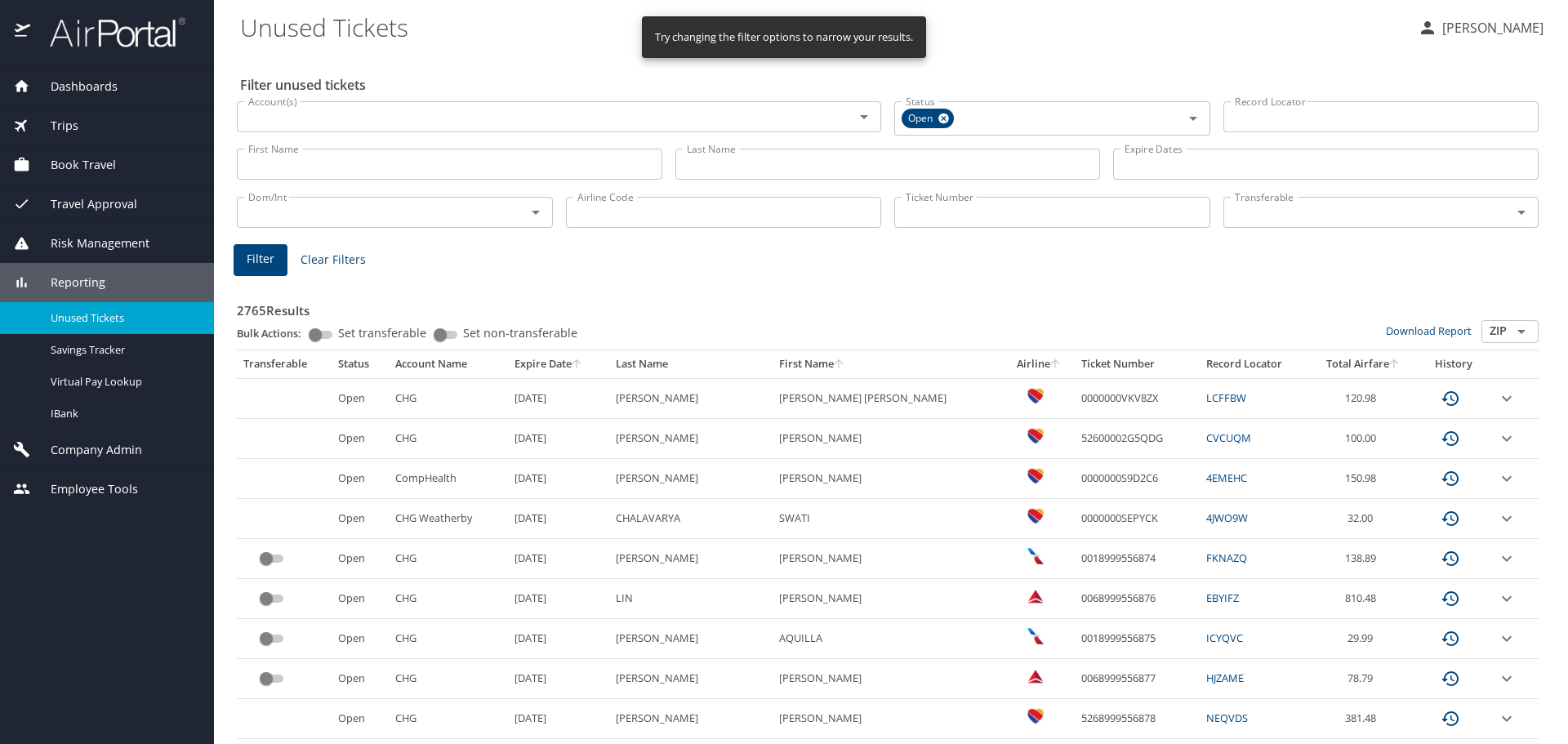
click at [914, 213] on input "Ticket Number" at bounding box center [1053, 213] width 316 height 31
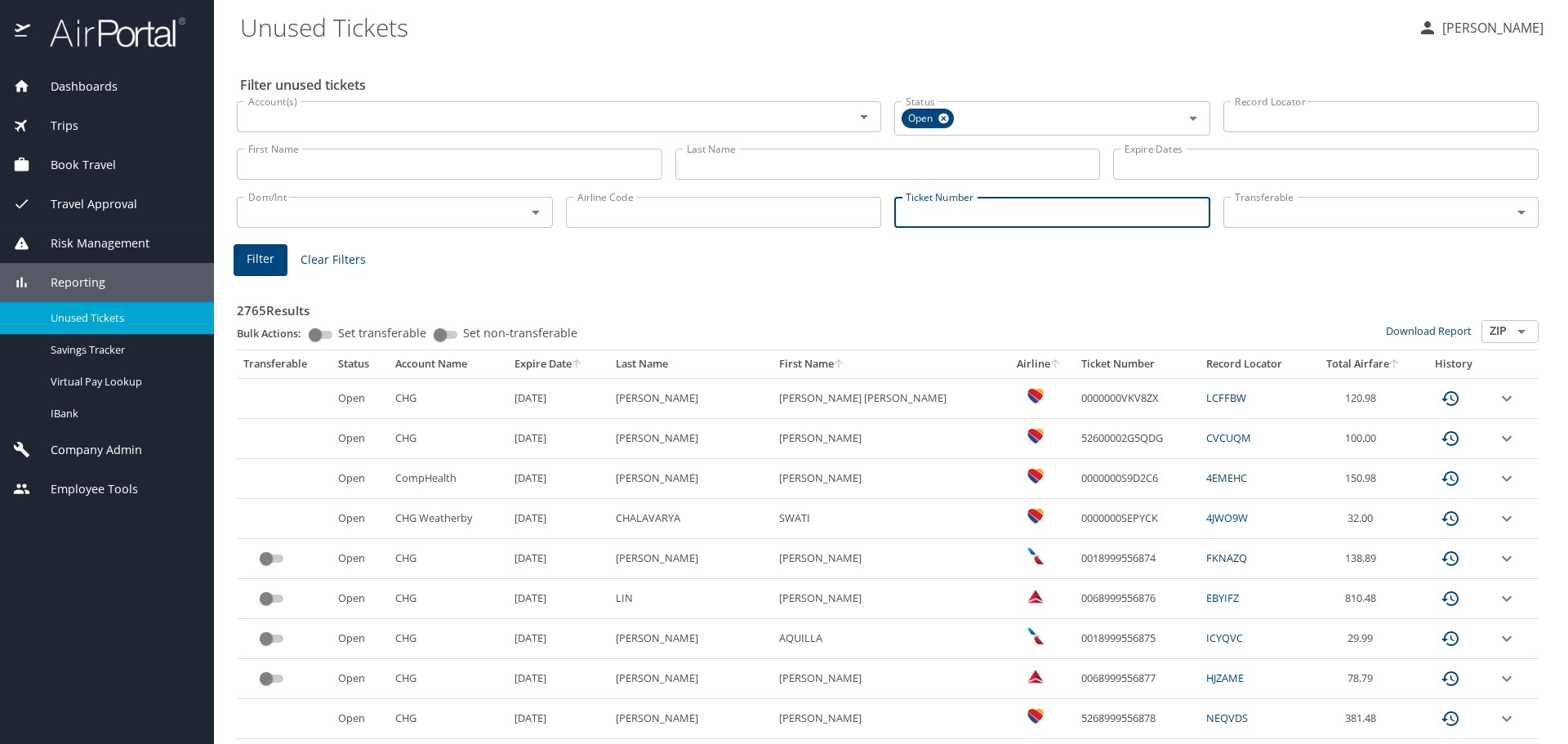
paste input "0067263059979"
type input "0067263059979"
click at [263, 255] on span "Filter" at bounding box center [261, 257] width 28 height 20
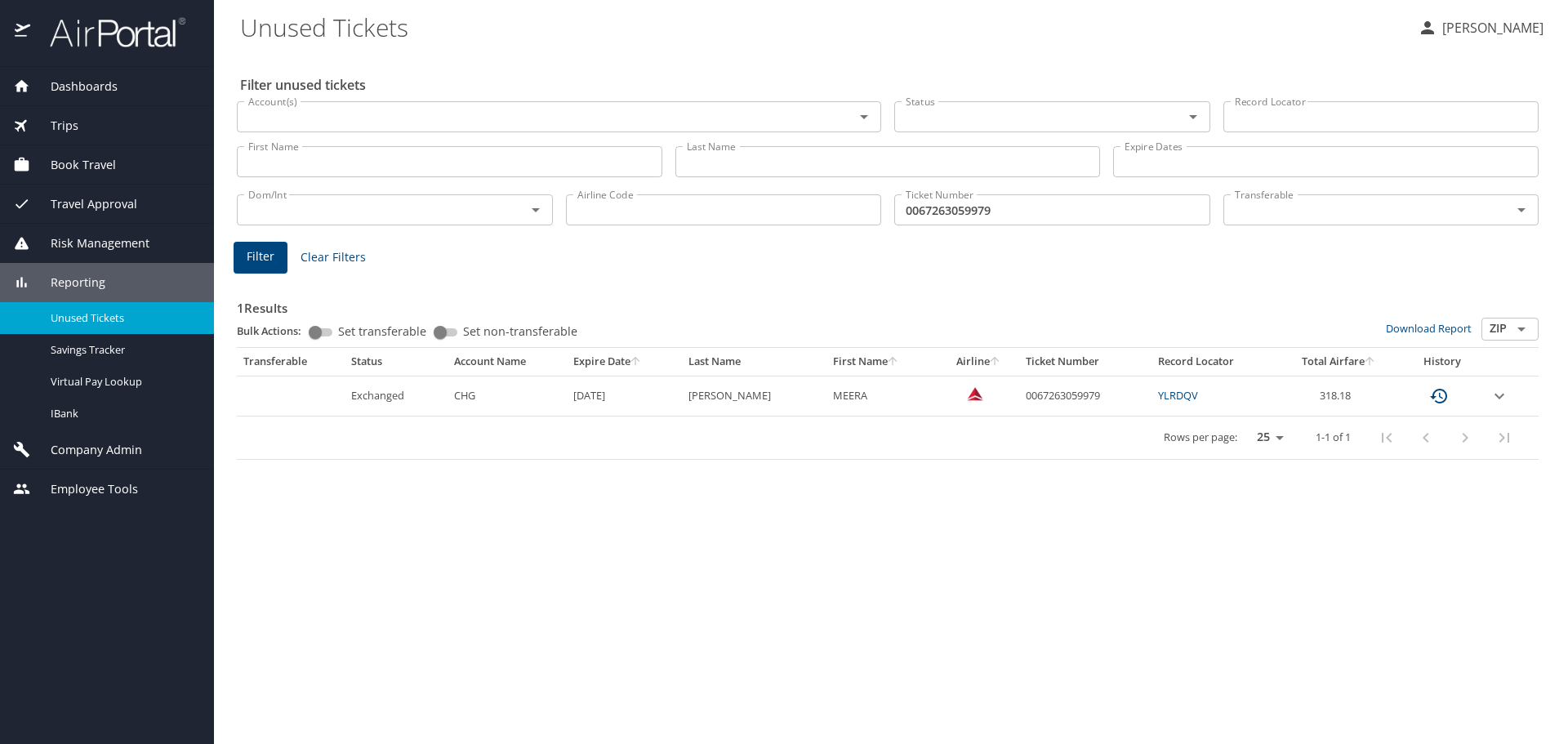
click at [101, 90] on span "Dashboards" at bounding box center [74, 86] width 87 height 18
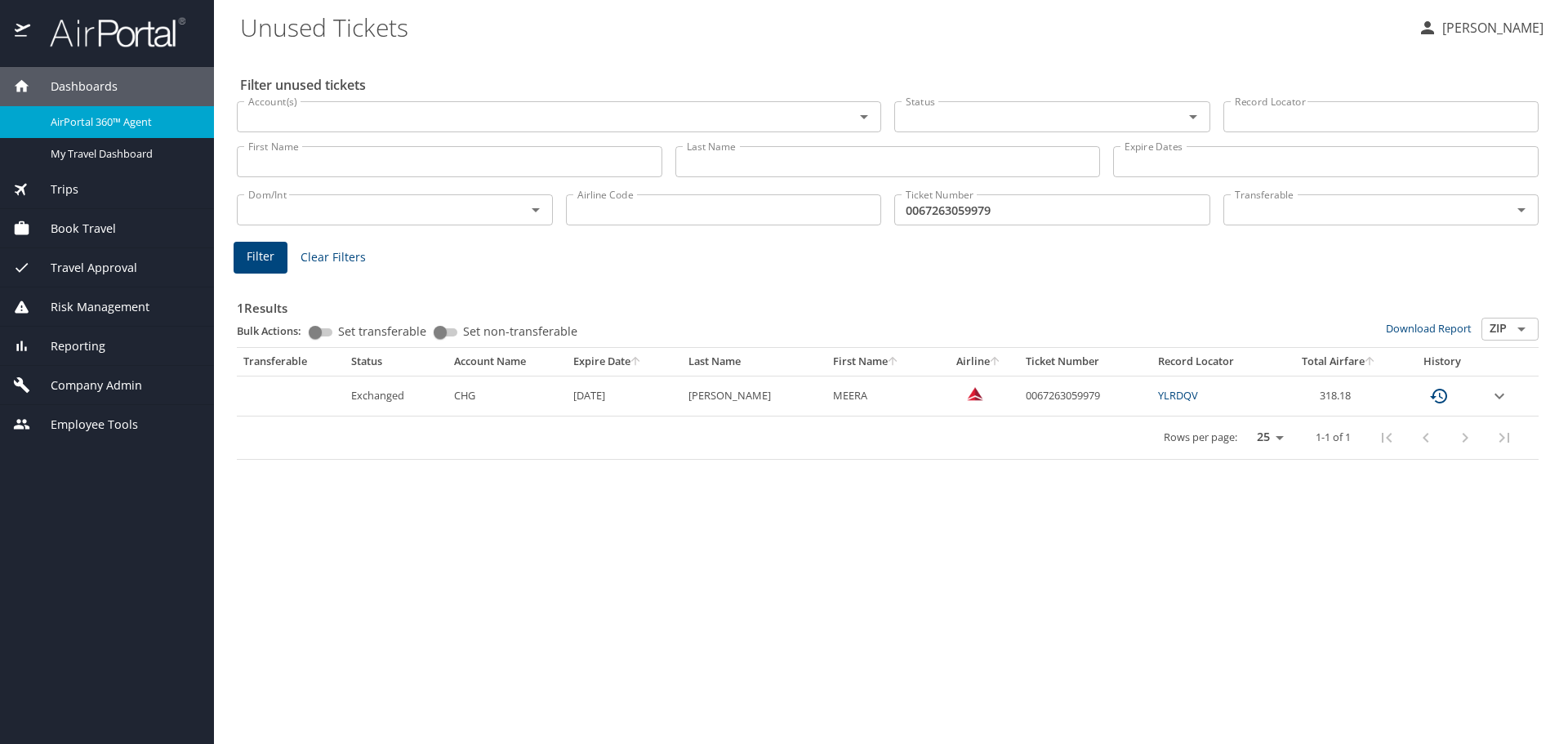
click at [101, 113] on div "AirPortal 360™ Agent" at bounding box center [106, 122] width 188 height 19
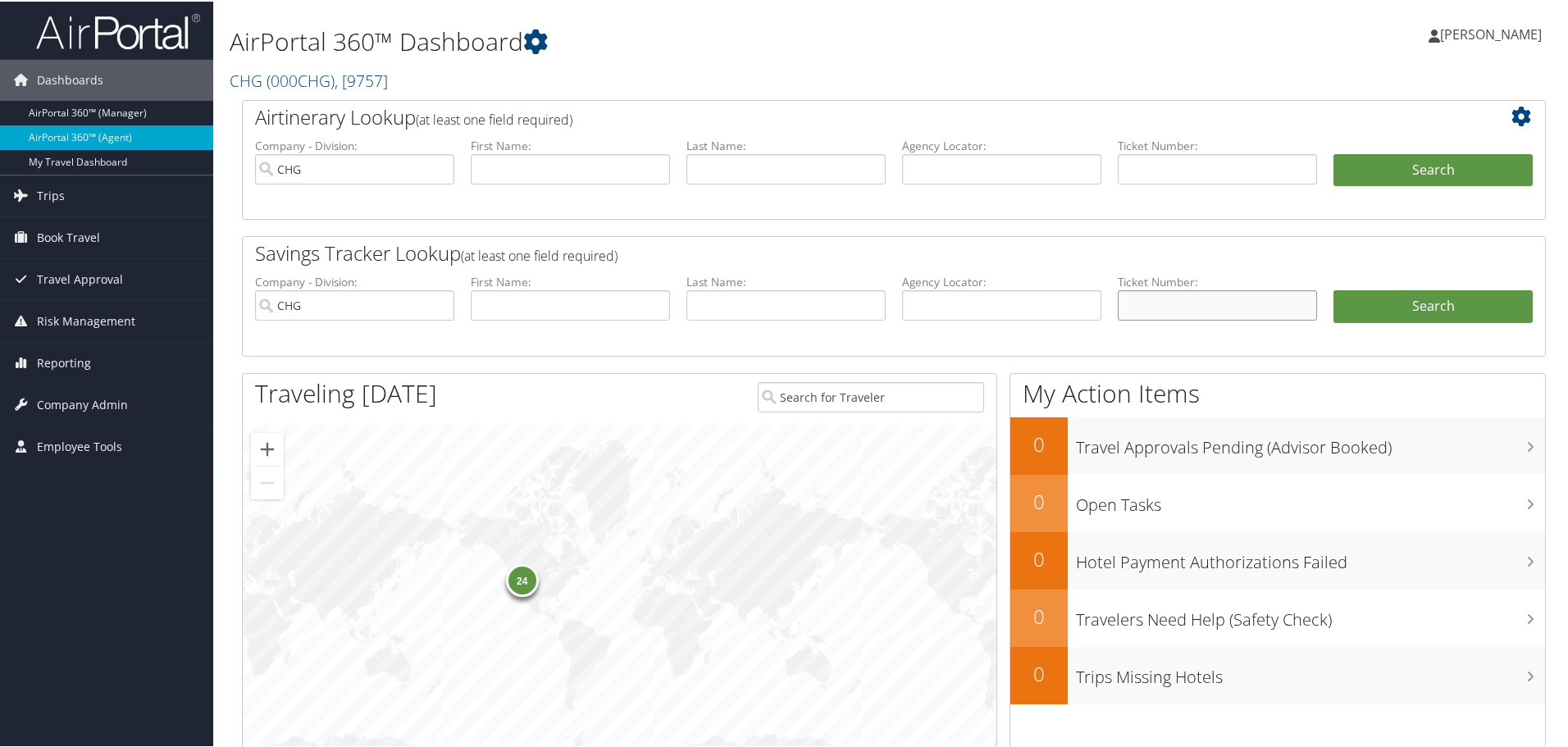
click at [1144, 301] on input "text" at bounding box center [1217, 304] width 200 height 31
paste input "0067263059979"
type input "0067263059979"
click at [1425, 305] on link "Search" at bounding box center [1432, 305] width 200 height 33
click at [1134, 163] on input "text" at bounding box center [1217, 167] width 200 height 31
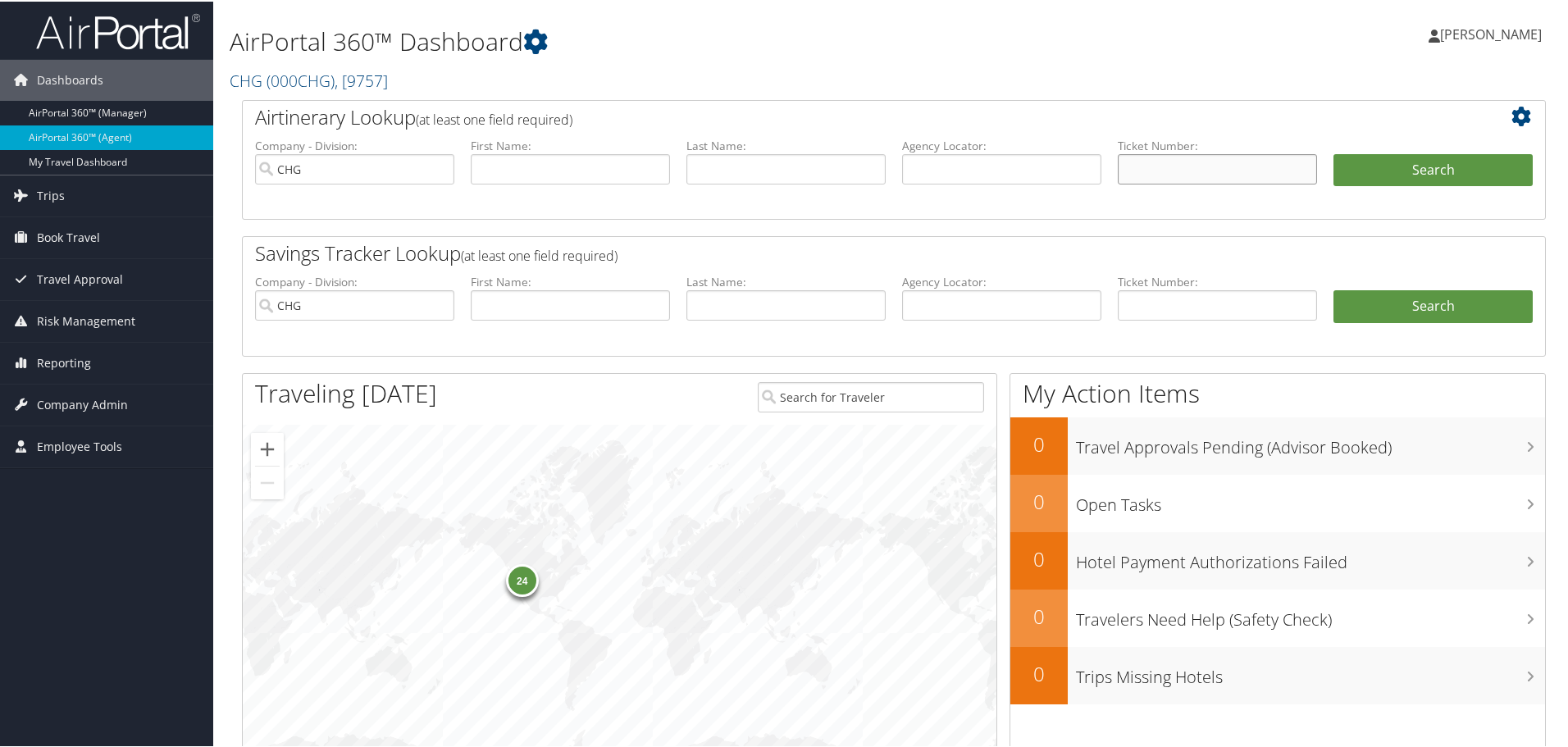
paste input "0067263059979"
type input "0067263059979"
click at [1419, 167] on button "Search" at bounding box center [1432, 168] width 200 height 33
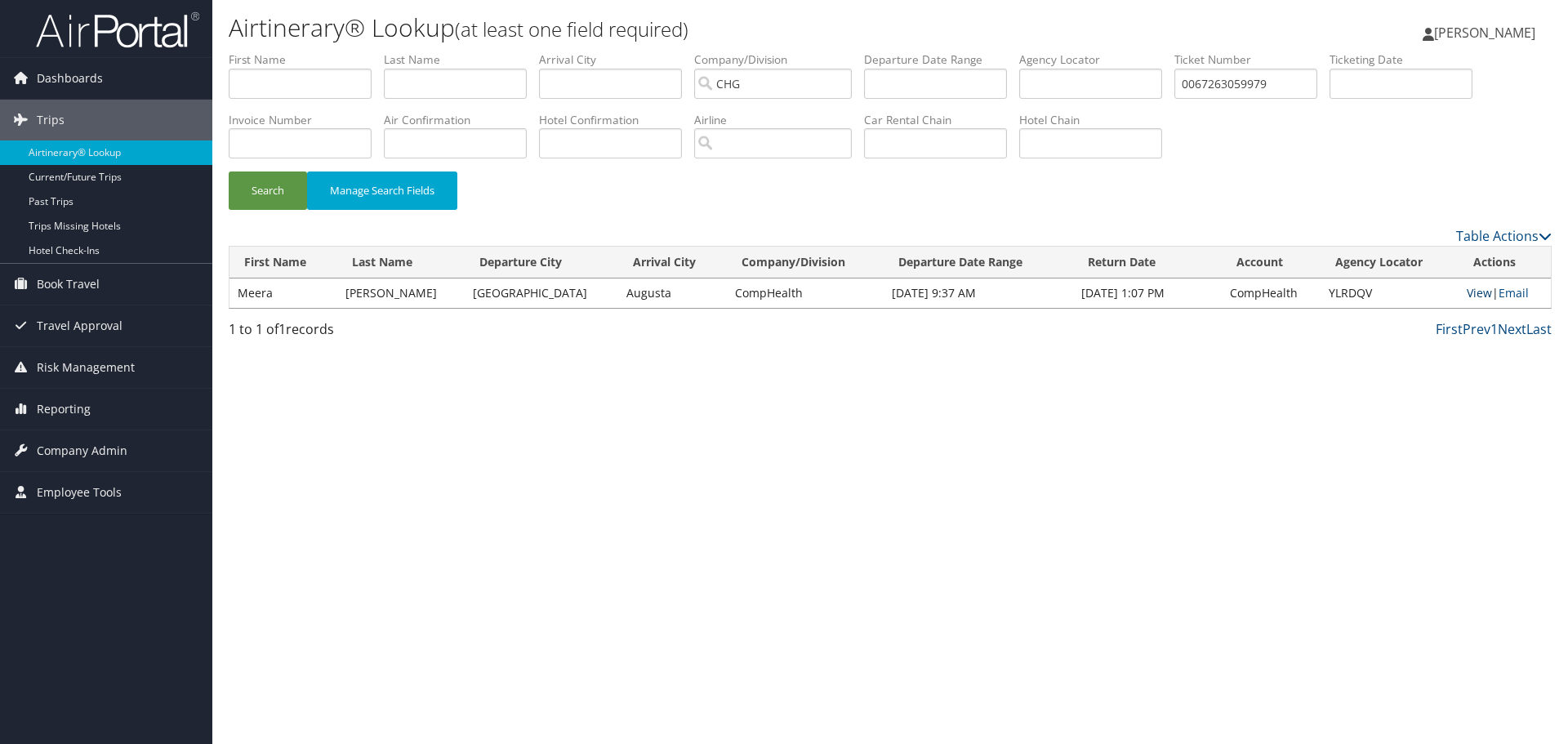
click at [1474, 291] on link "View" at bounding box center [1479, 292] width 25 height 16
click at [67, 407] on span "Reporting" at bounding box center [64, 409] width 54 height 41
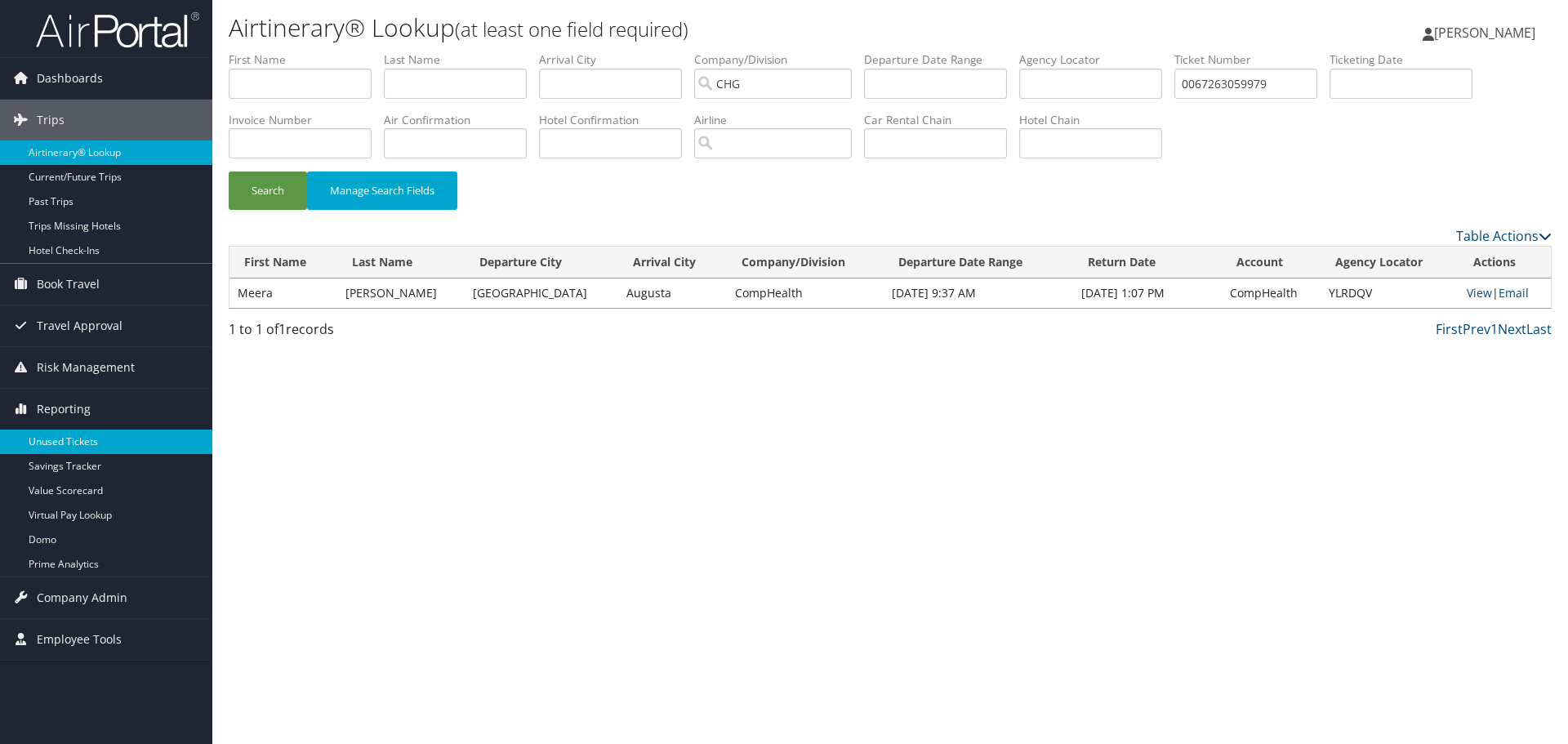
click at [64, 437] on link "Unused Tickets" at bounding box center [106, 441] width 213 height 24
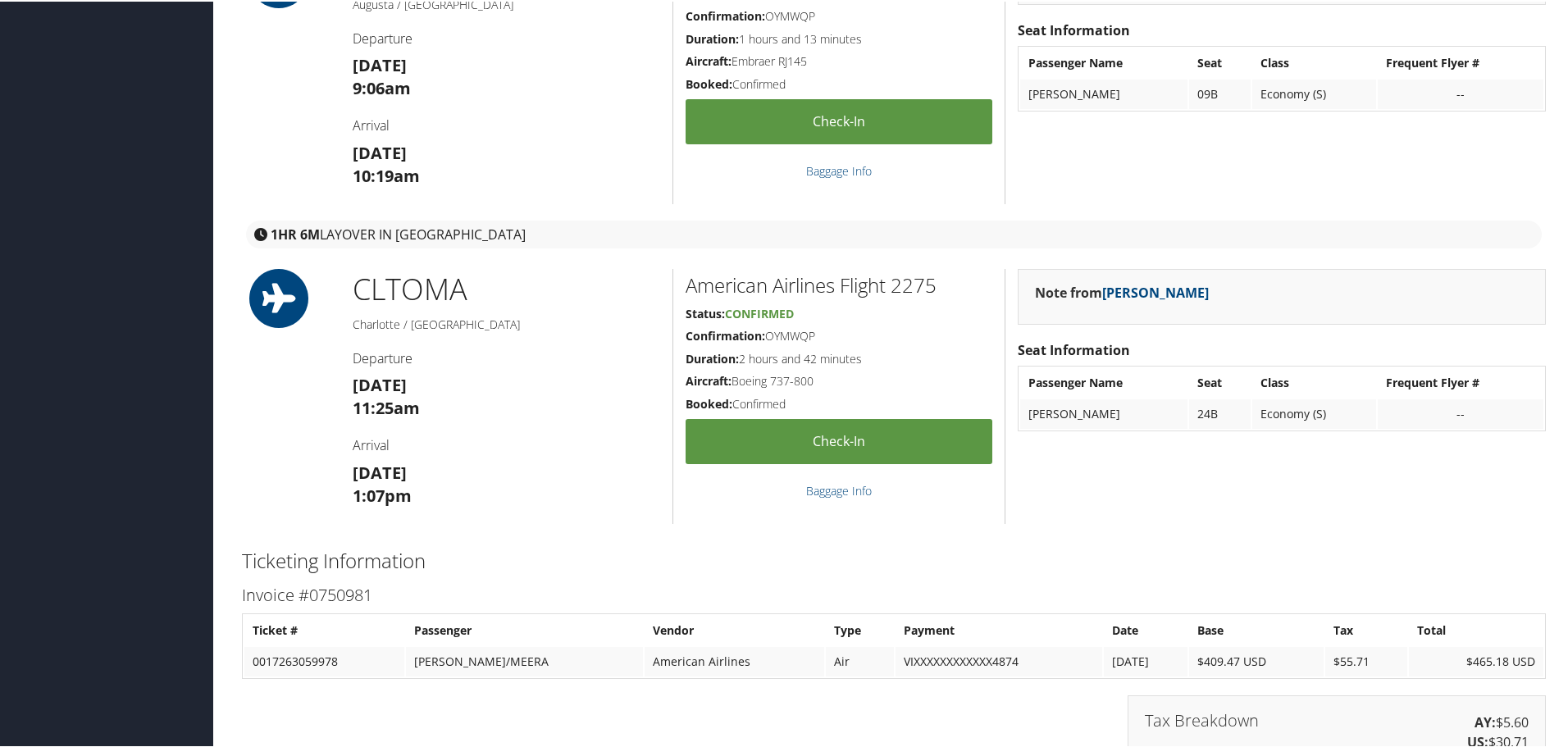
scroll to position [1910, 0]
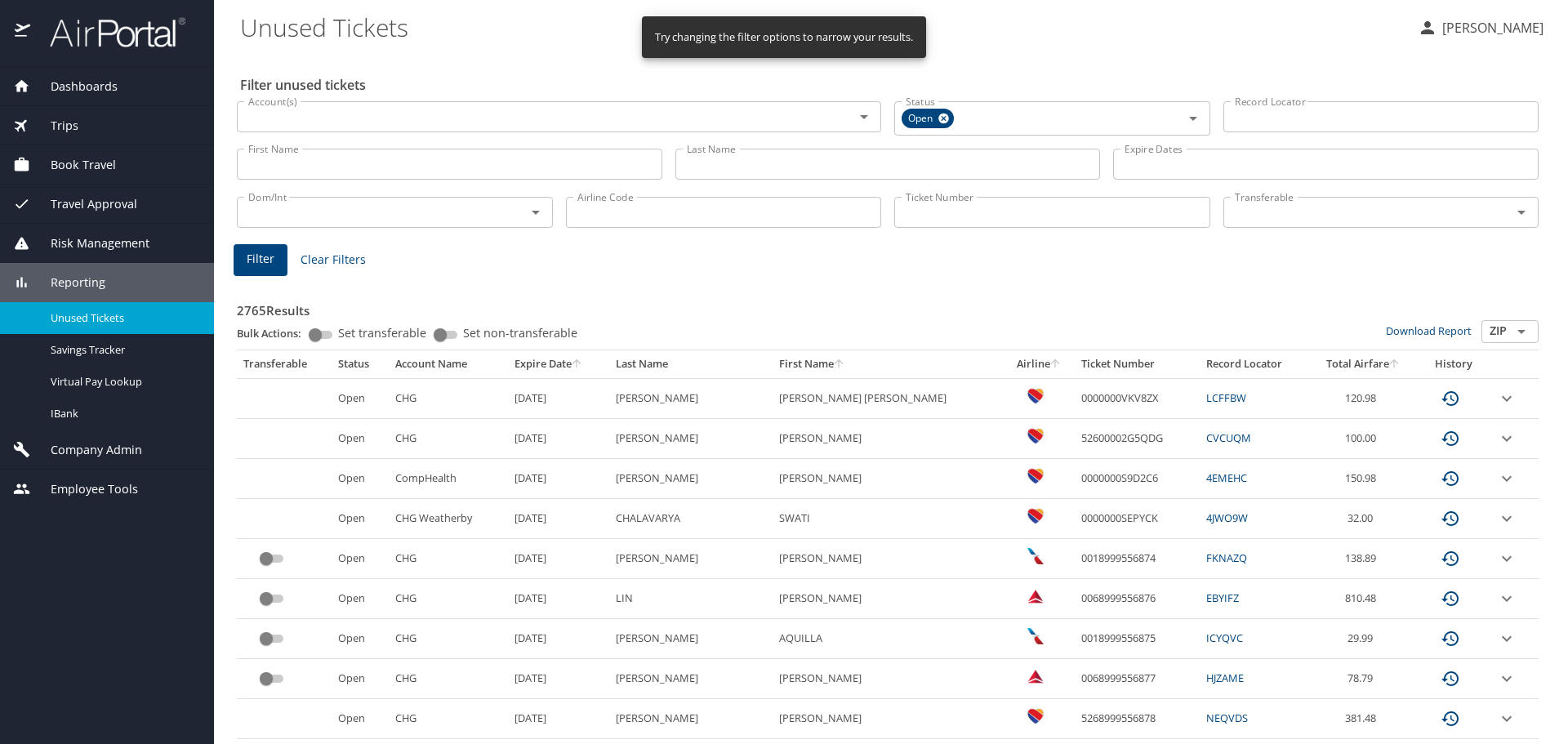
click at [910, 213] on input "Ticket Number" at bounding box center [1053, 213] width 316 height 31
paste input "0067263059979"
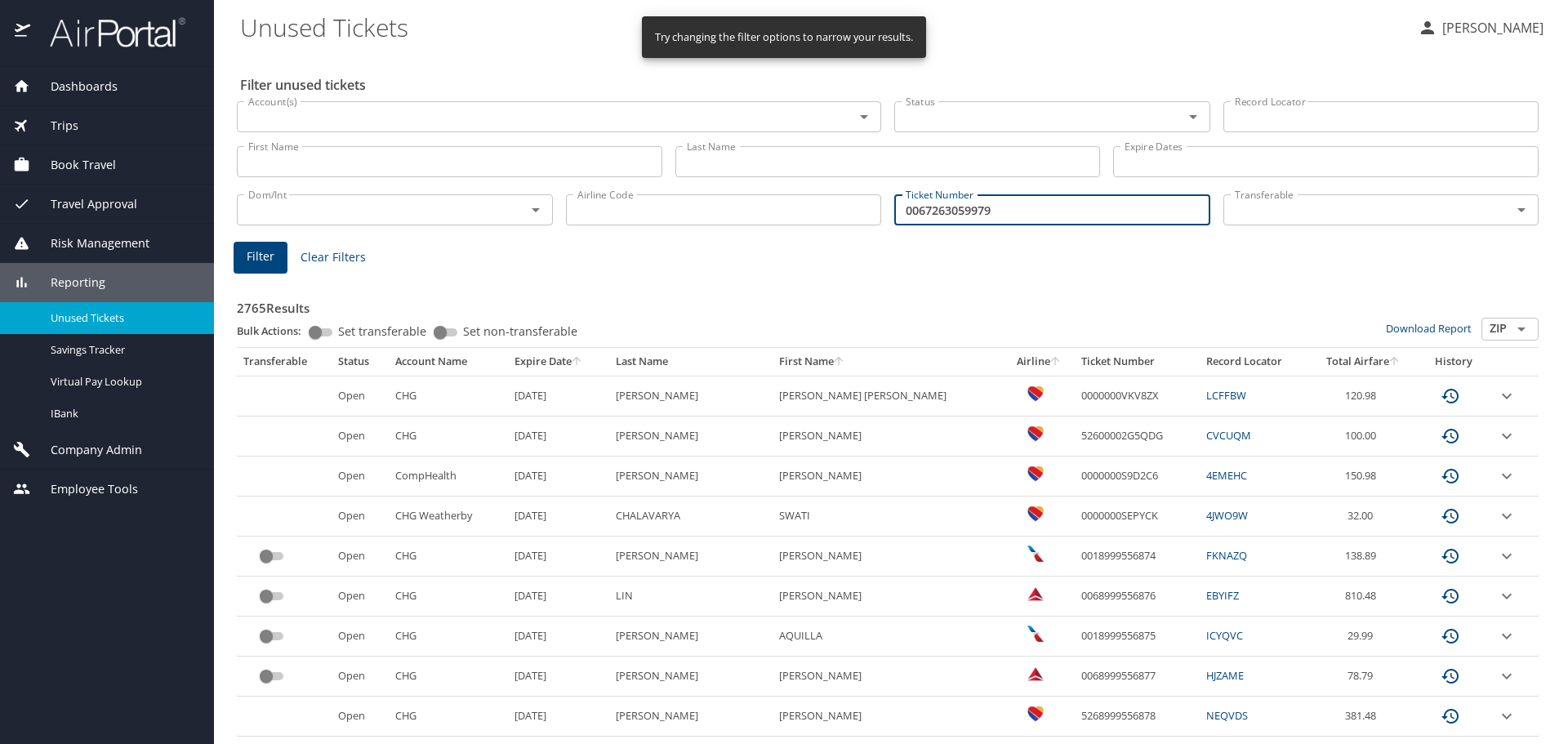
type input "0067263059979"
click at [257, 260] on span "Filter" at bounding box center [261, 257] width 28 height 20
